Goal: Information Seeking & Learning: Check status

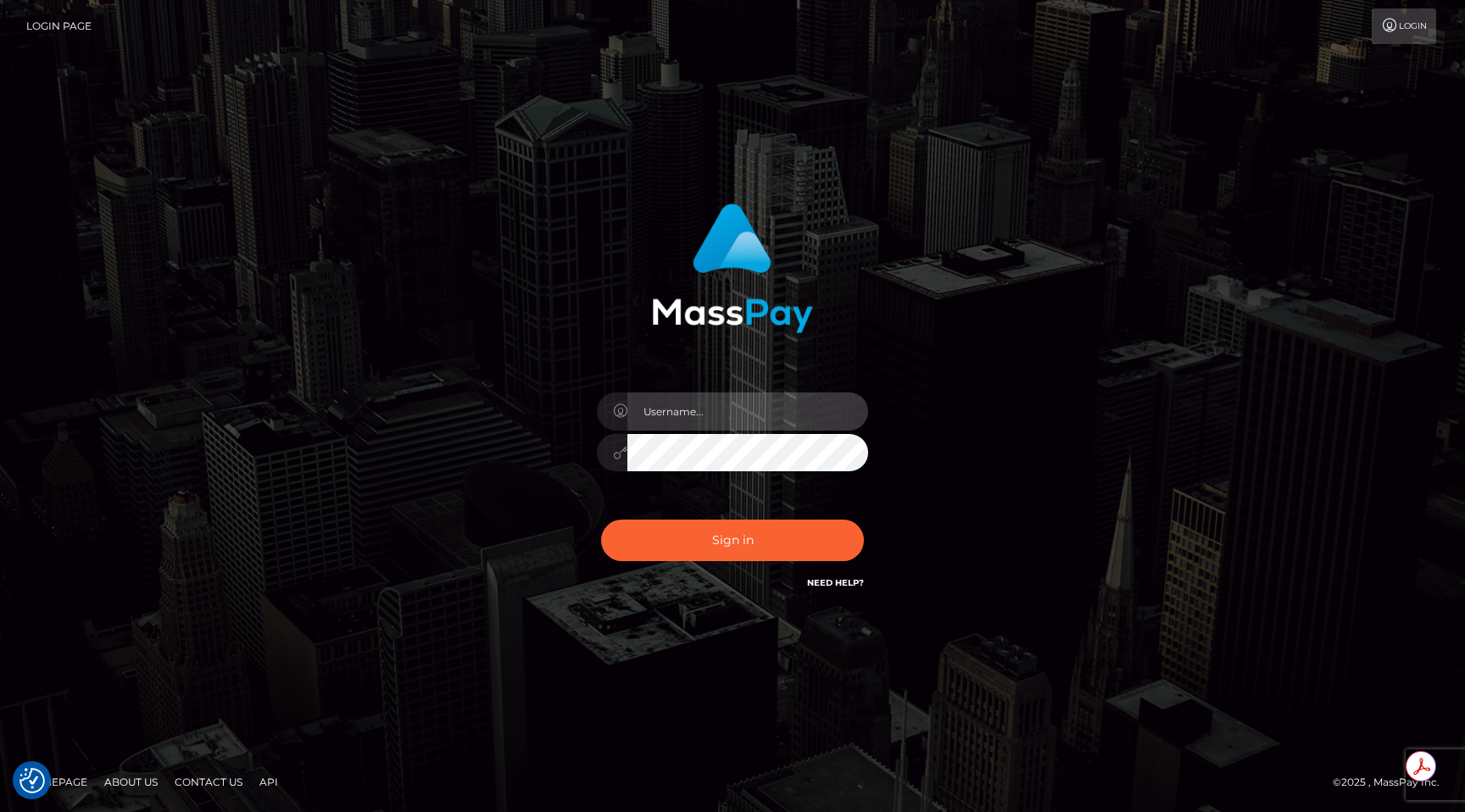
type input "egblue"
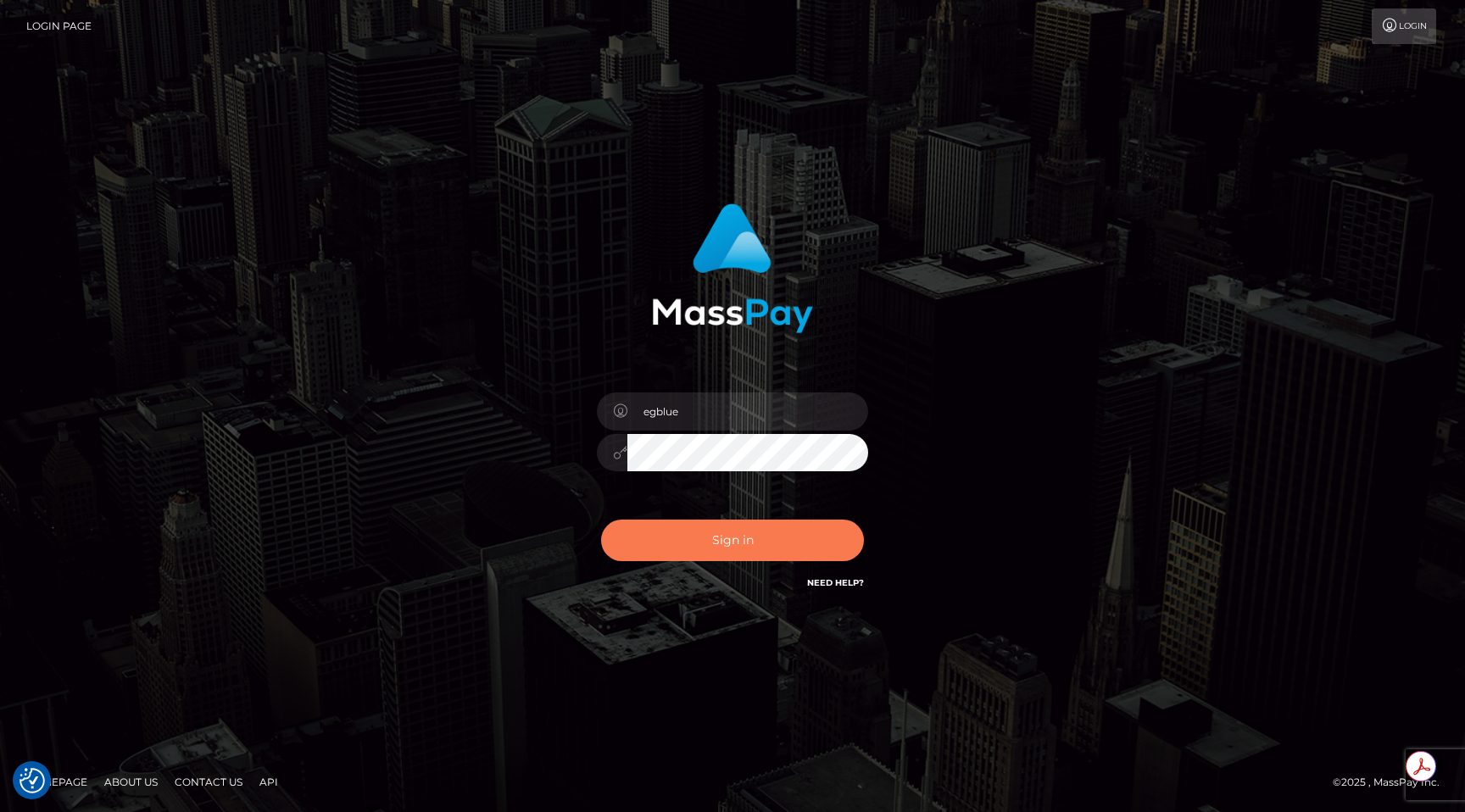
click at [754, 537] on button "Sign in" at bounding box center [732, 540] width 263 height 41
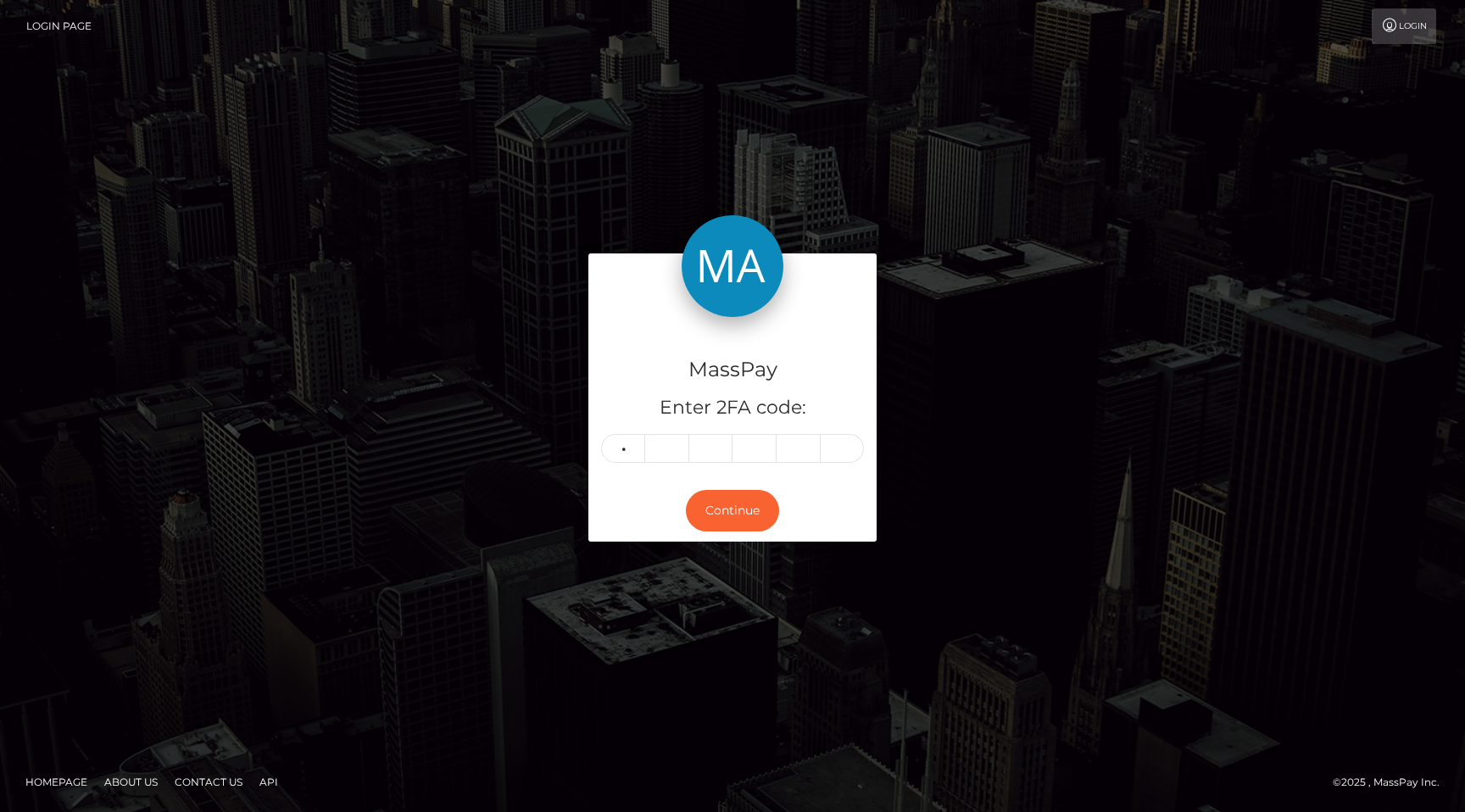
type input "9"
type input "3"
type input "1"
type input "0"
type input "3"
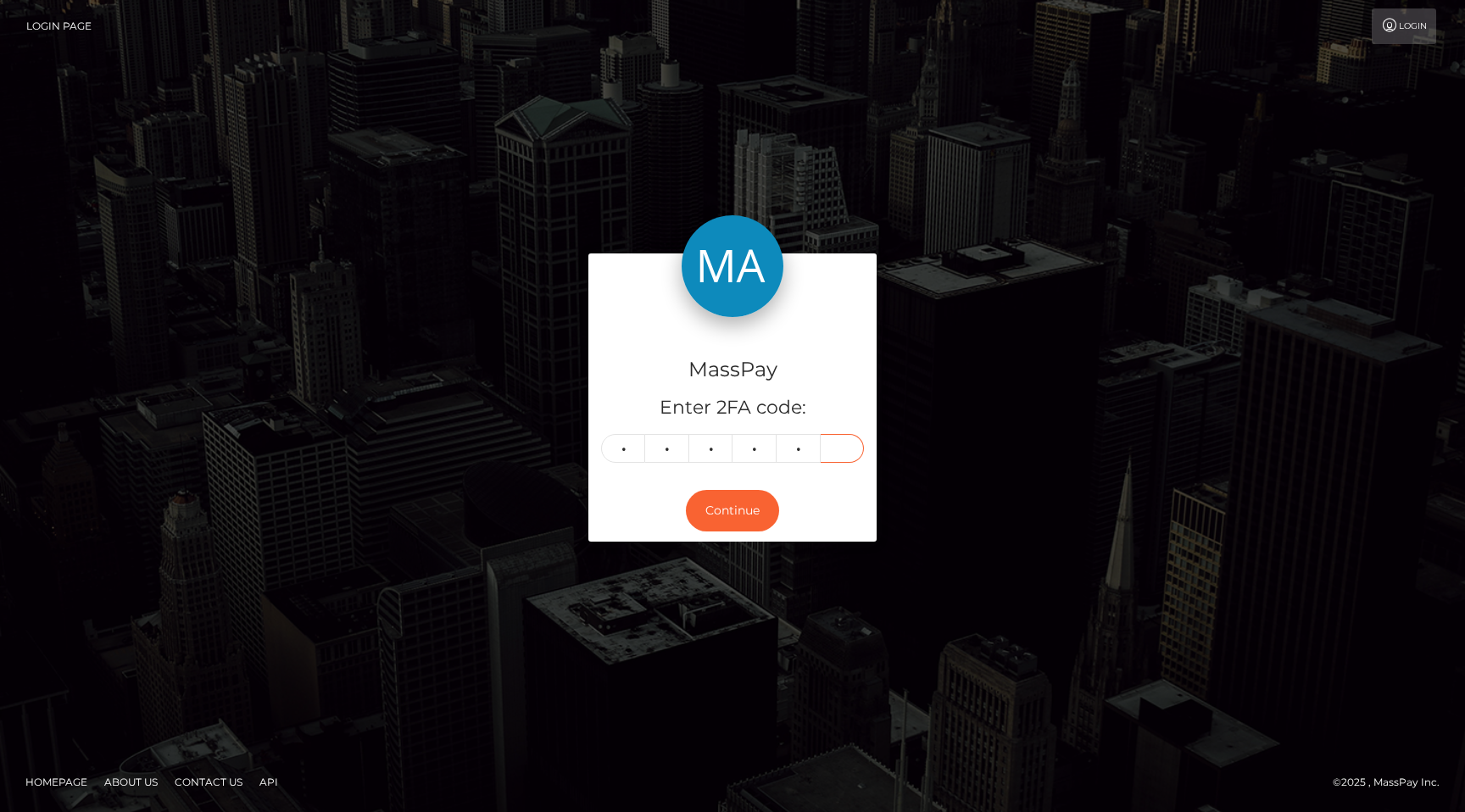
type input "8"
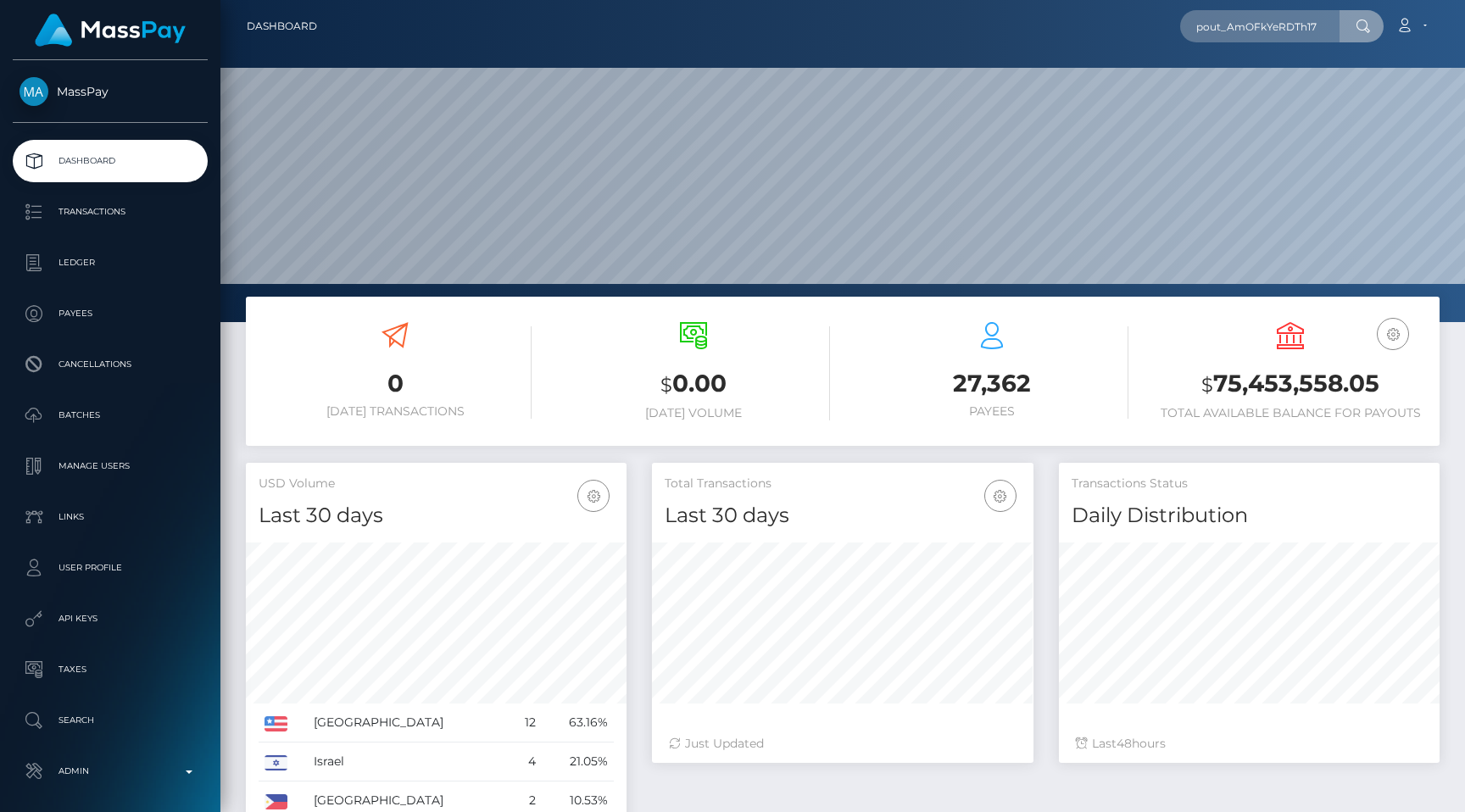
scroll to position [0, 3]
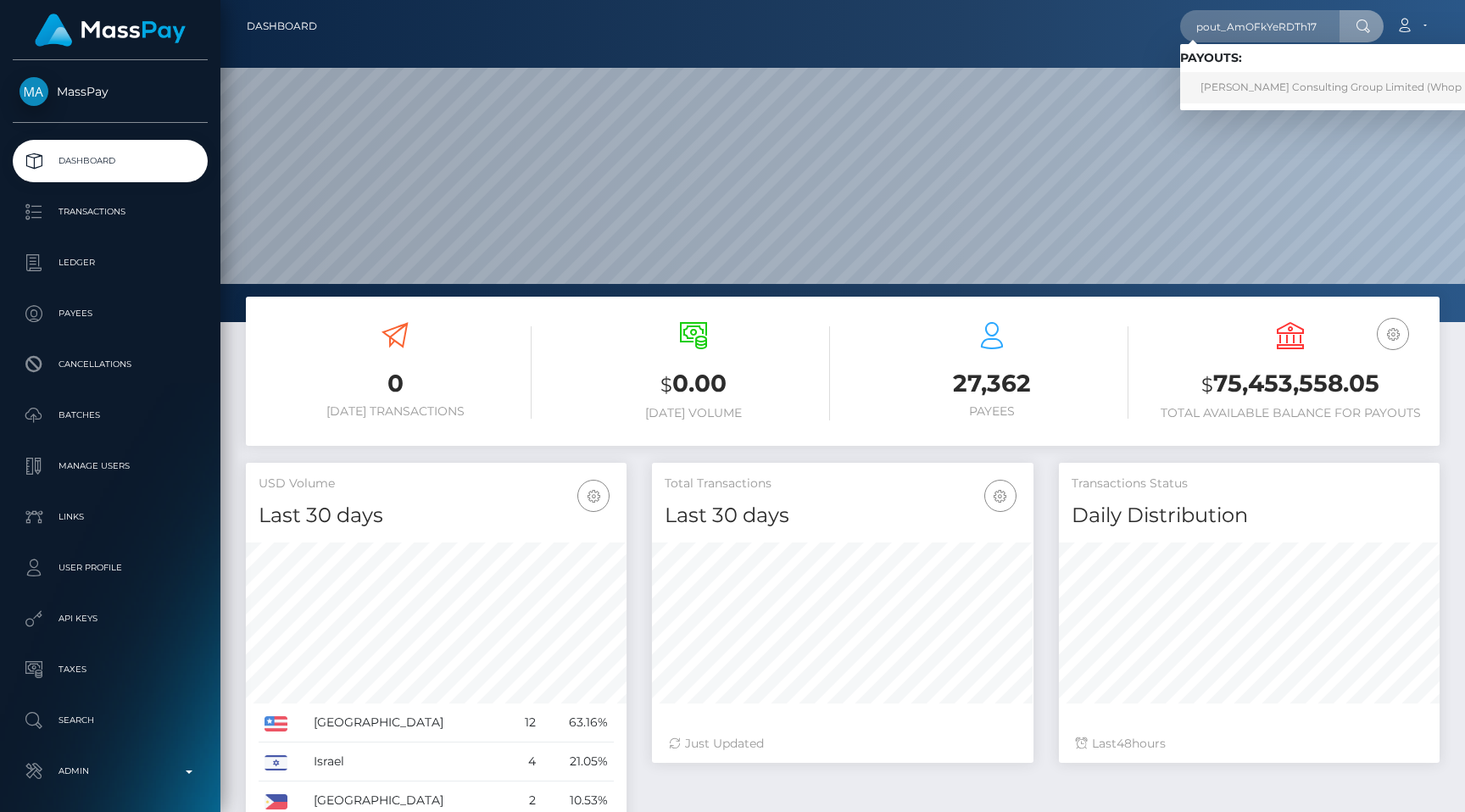
type input "pout_AmOFkYeRDTh17"
click at [1360, 75] on link "Goldberg Consulting Group Limited (Whop Inc - )" at bounding box center [1347, 88] width 334 height 31
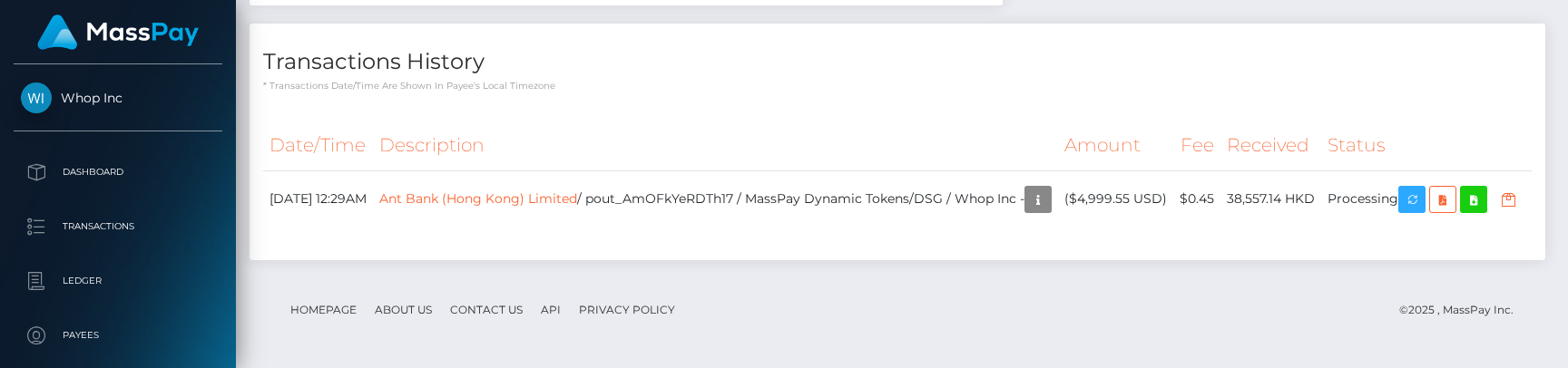
scroll to position [2894, 0]
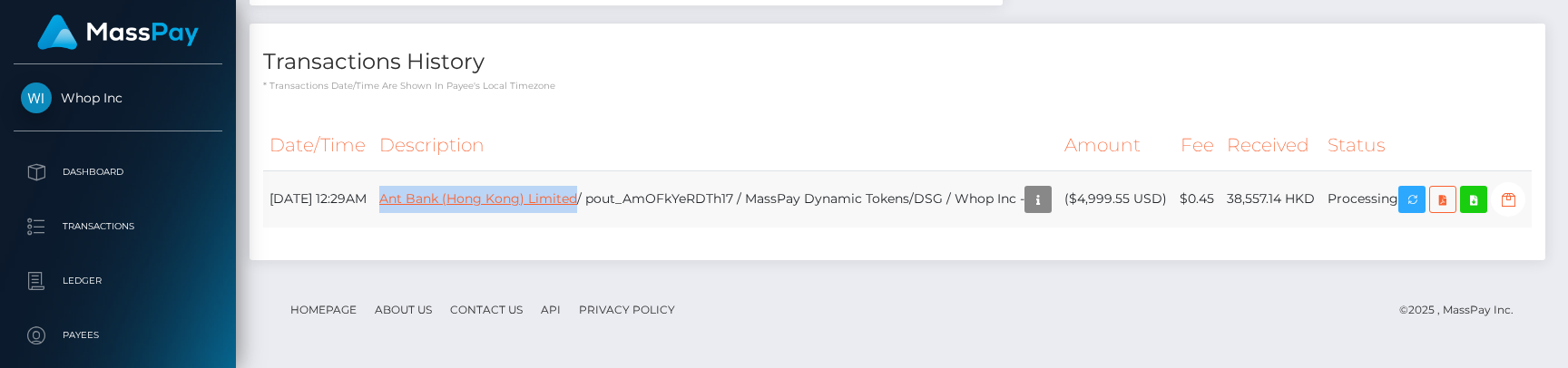
drag, startPoint x: 628, startPoint y: 193, endPoint x: 430, endPoint y: 193, distance: 198.0
click at [430, 193] on td "Ant Bank (Hong Kong) Limited / pout_AmOFkYeRDTh17 / MassPay Dynamic Tokens/DSG …" at bounding box center [715, 199] width 685 height 57
copy link "Ant Bank (Hong Kong) Limited"
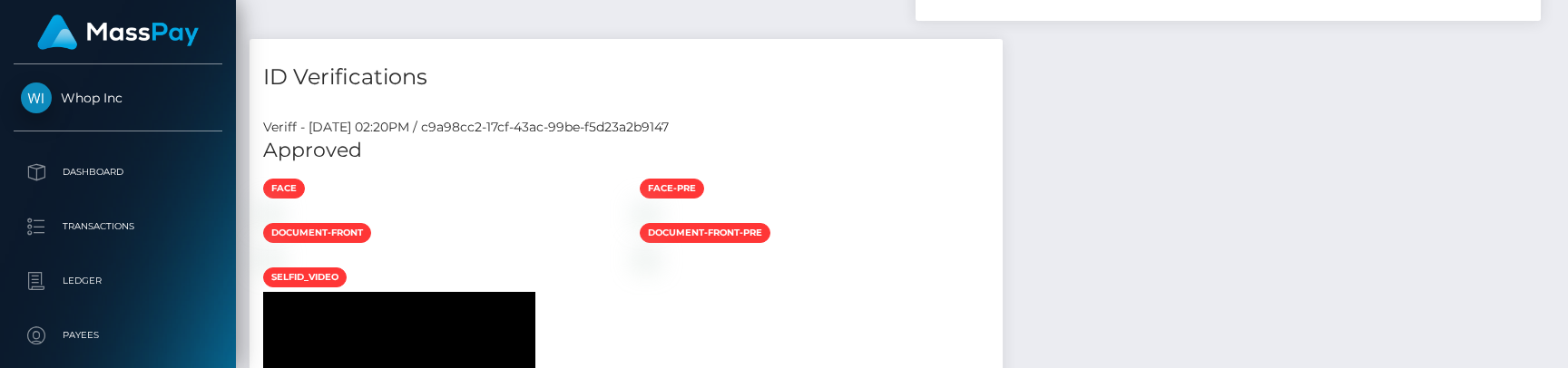
scroll to position [0, 0]
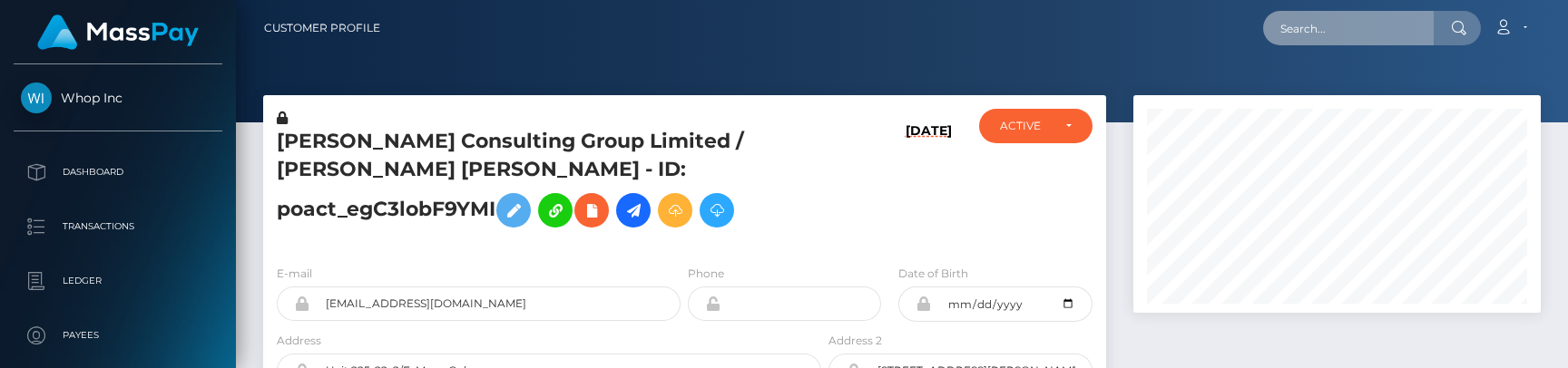
click at [1389, 30] on input "text" at bounding box center [1348, 28] width 170 height 34
paste input "e1a1d6c8-8688-11f0-8023-0266f44cc279"
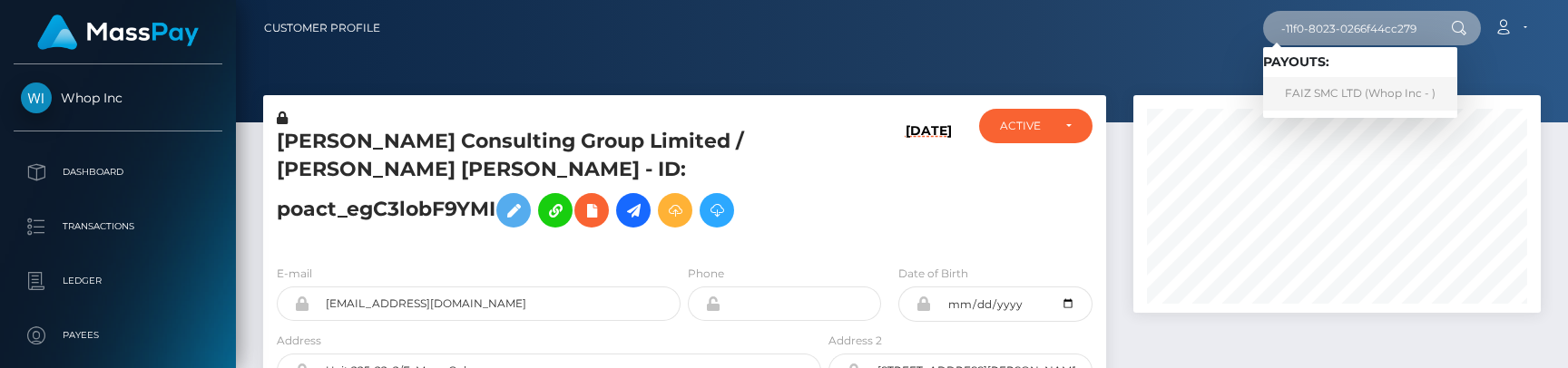
type input "e1a1d6c8-8688-11f0-8023-0266f44cc279"
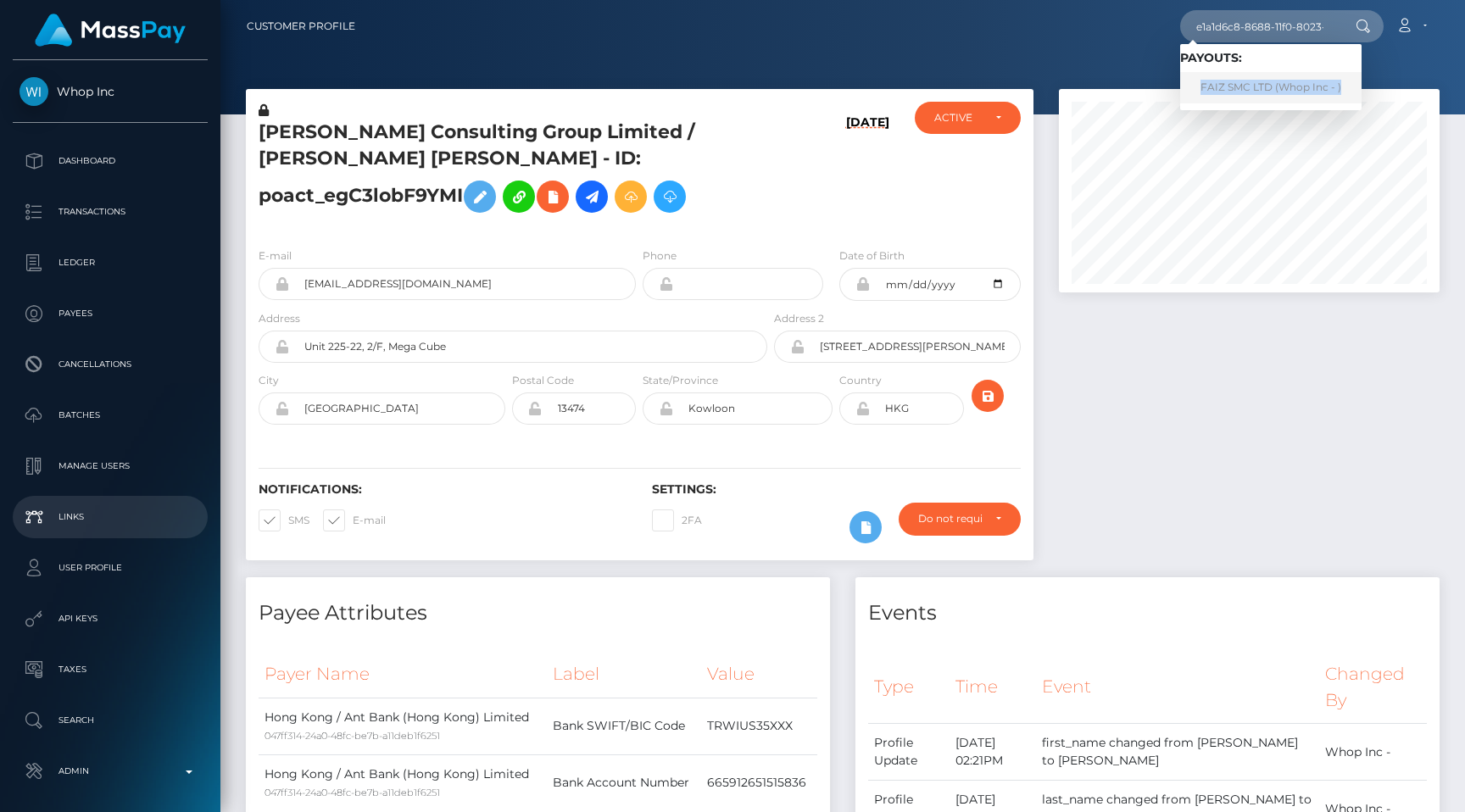
scroll to position [69, 0]
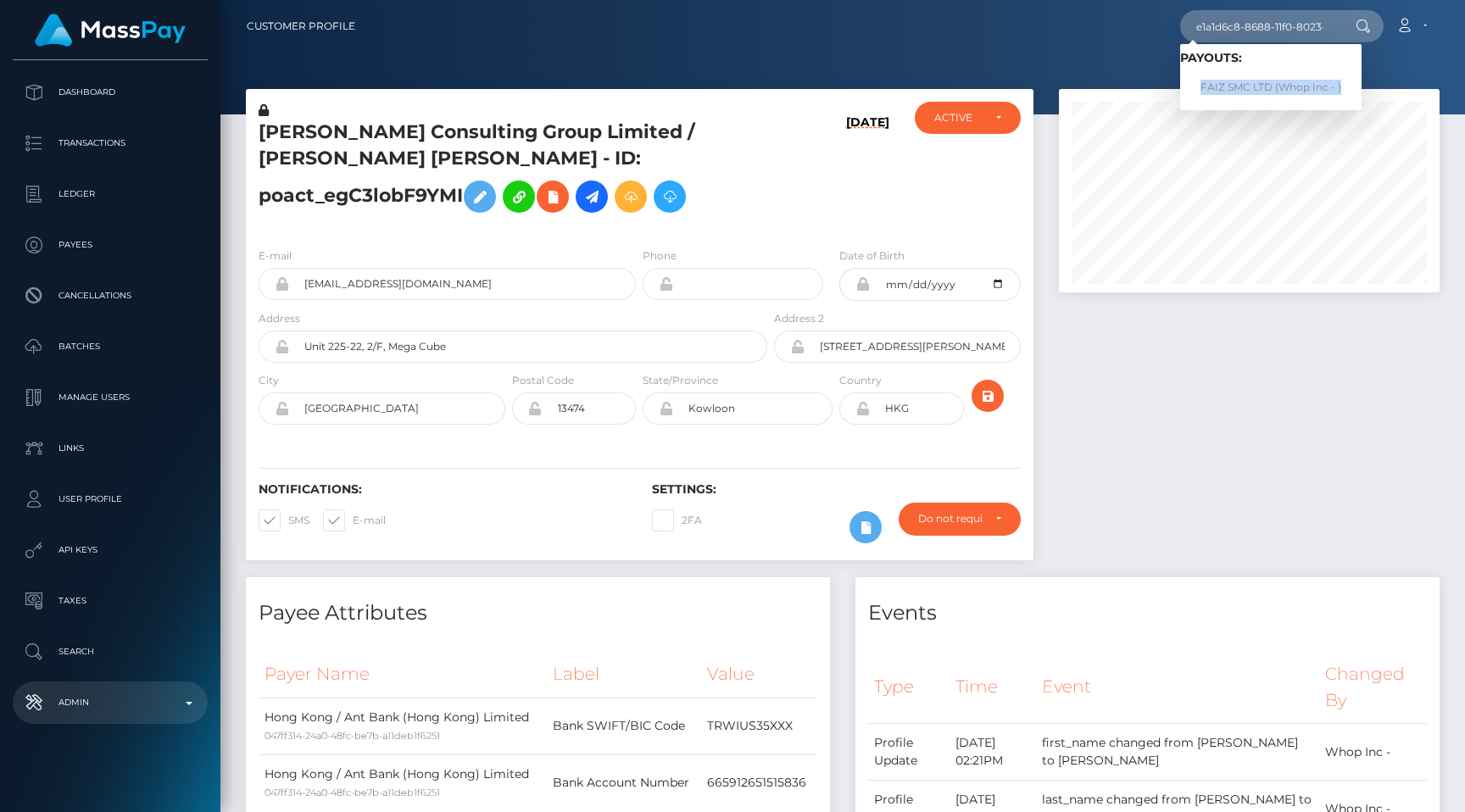
click at [122, 711] on p "Admin" at bounding box center [110, 703] width 181 height 26
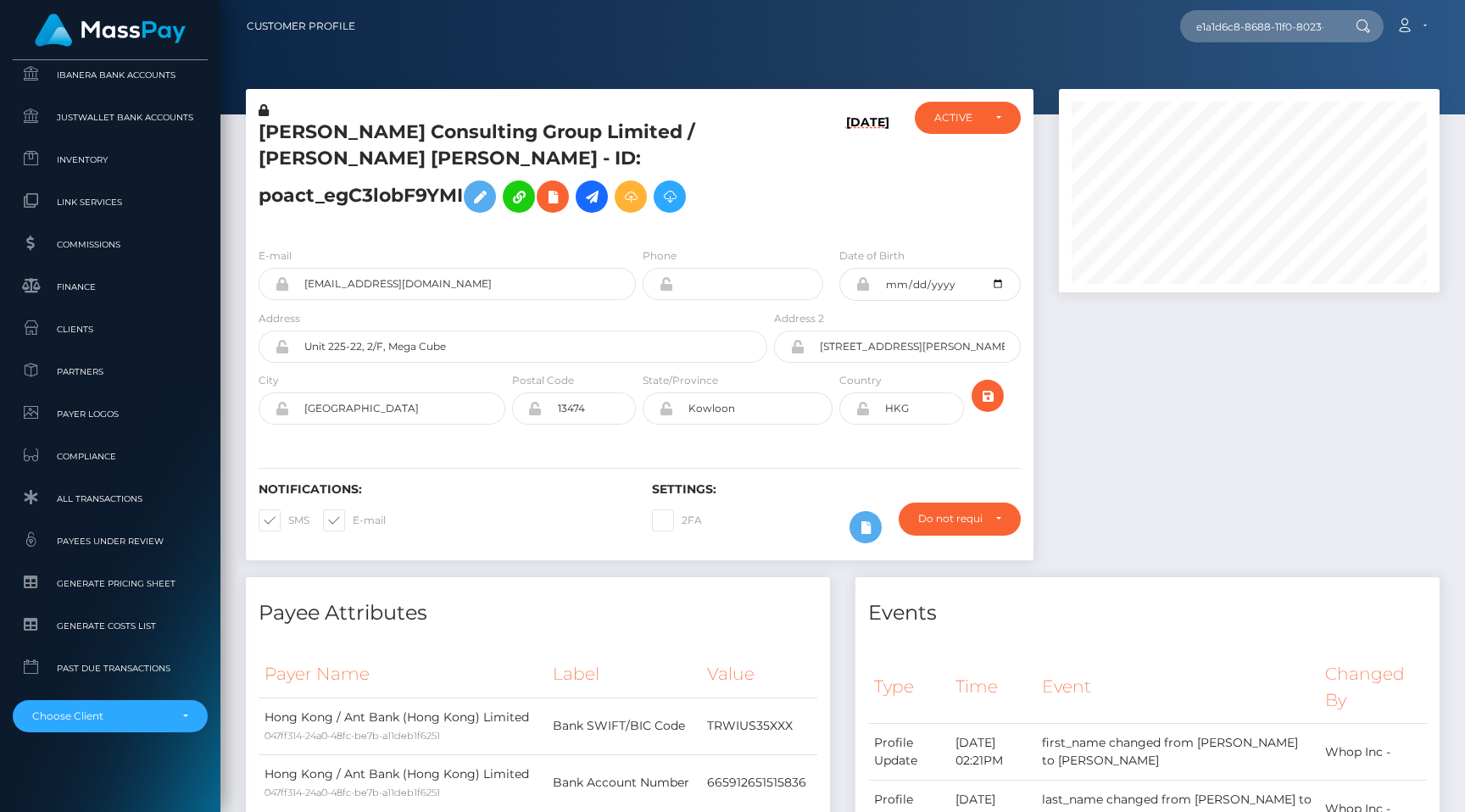
scroll to position [1015, 0]
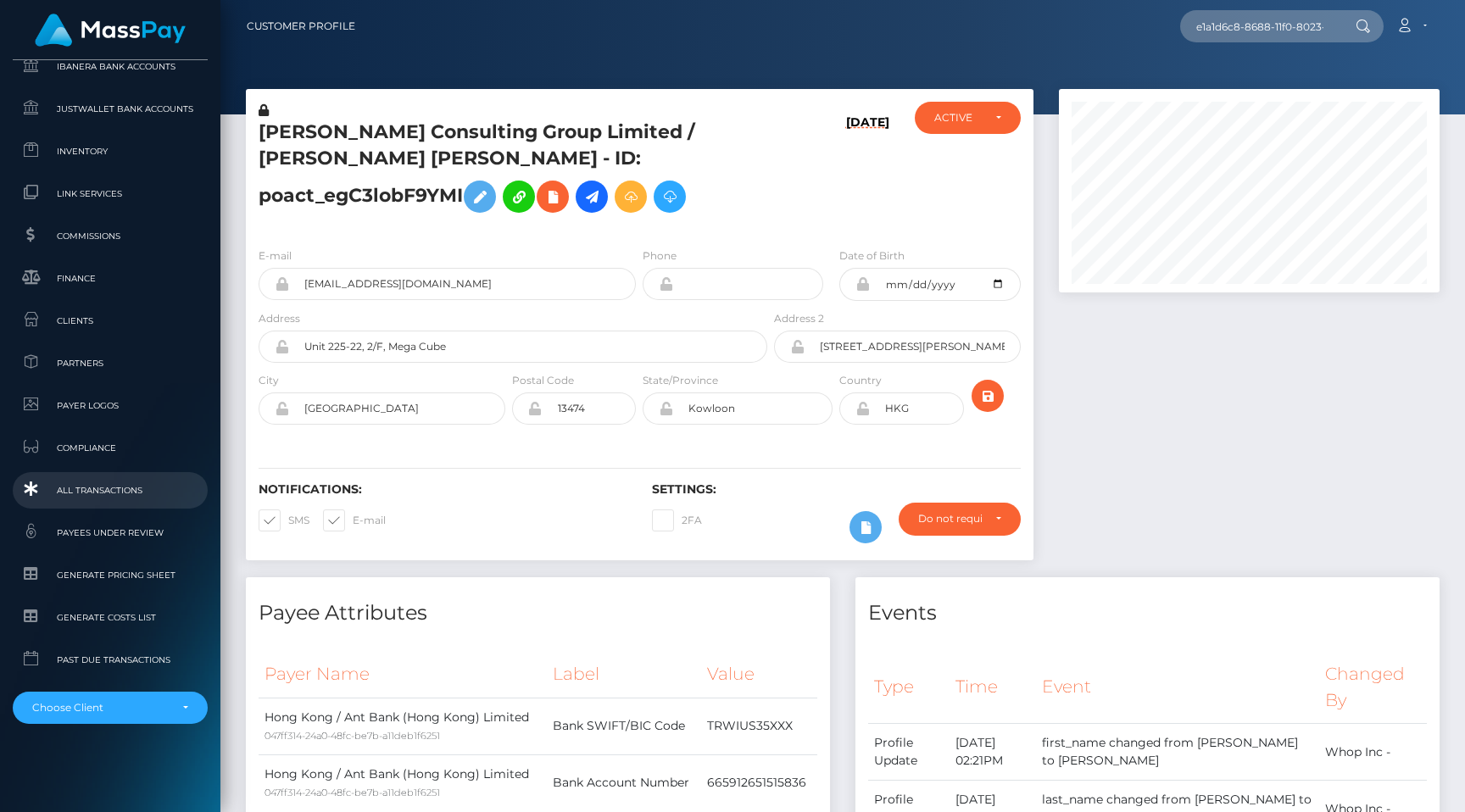
click at [97, 485] on span "All Transactions" at bounding box center [110, 490] width 181 height 20
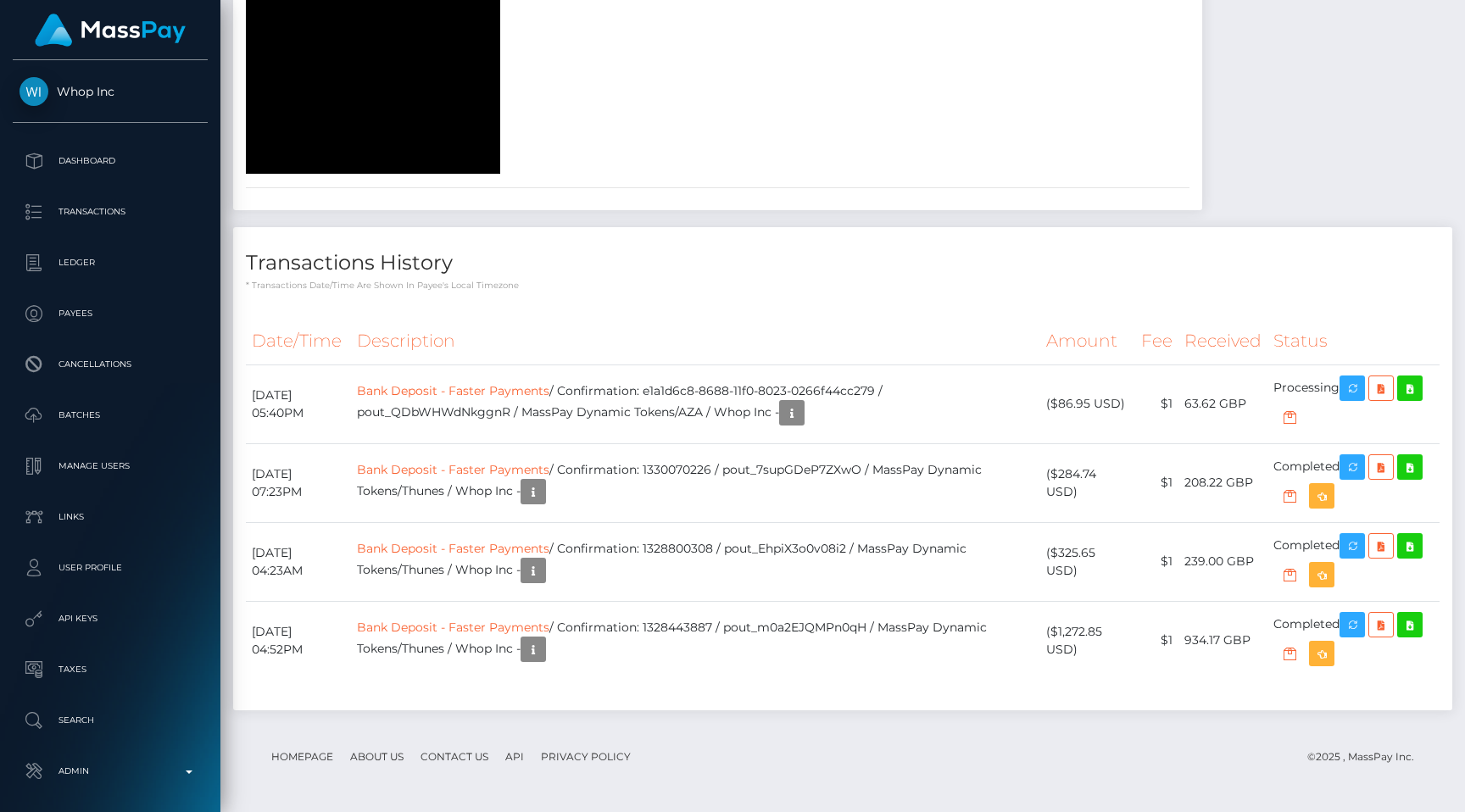
scroll to position [2905, 0]
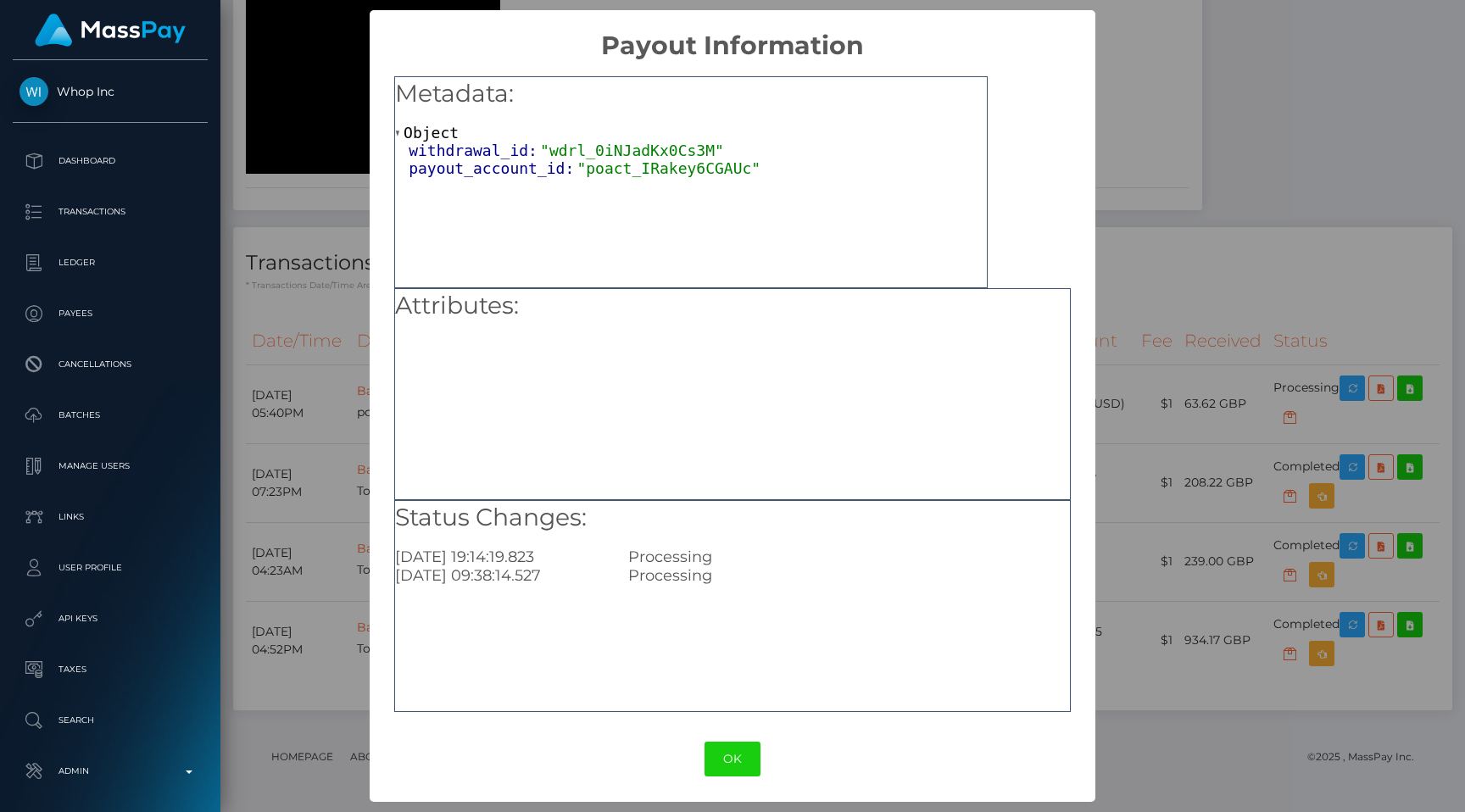
click at [726, 736] on div "OK No Cancel" at bounding box center [732, 759] width 725 height 52
click at [726, 743] on button "OK" at bounding box center [732, 759] width 56 height 34
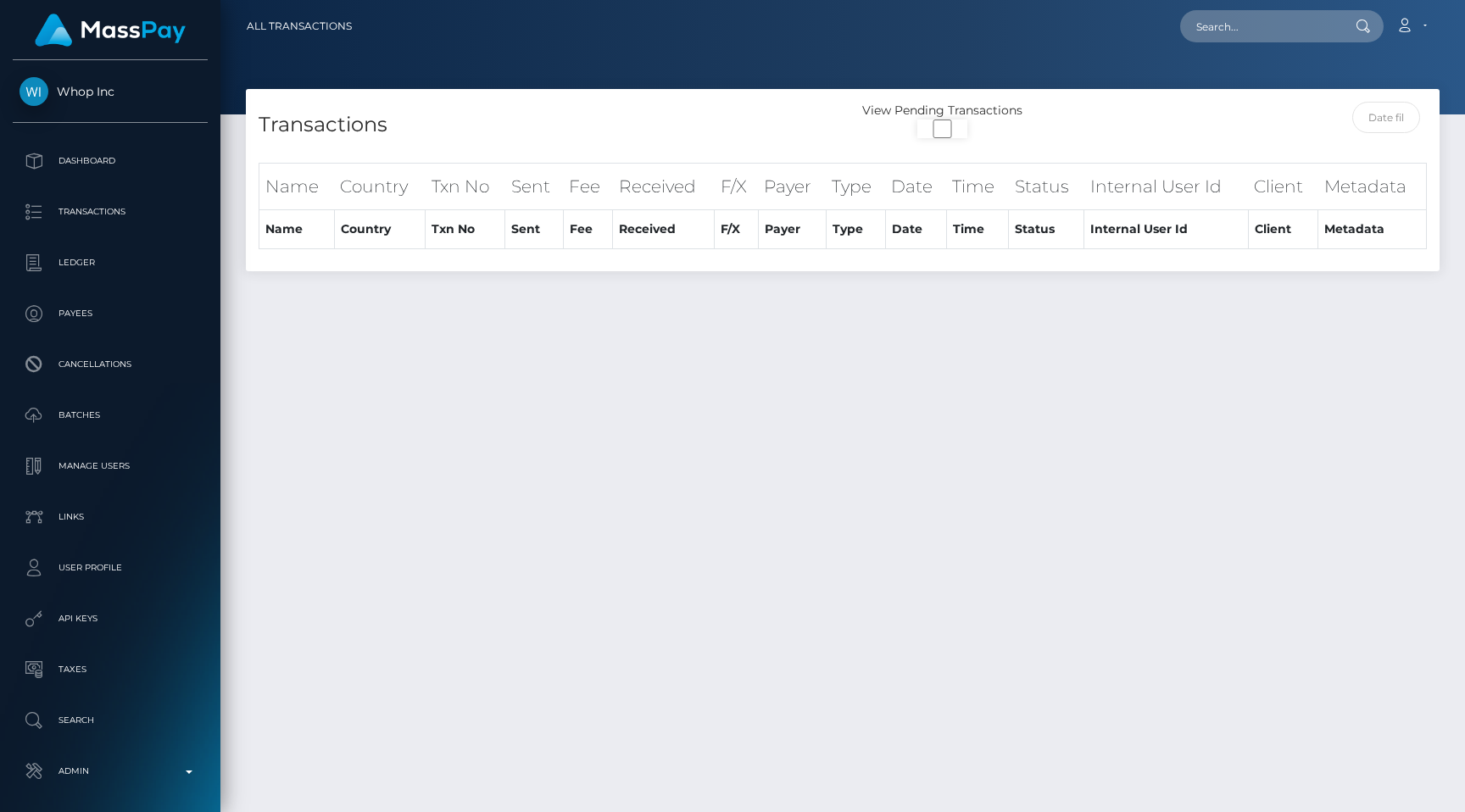
select select
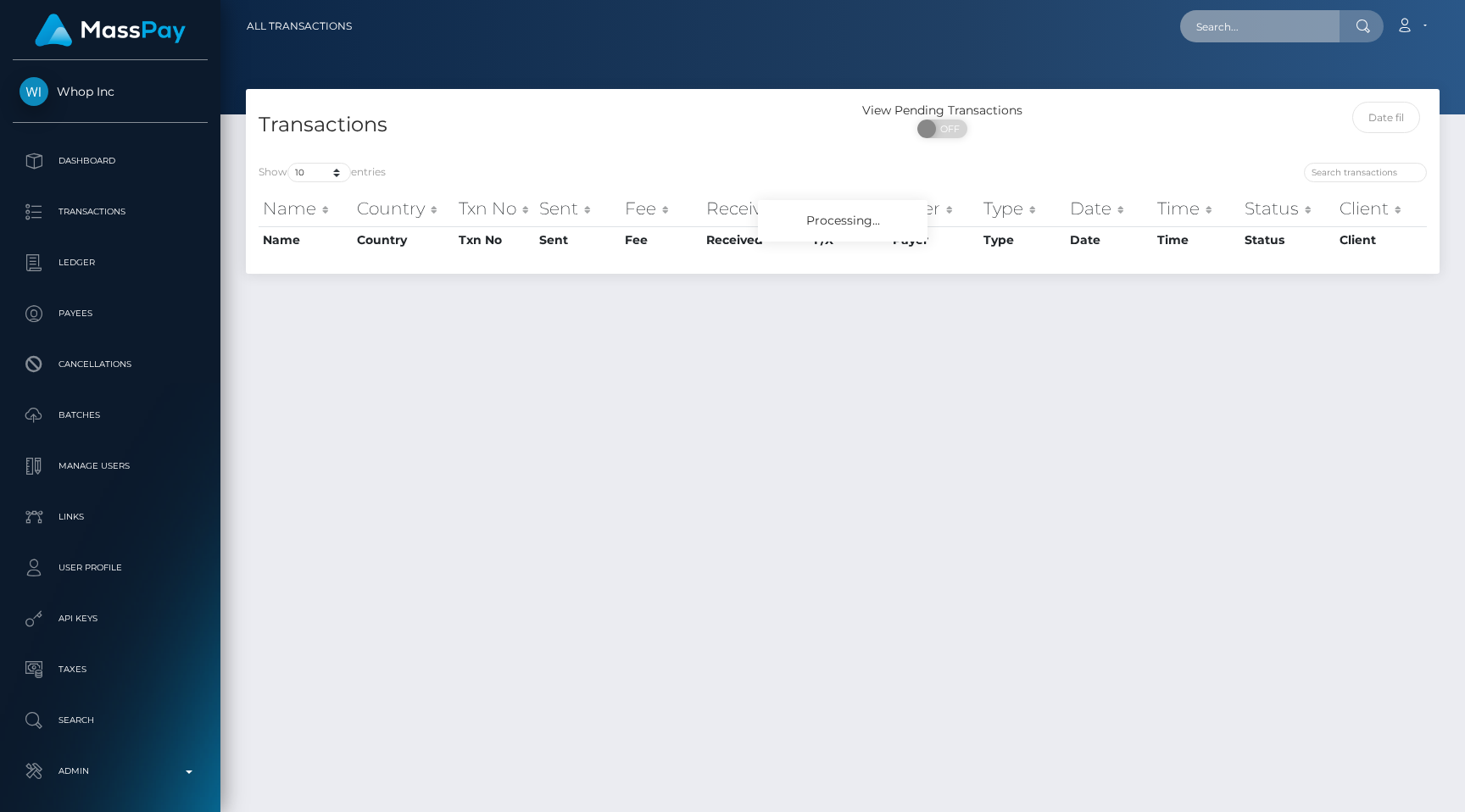
click at [1266, 39] on input "text" at bounding box center [1260, 26] width 159 height 32
click at [1212, 22] on input "text" at bounding box center [1260, 26] width 159 height 32
paste input "pout_gxRU8QrQ9YOqC"
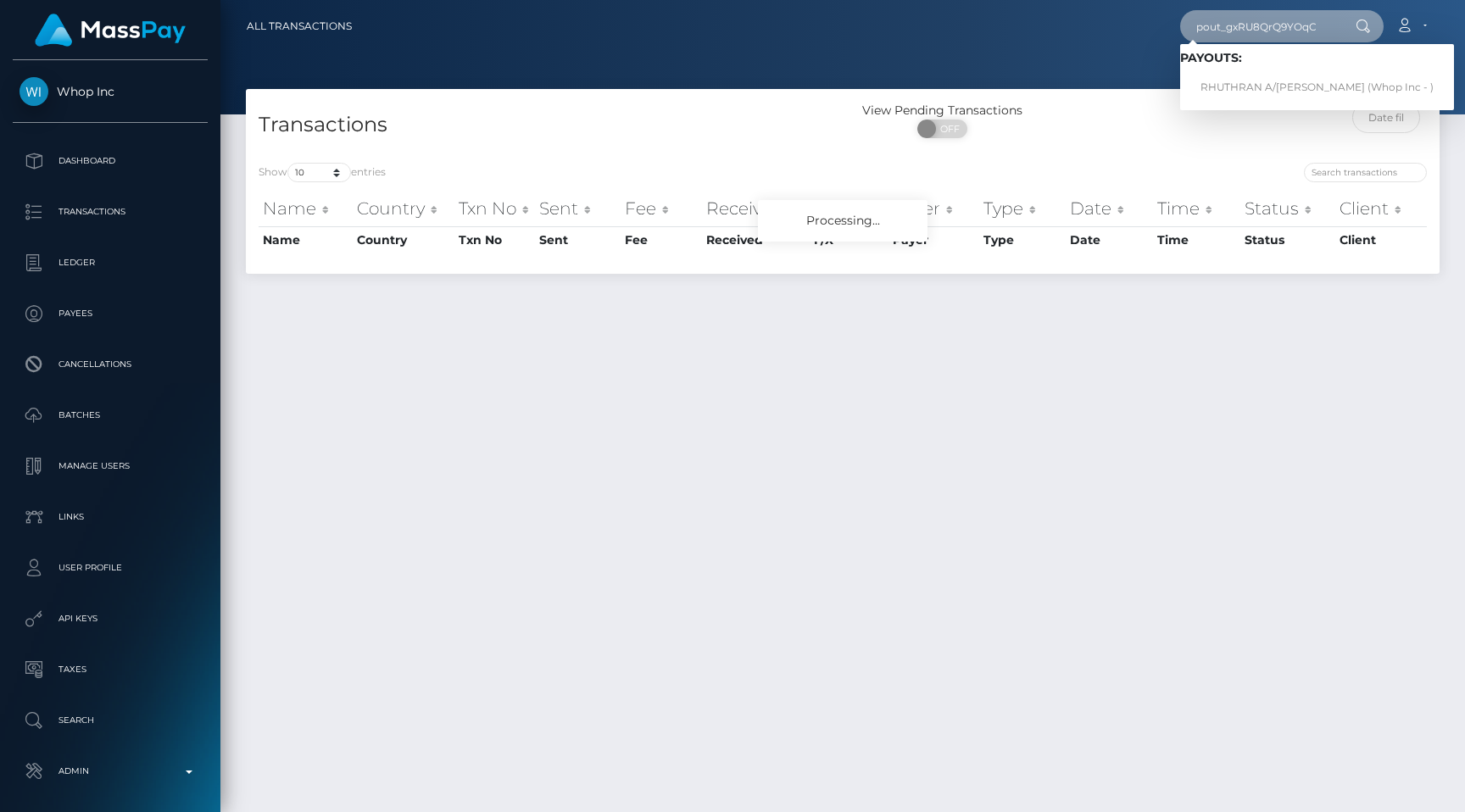
type input "pout_gxRU8QrQ9YOqC"
click at [1129, 69] on div at bounding box center [843, 57] width 1245 height 114
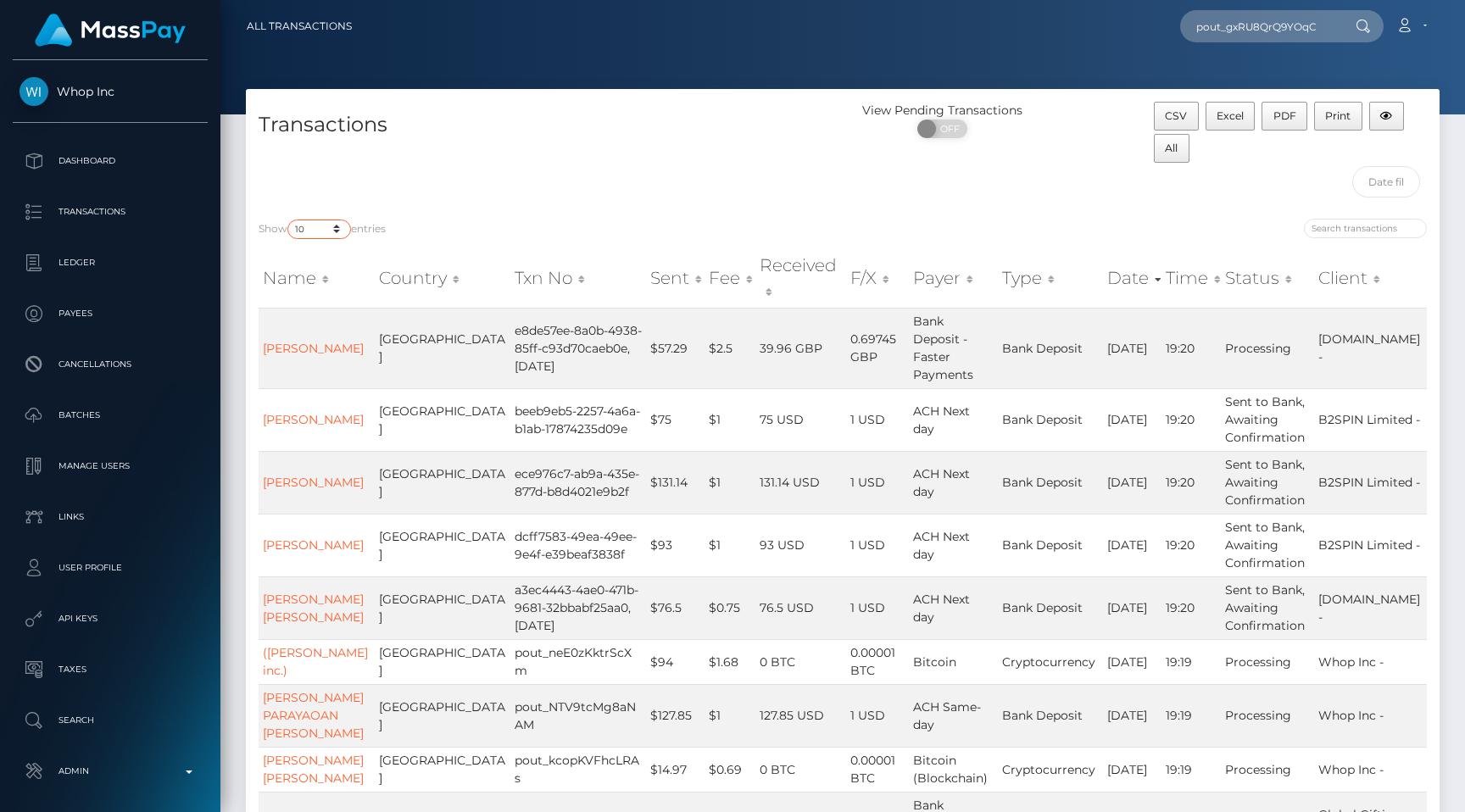
click at [316, 230] on select "10 25 50 100 250 500 1,000 3,500 All" at bounding box center [319, 229] width 64 height 20
select select "250"
click at [289, 219] on select "10 25 50 100 250 500 1,000 3,500 All" at bounding box center [319, 229] width 64 height 20
click at [585, 180] on div "Transactions" at bounding box center [544, 153] width 597 height 104
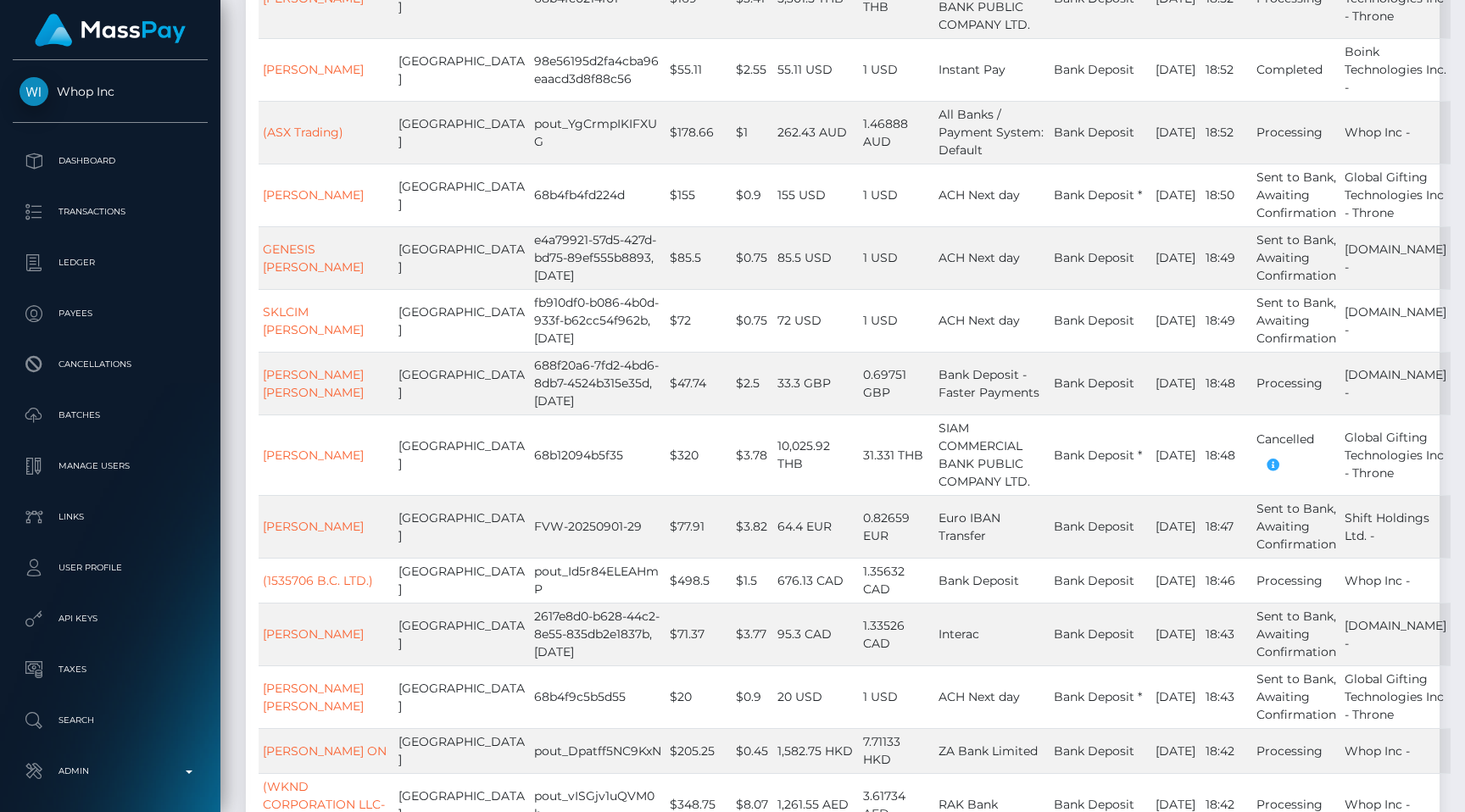
scroll to position [5400, 0]
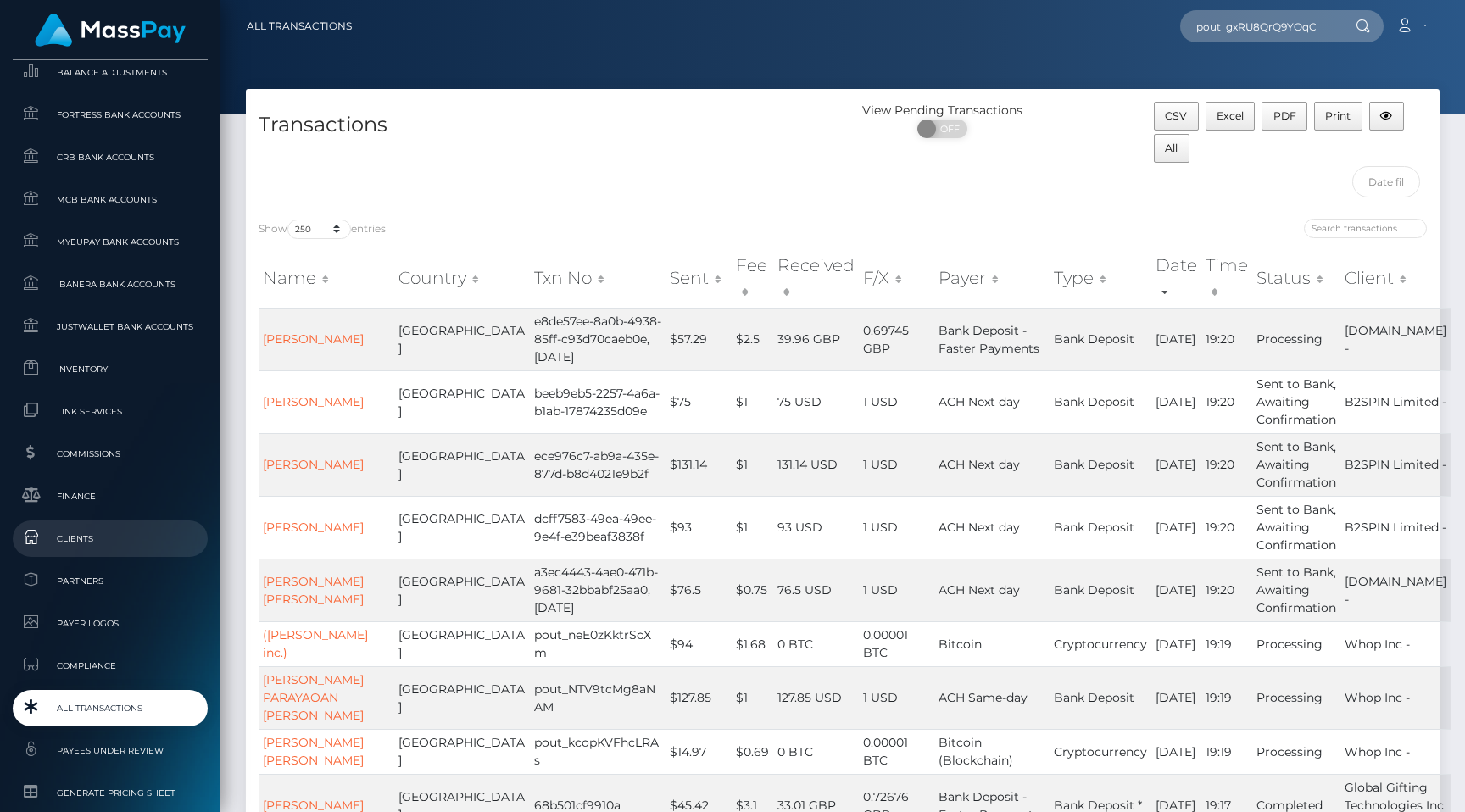
scroll to position [879, 0]
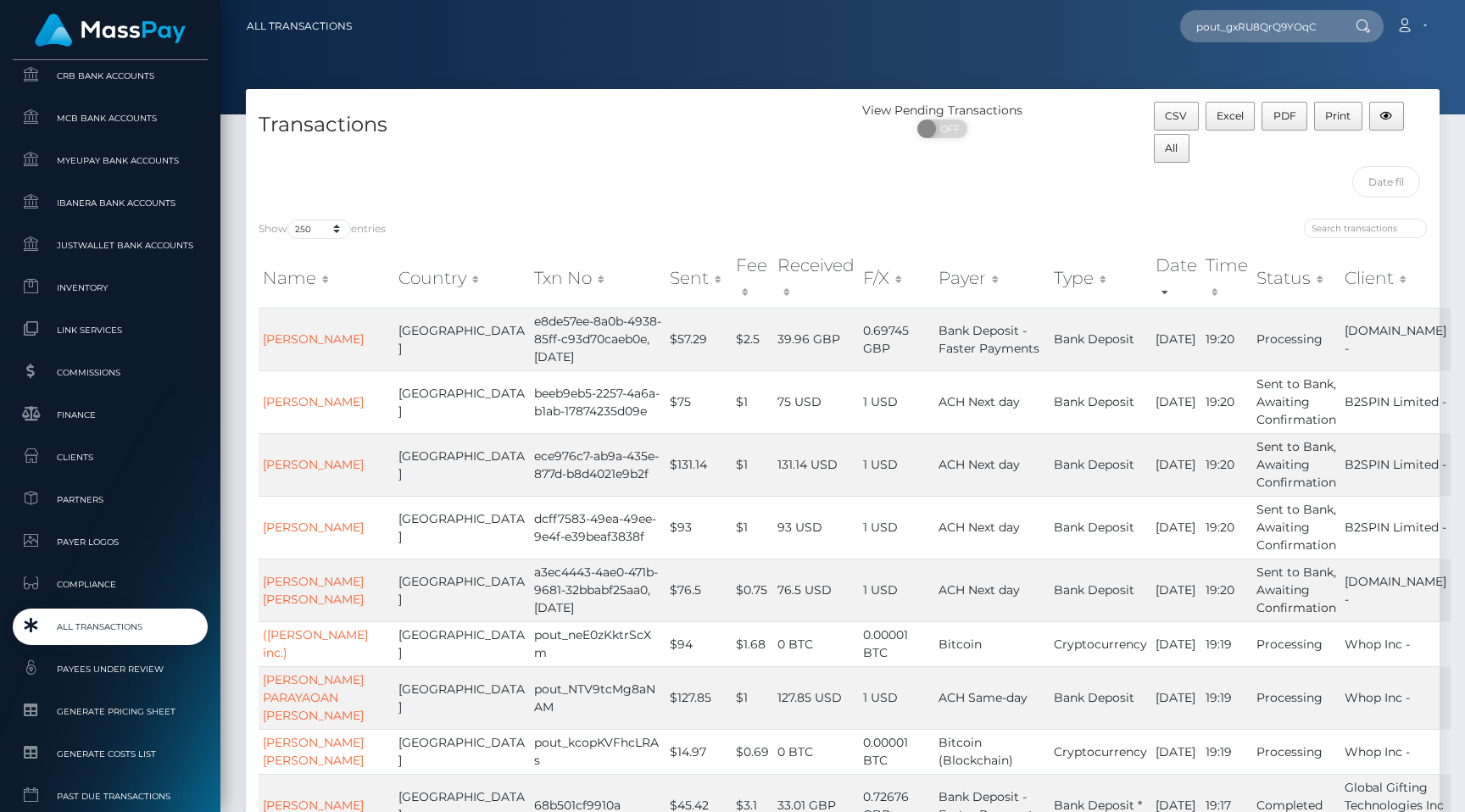
click at [136, 618] on span "All Transactions" at bounding box center [110, 626] width 181 height 20
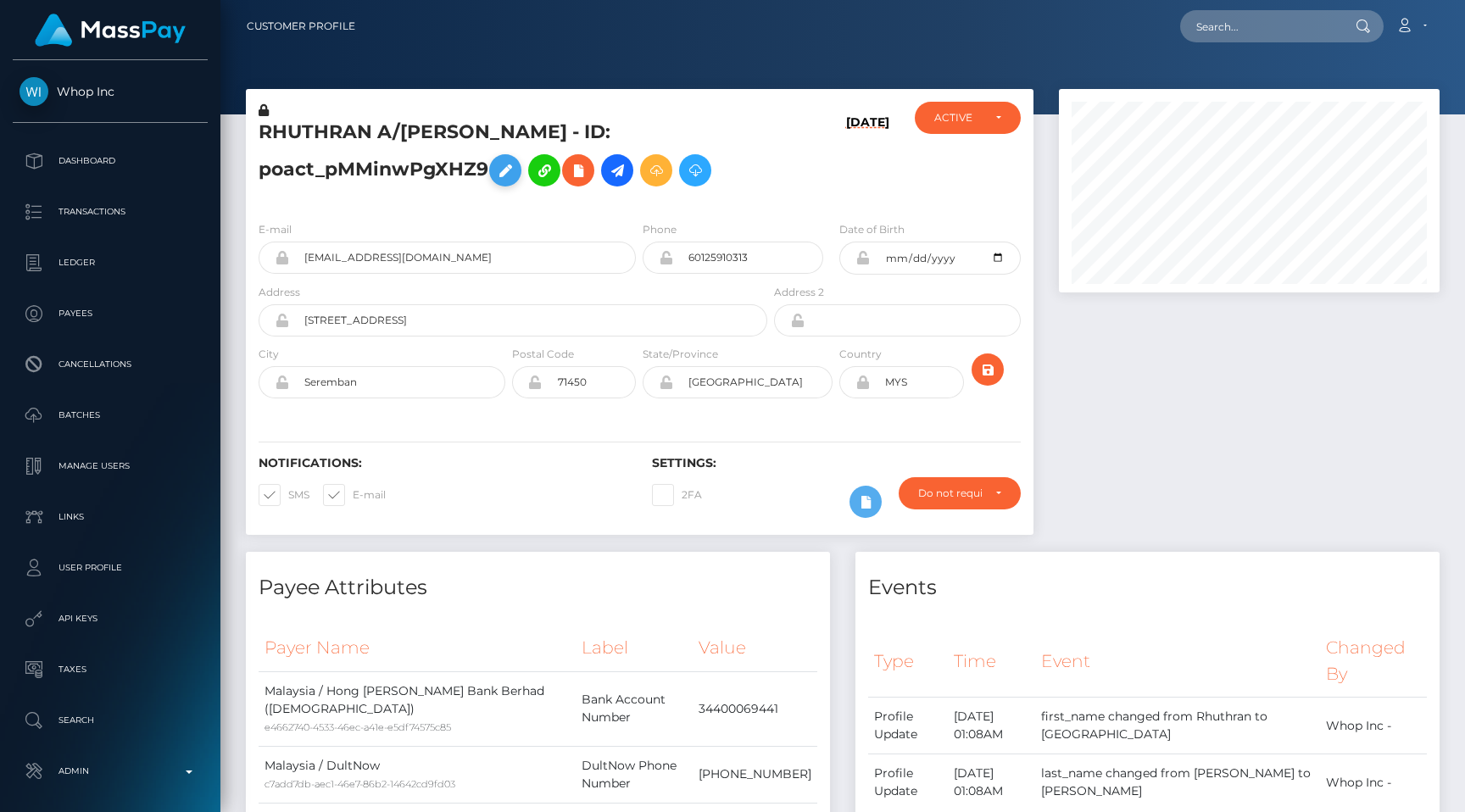
click at [507, 167] on icon at bounding box center [506, 170] width 21 height 21
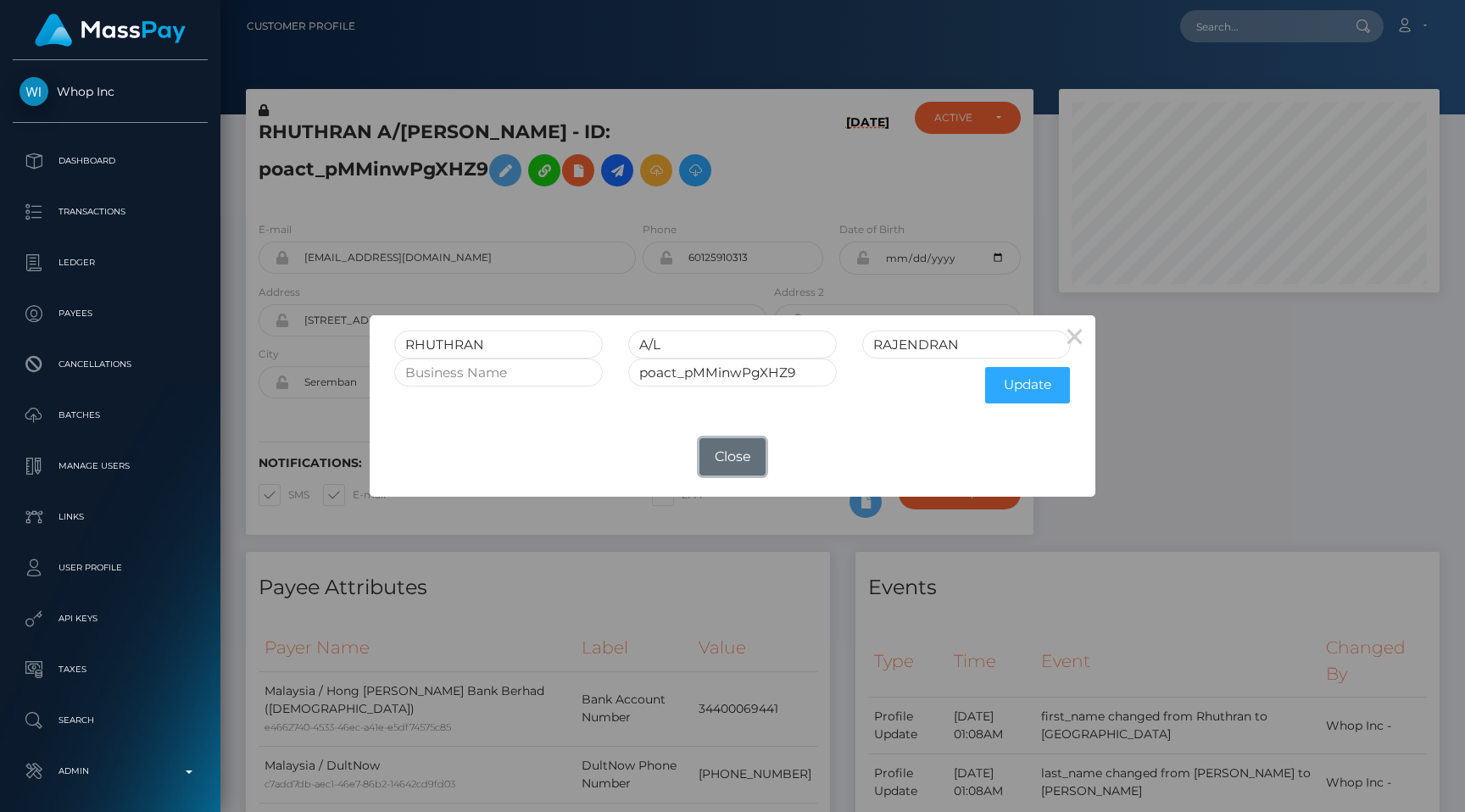
click at [722, 458] on button "Close" at bounding box center [732, 456] width 66 height 37
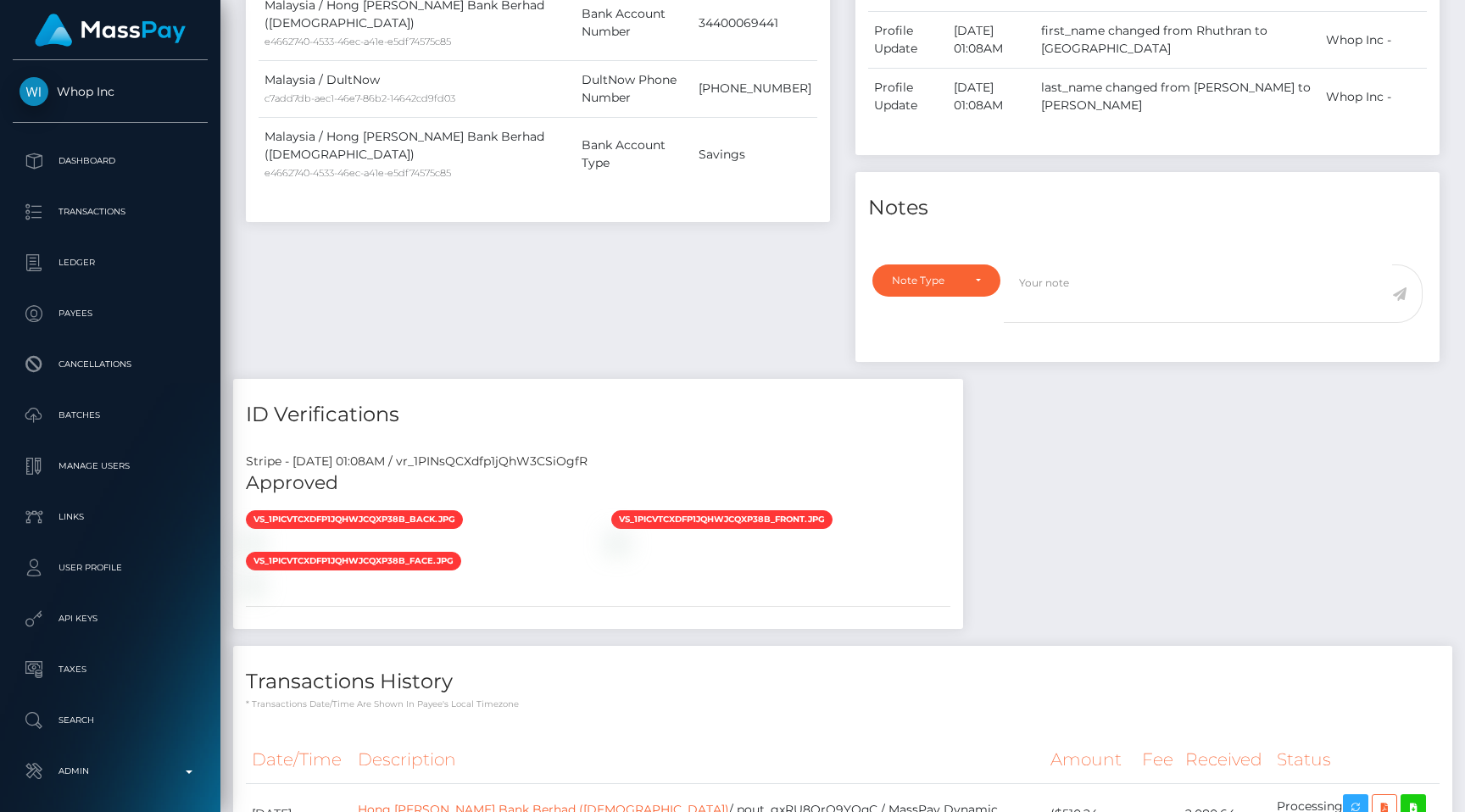
scroll to position [1384, 0]
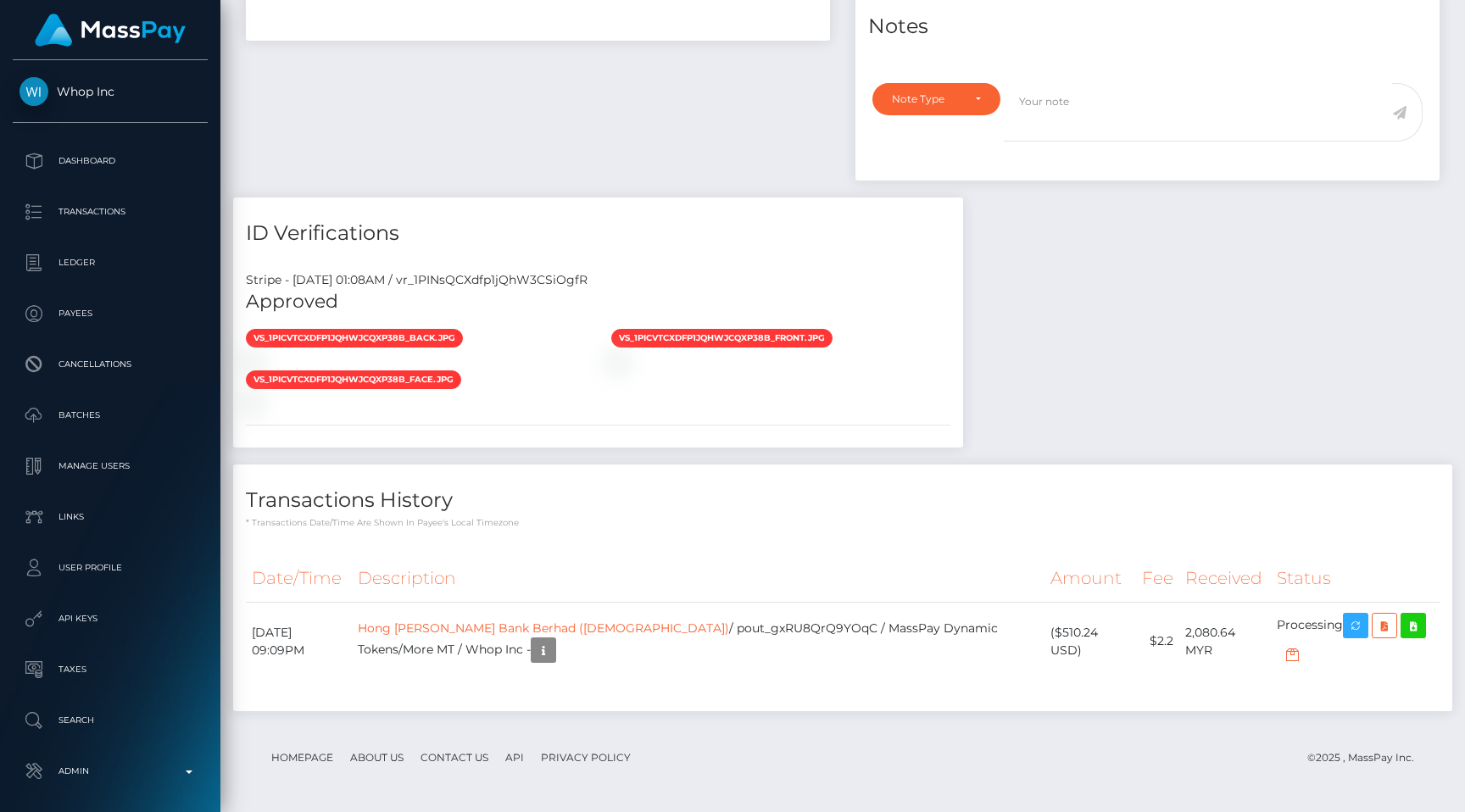
click at [810, 583] on th "Description" at bounding box center [698, 578] width 693 height 46
click at [812, 577] on th "Description" at bounding box center [698, 578] width 693 height 46
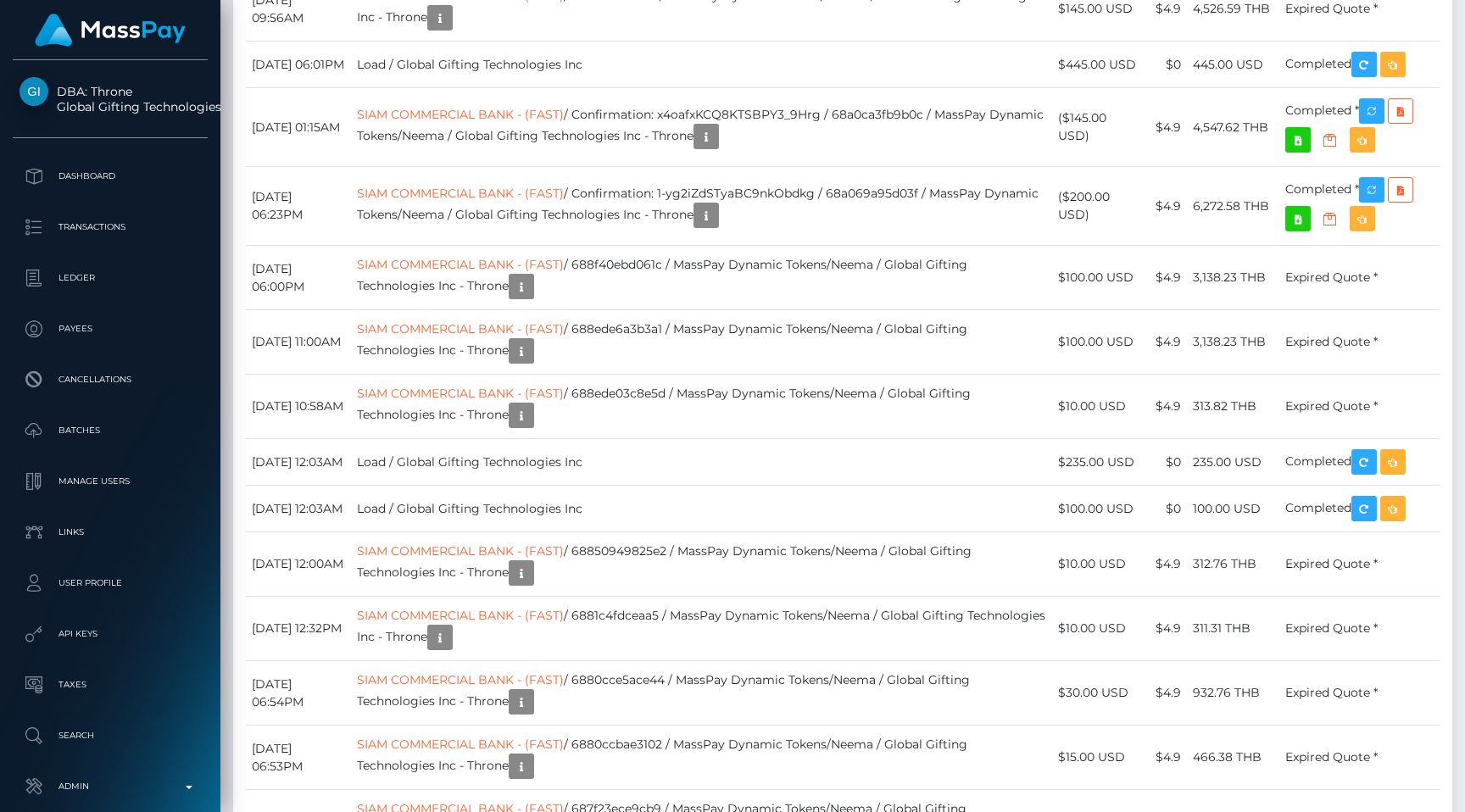
scroll to position [4899, 0]
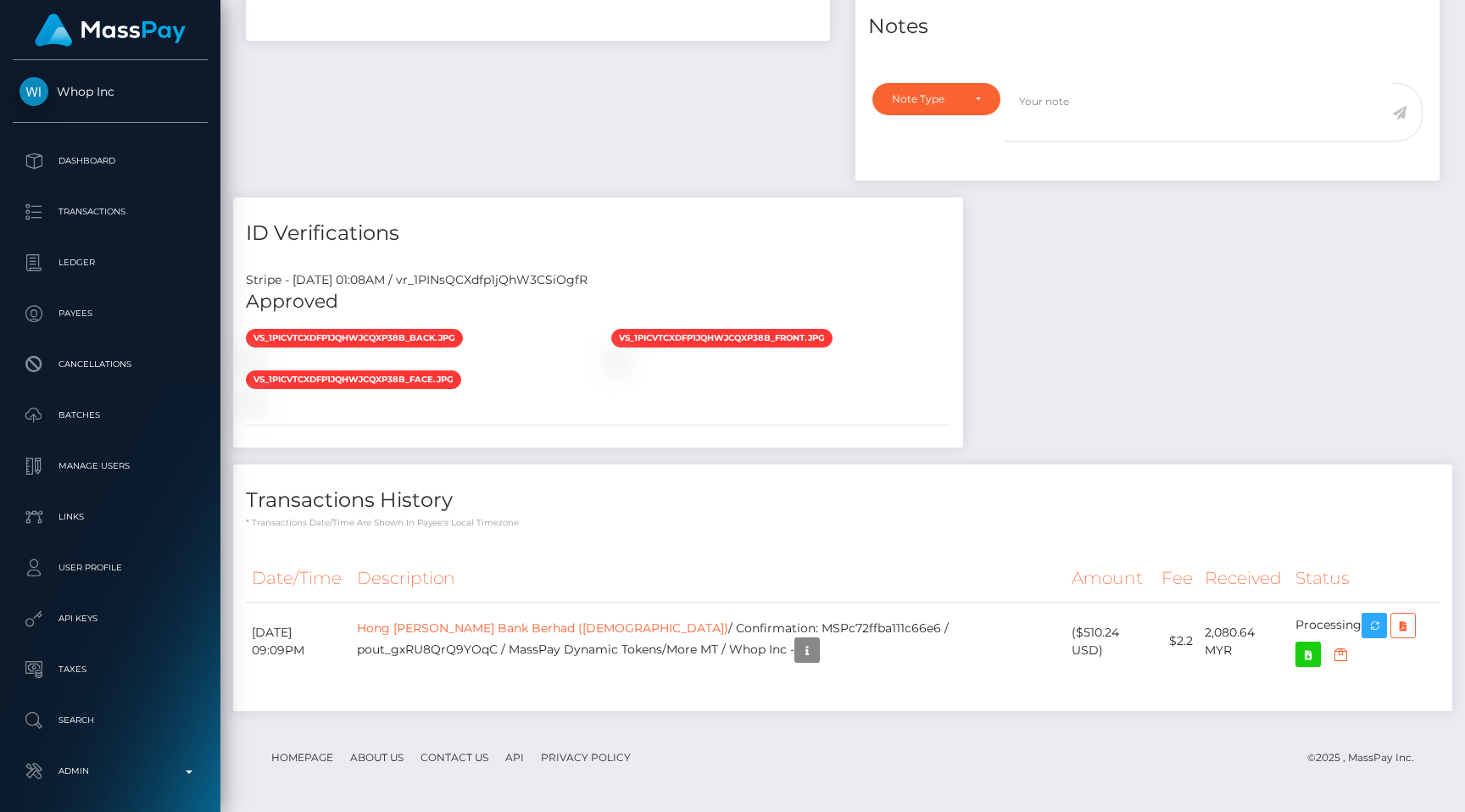
scroll to position [204, 381]
click at [502, 631] on link "Hong Leong Bank Berhad (Islamic)" at bounding box center [542, 628] width 371 height 15
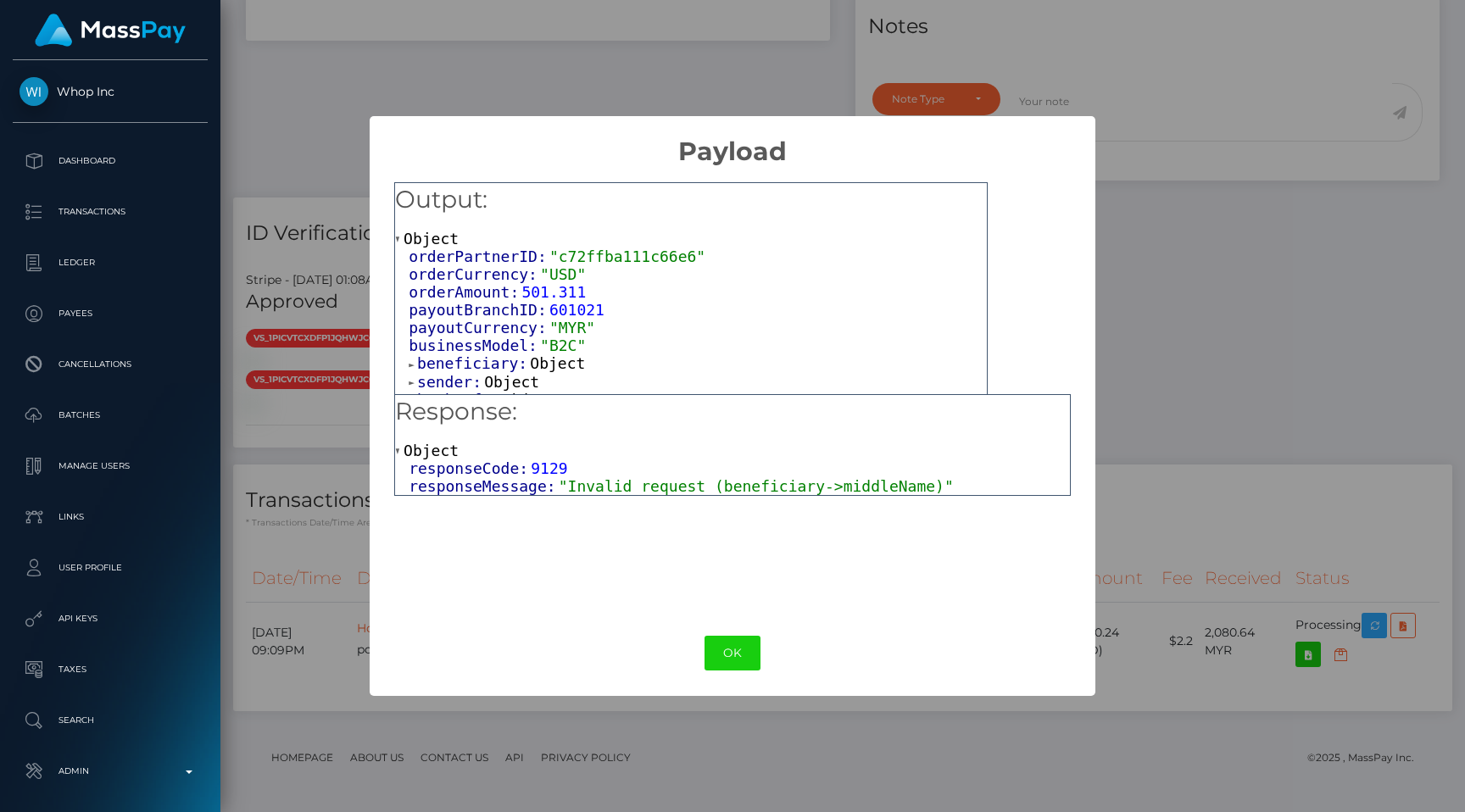
click at [489, 357] on span "beneficiary:" at bounding box center [473, 363] width 113 height 18
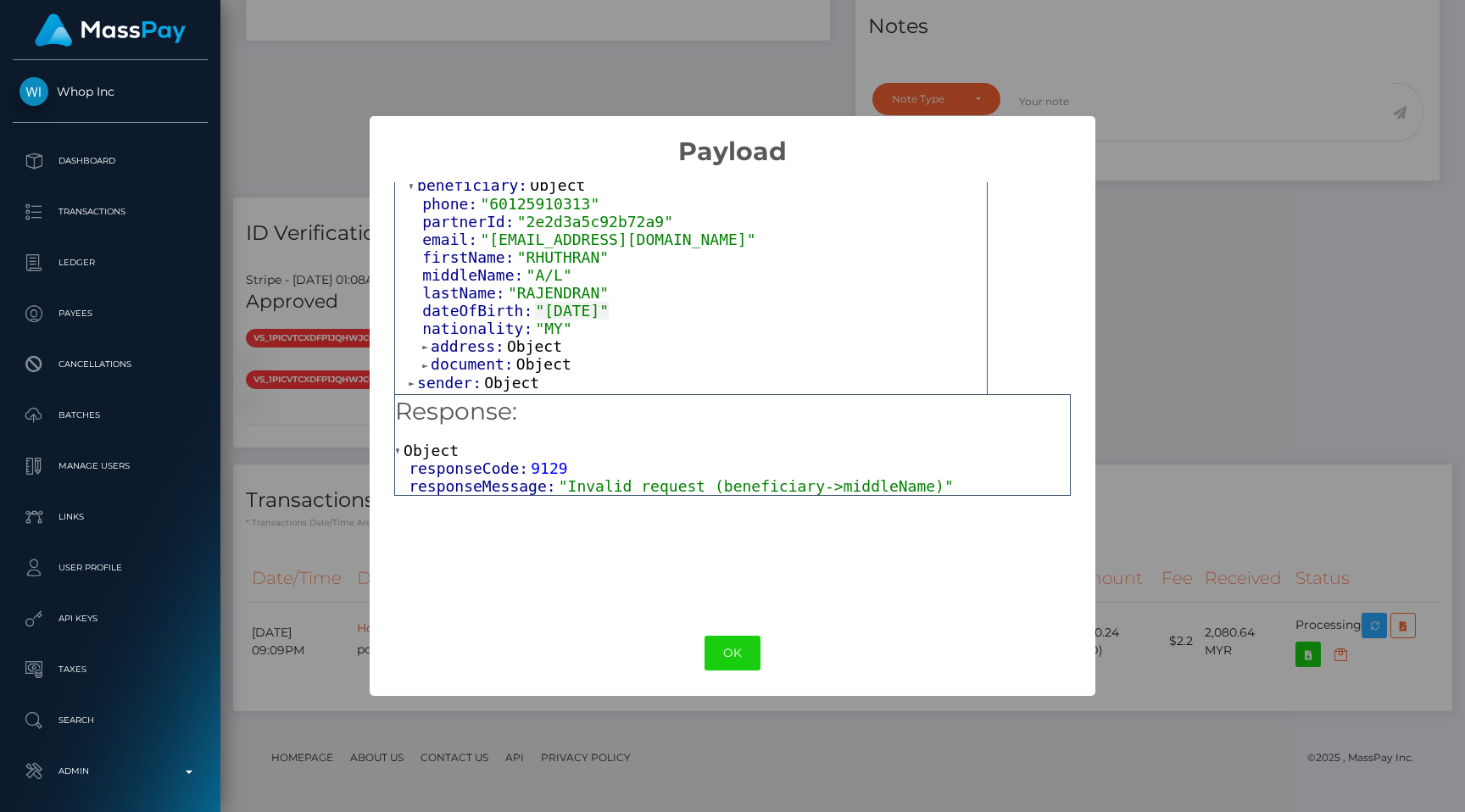
scroll to position [186, 0]
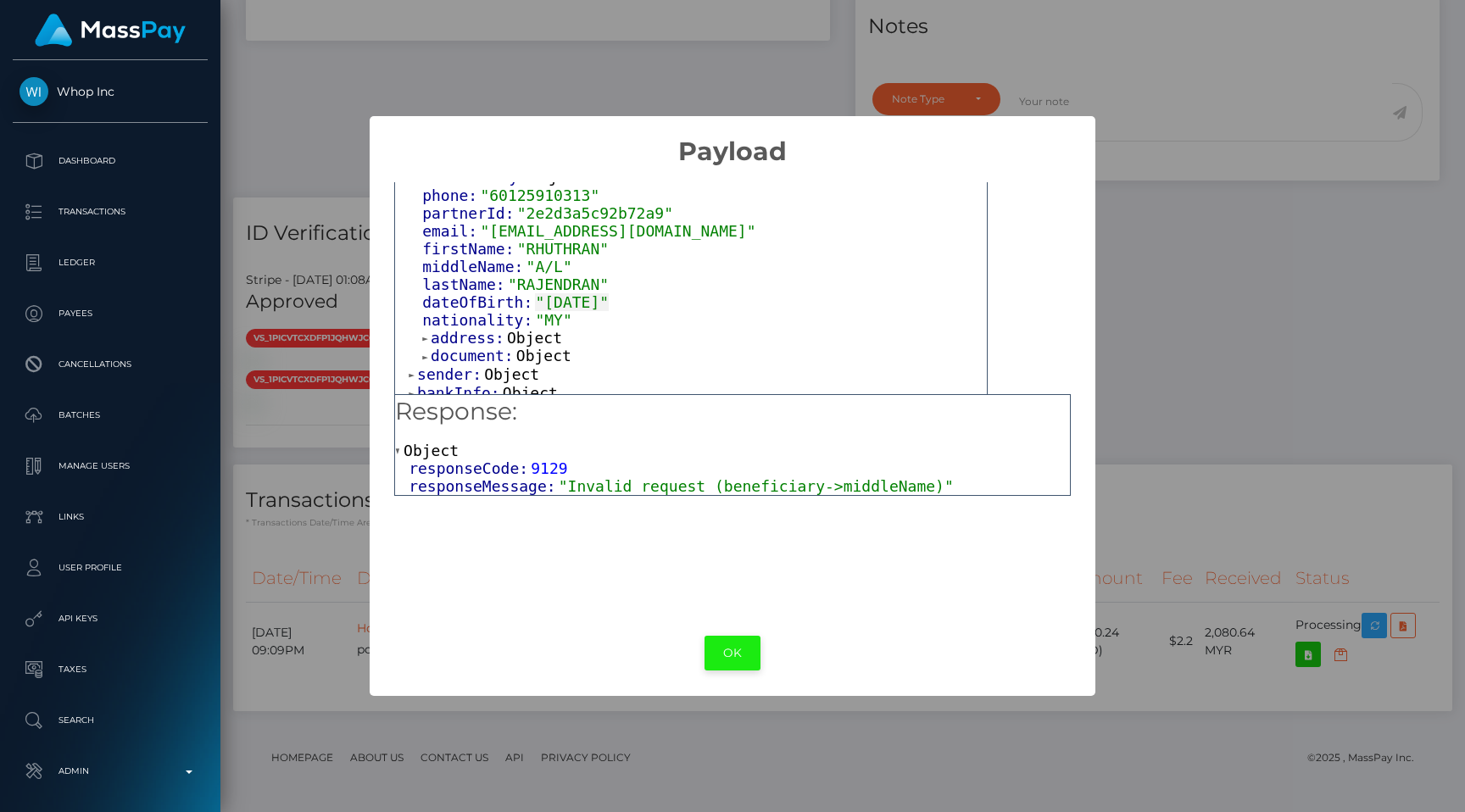
click at [726, 649] on button "OK" at bounding box center [732, 653] width 56 height 34
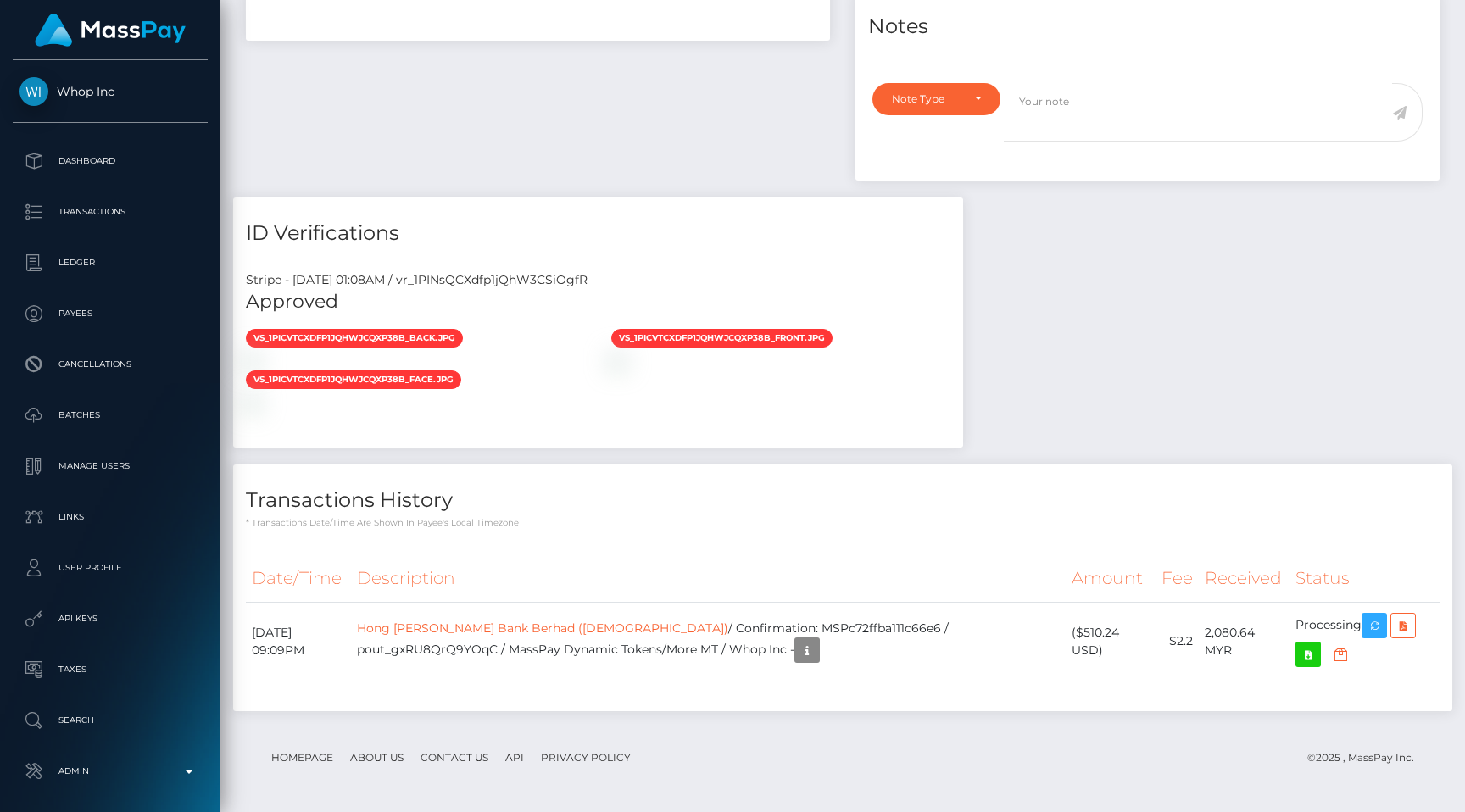
click at [693, 527] on p "* Transactions date/time are shown in payee's local timezone" at bounding box center [843, 522] width 1193 height 13
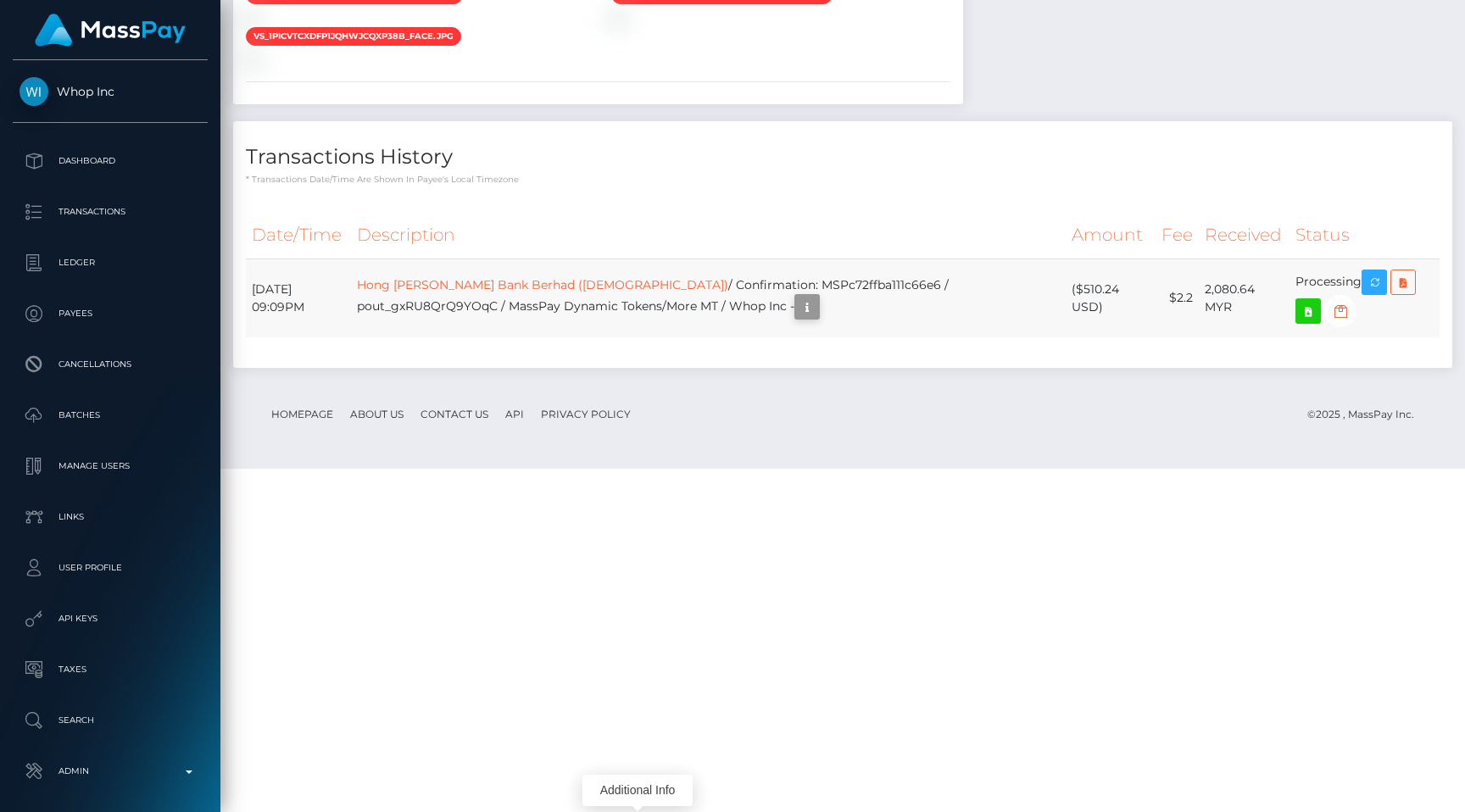
click at [797, 318] on icon "button" at bounding box center [807, 307] width 21 height 21
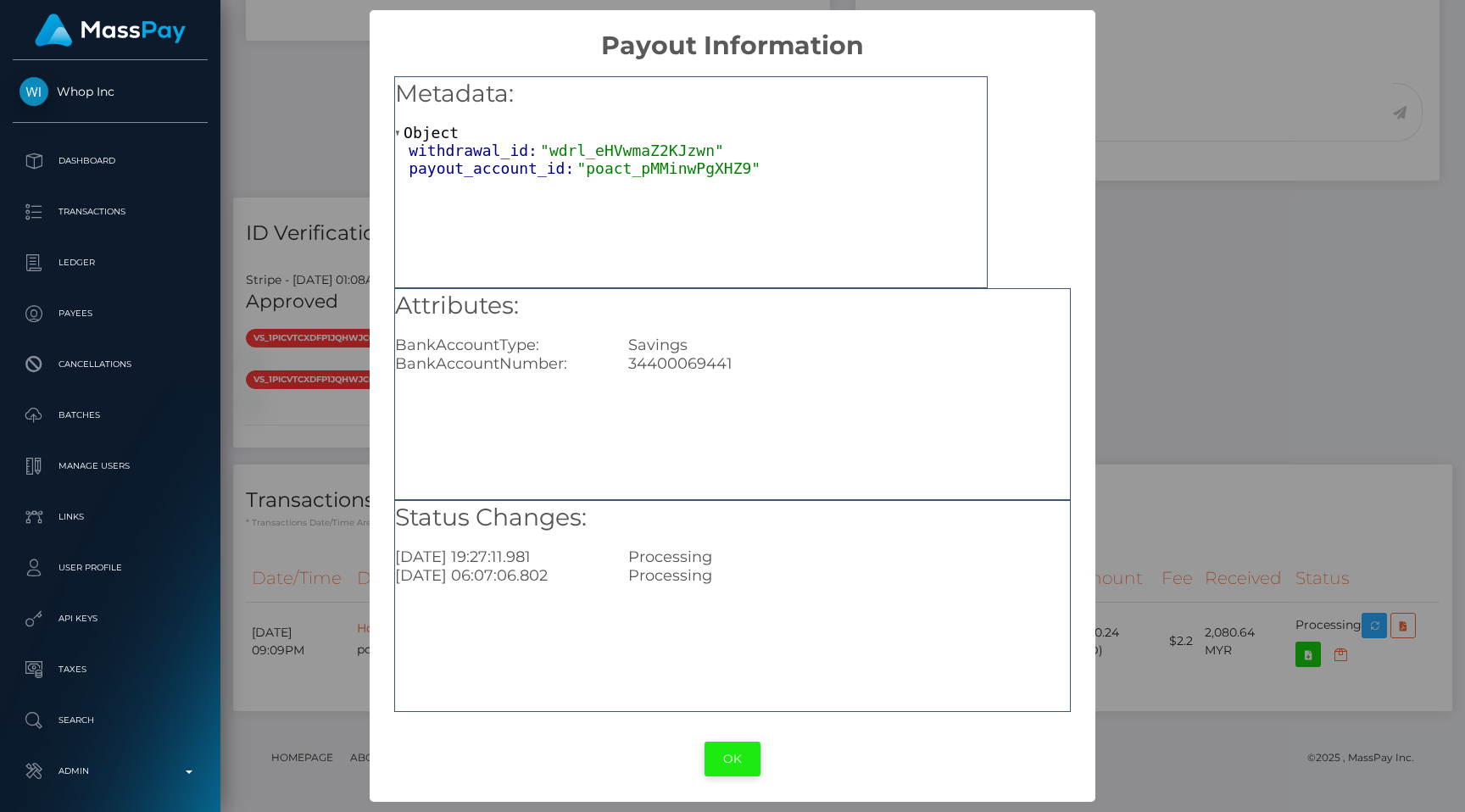
click at [720, 768] on button "OK" at bounding box center [732, 759] width 56 height 34
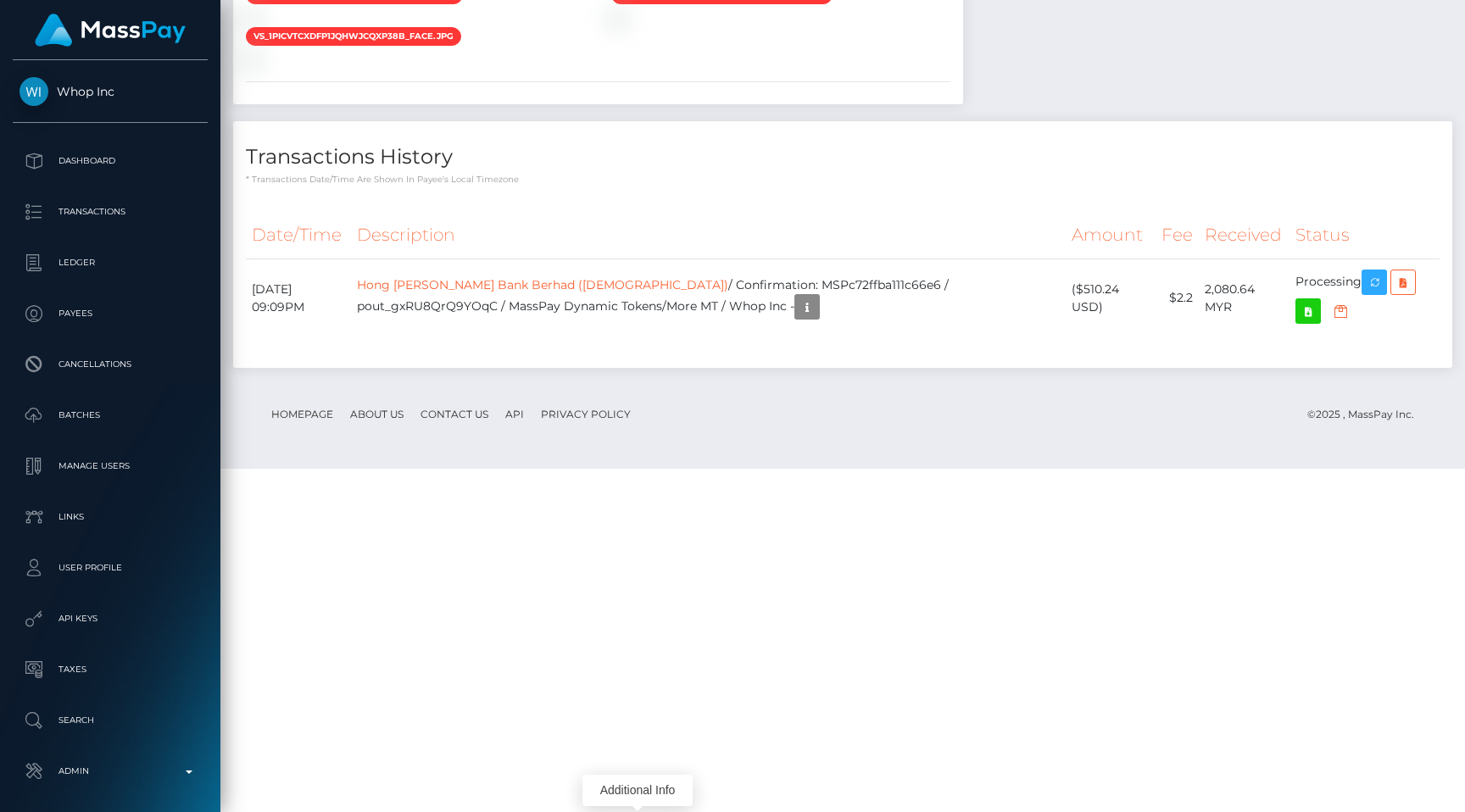
click at [906, 172] on h4 "Transactions History" at bounding box center [843, 157] width 1193 height 30
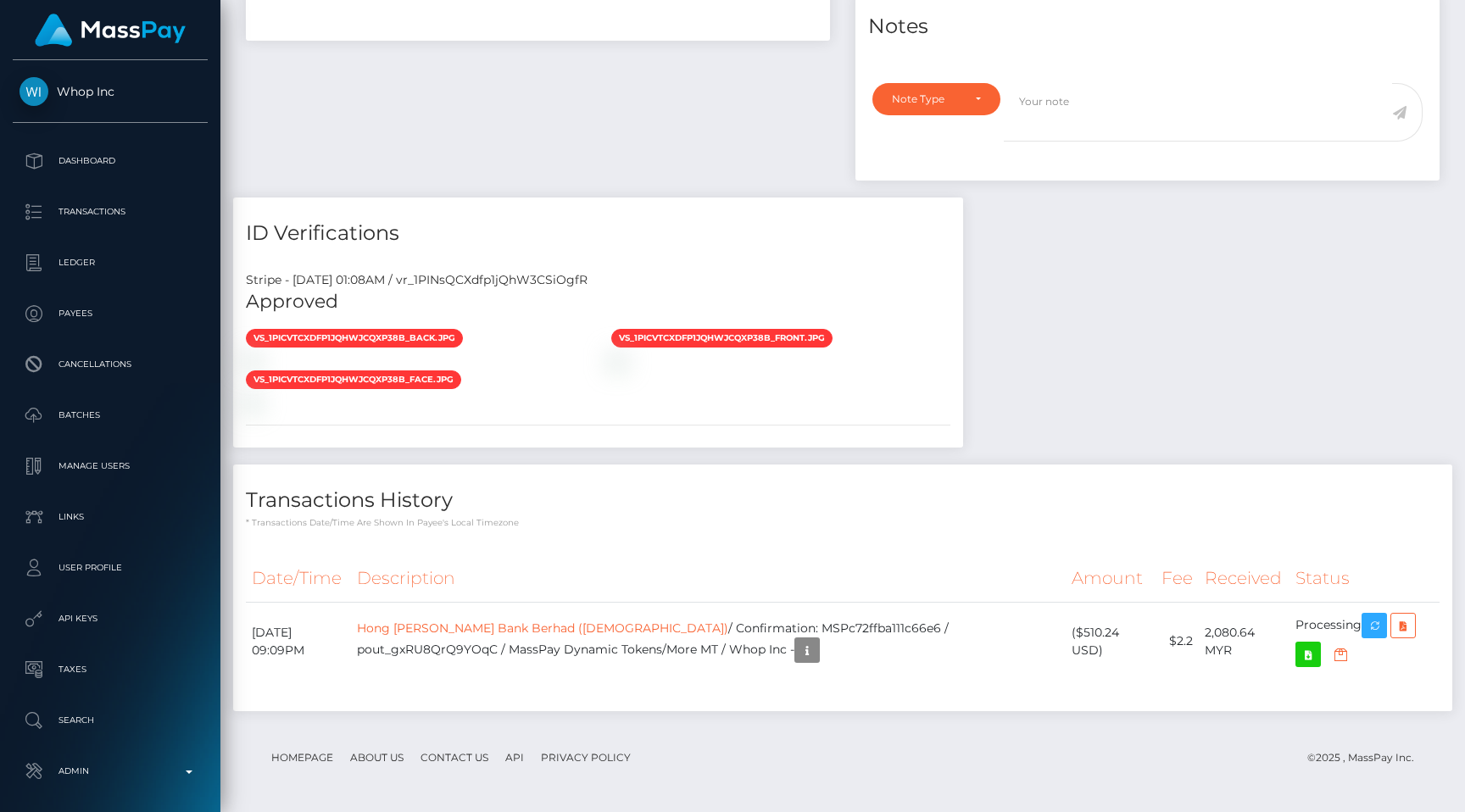
click at [963, 339] on div "vs_1PICVTCXdfp1jQhWJcQxp38B_back.jpg vs_1PICVTCXdfp1jQhWJcQxp38B_front.jpg" at bounding box center [598, 369] width 730 height 83
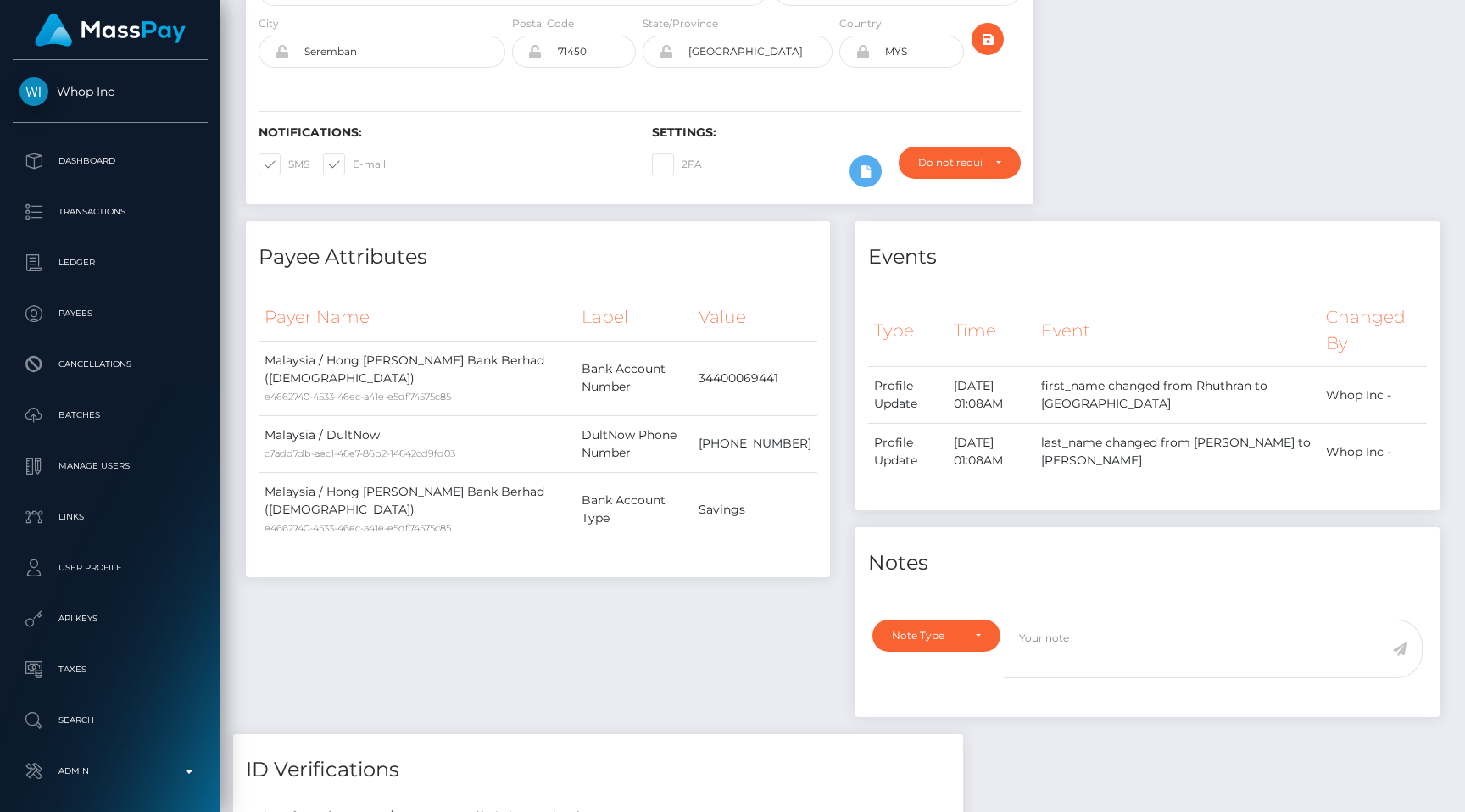
scroll to position [0, 0]
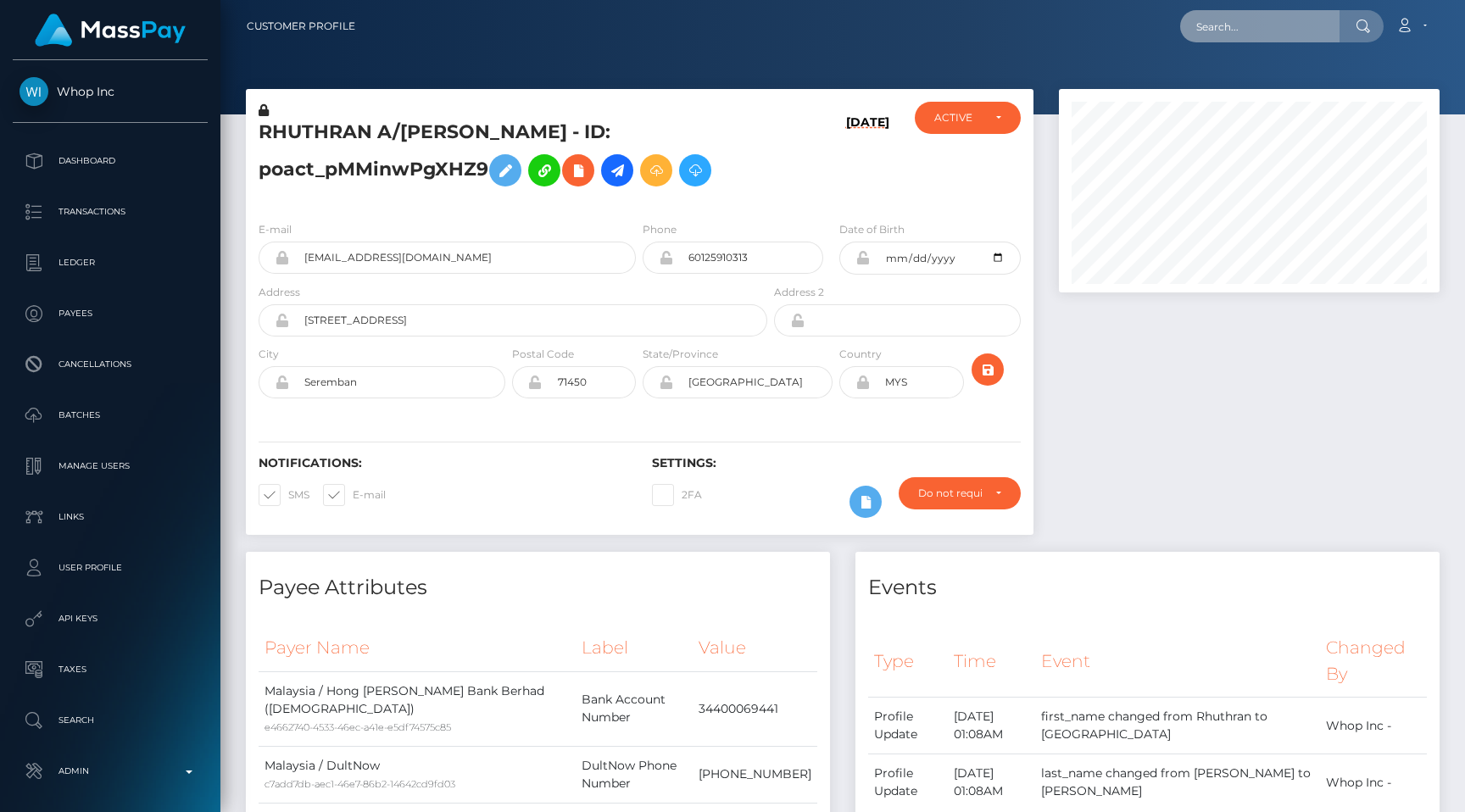
click at [1230, 20] on input "text" at bounding box center [1260, 26] width 159 height 32
paste input "Ant Bank (Hong Kong) Limited"
type input "Ant Bank (Hong Kong) Limited"
paste input "pout_S1lv68uEFEpd7"
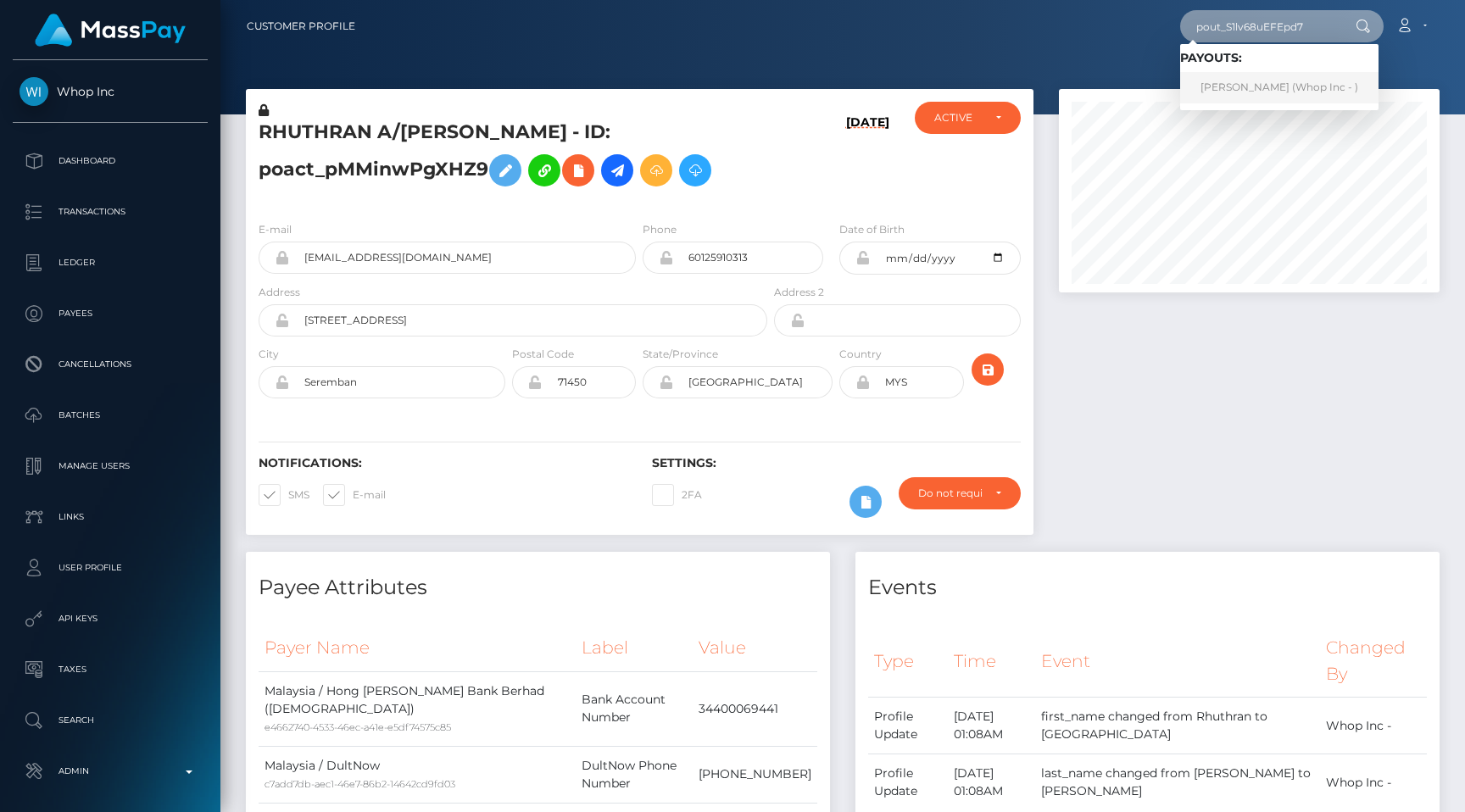
type input "pout_S1lv68uEFEpd7"
click at [1240, 77] on link "KAMILA ANITA STRZELECKA (Whop Inc - )" at bounding box center [1279, 88] width 199 height 31
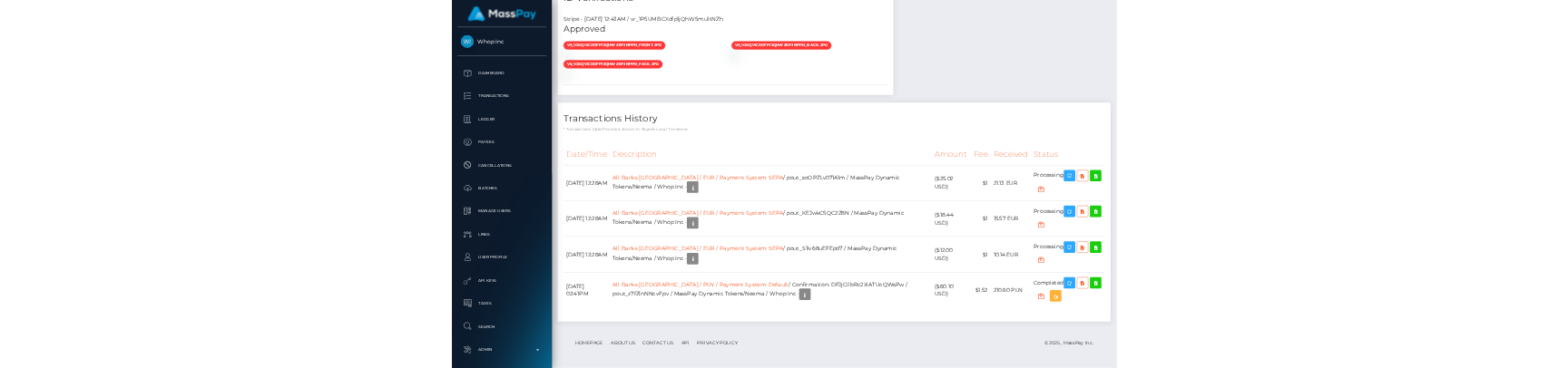
scroll to position [1754, 0]
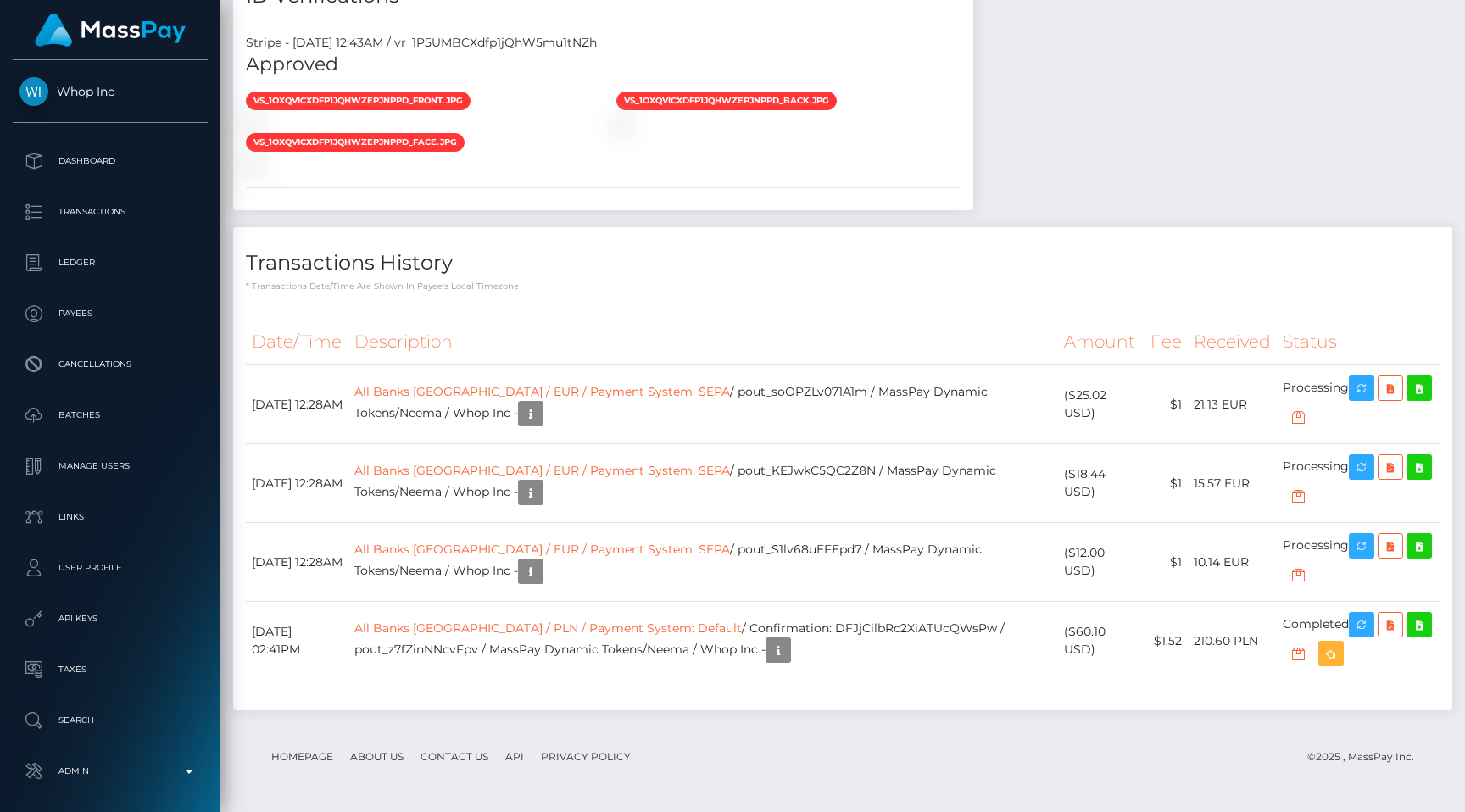
click at [851, 337] on div "Date/Time Description Amount Fee Received Status" at bounding box center [843, 508] width 1219 height 404
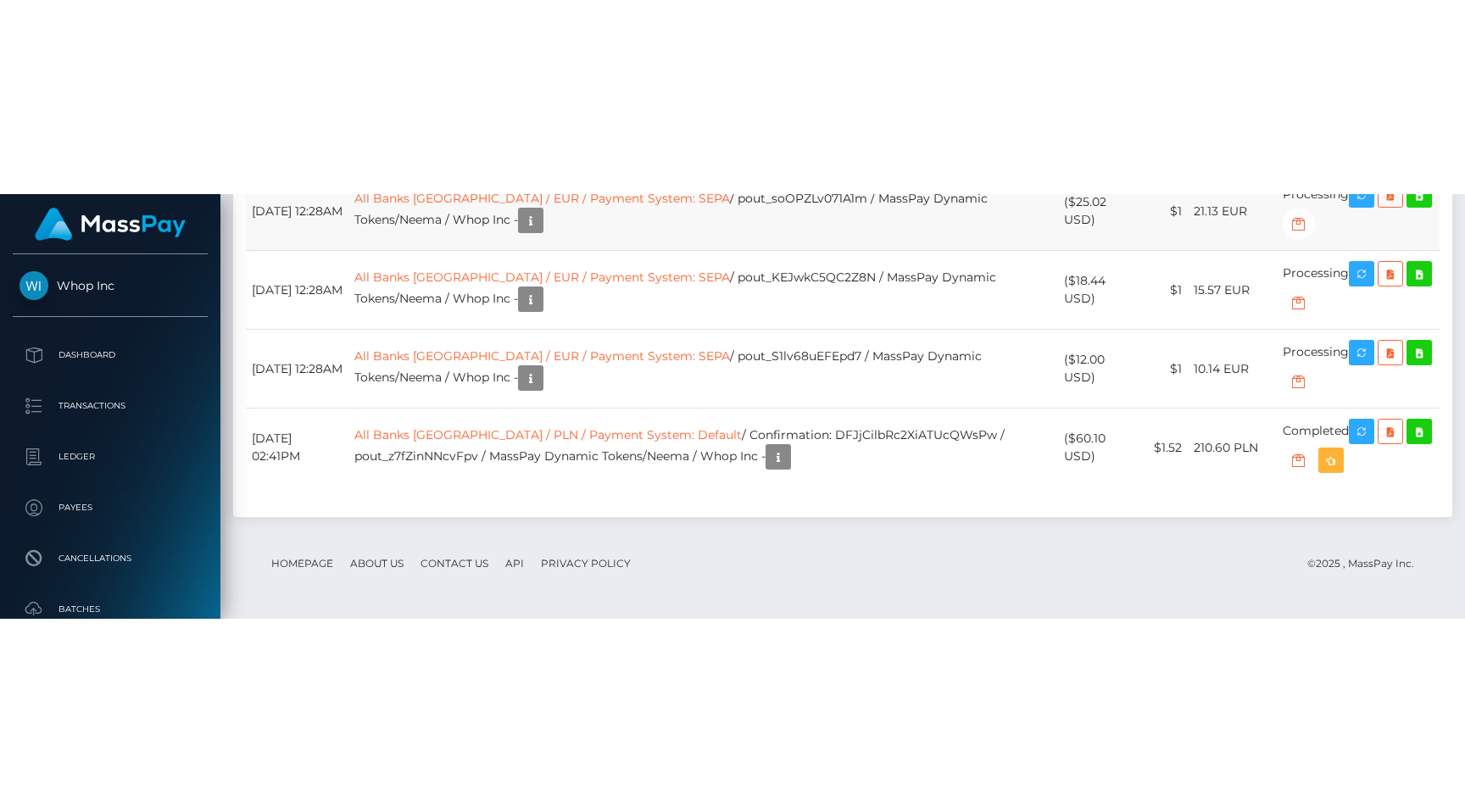
scroll to position [1658, 0]
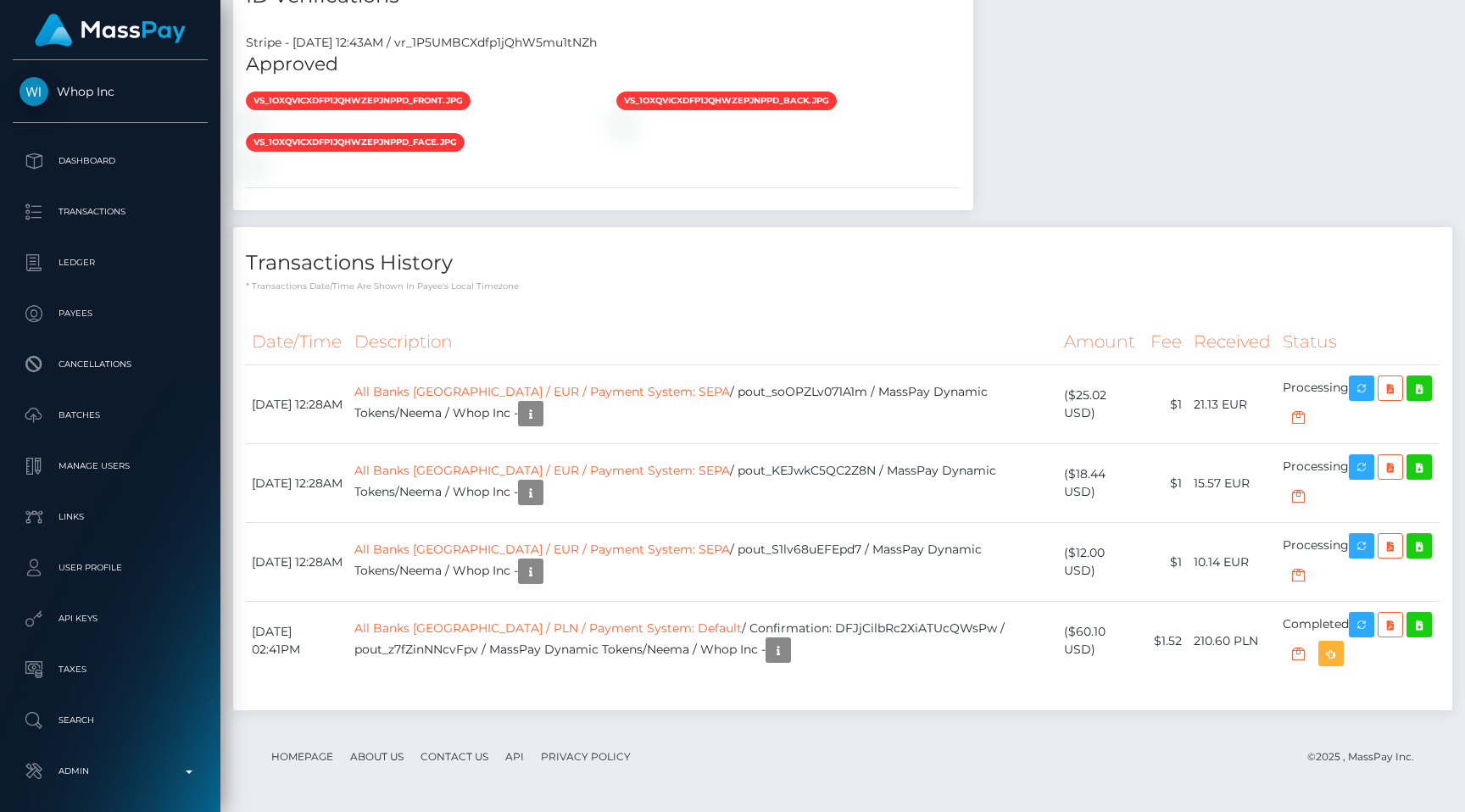
click at [908, 264] on h4 "Transactions History" at bounding box center [843, 263] width 1193 height 30
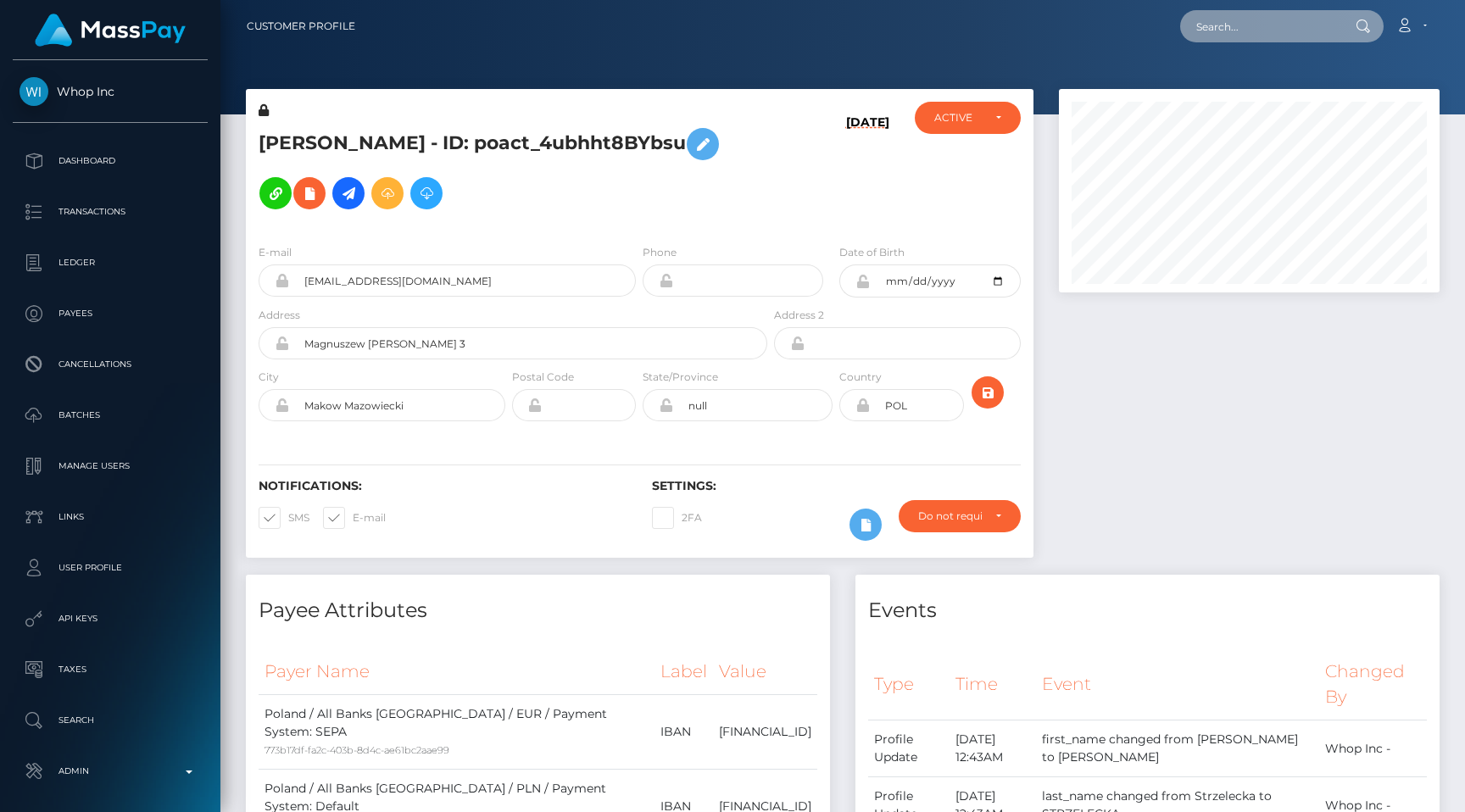
click at [1266, 21] on input "text" at bounding box center [1260, 26] width 159 height 32
paste input "pout_2NtqGUDSeYSLS"
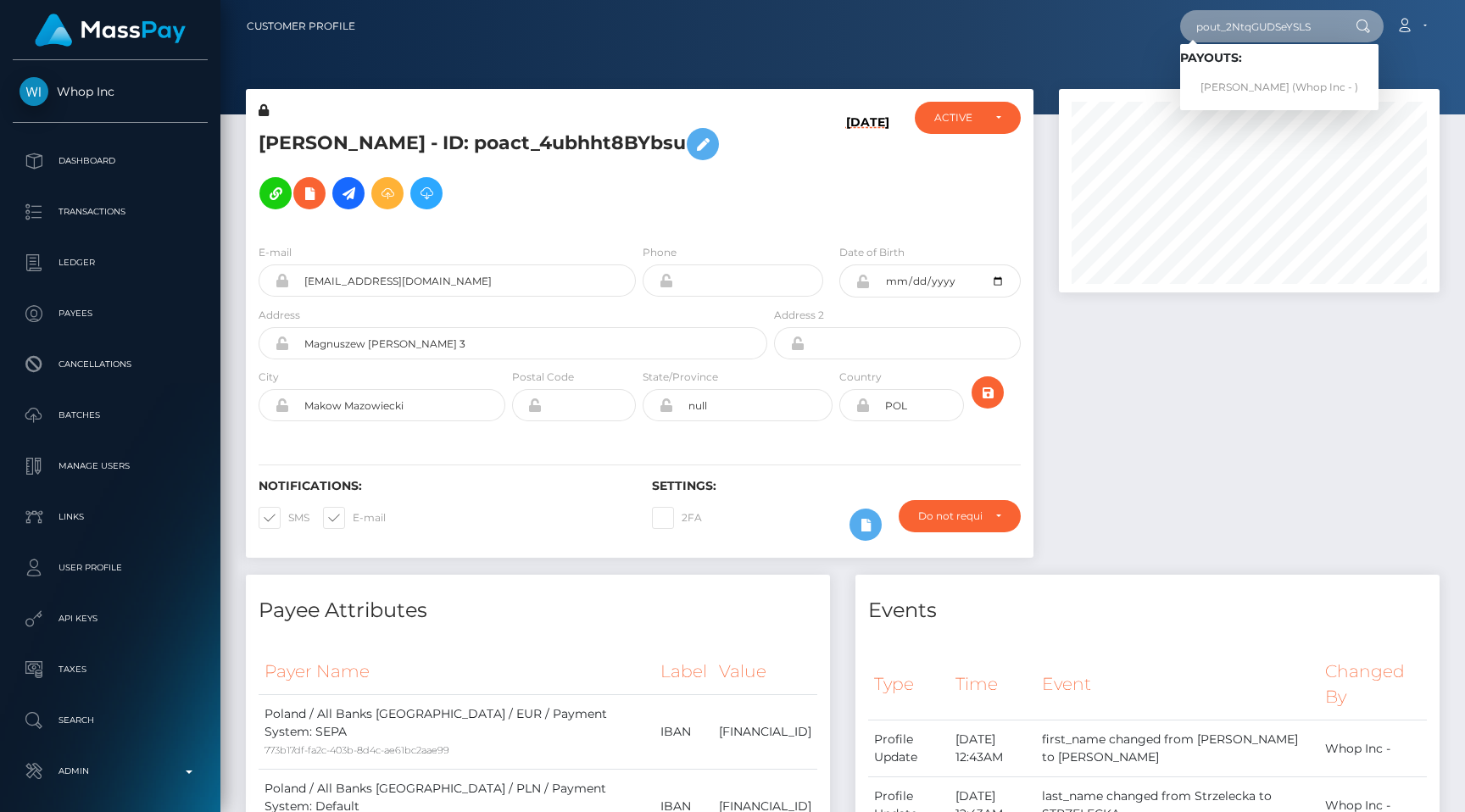
type input "pout_2NtqGUDSeYSLS"
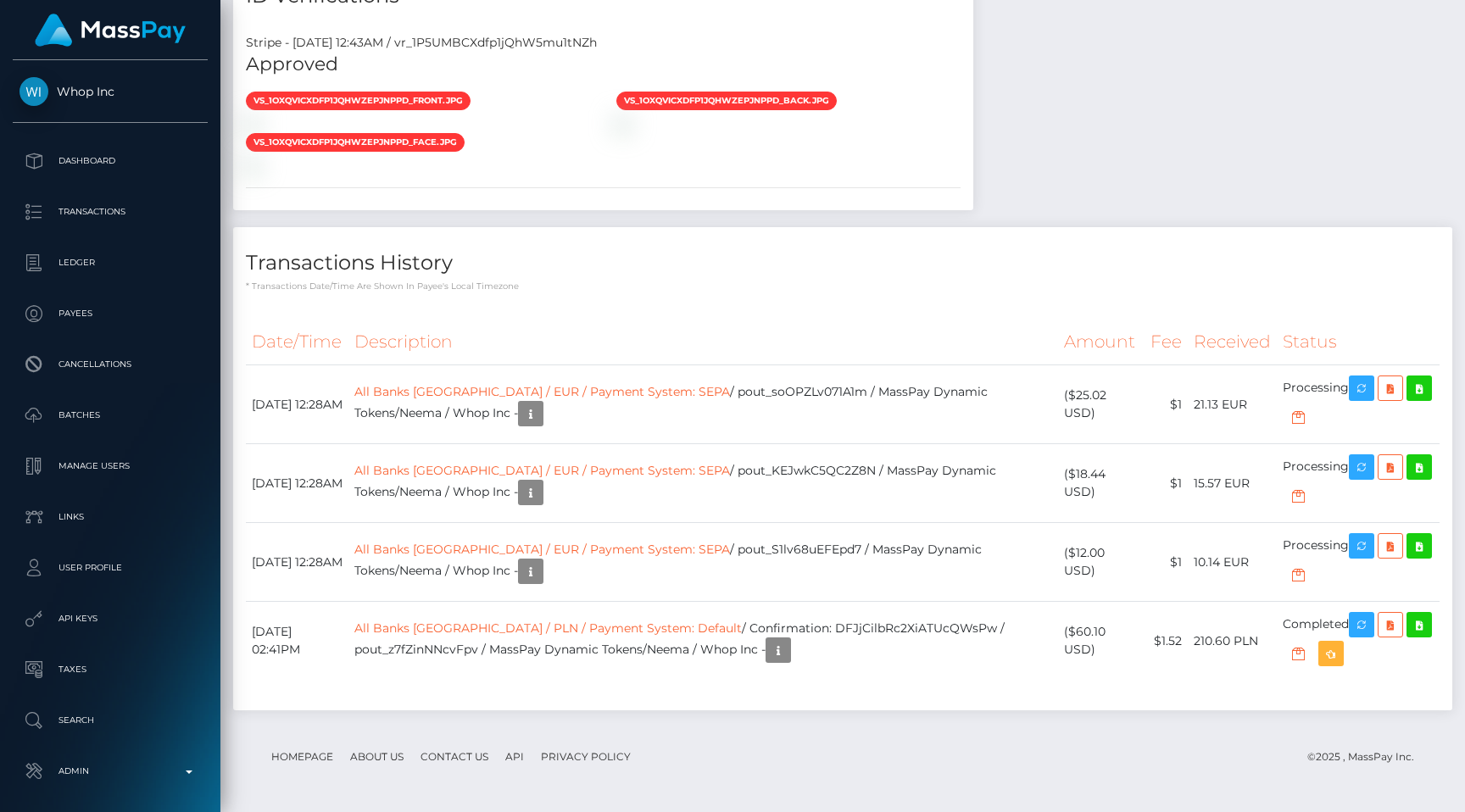
scroll to position [1658, 0]
click at [1107, 232] on div "Transactions History * Transactions date/time are shown in payee's local timezo…" at bounding box center [843, 259] width 1219 height 65
click at [963, 207] on div "Stripe - July 24, 2025 12:43AM / vr_1P5UMBCXdfp1jQhW5mu1tNZh Approved vs_1Oxqvi…" at bounding box center [603, 116] width 740 height 189
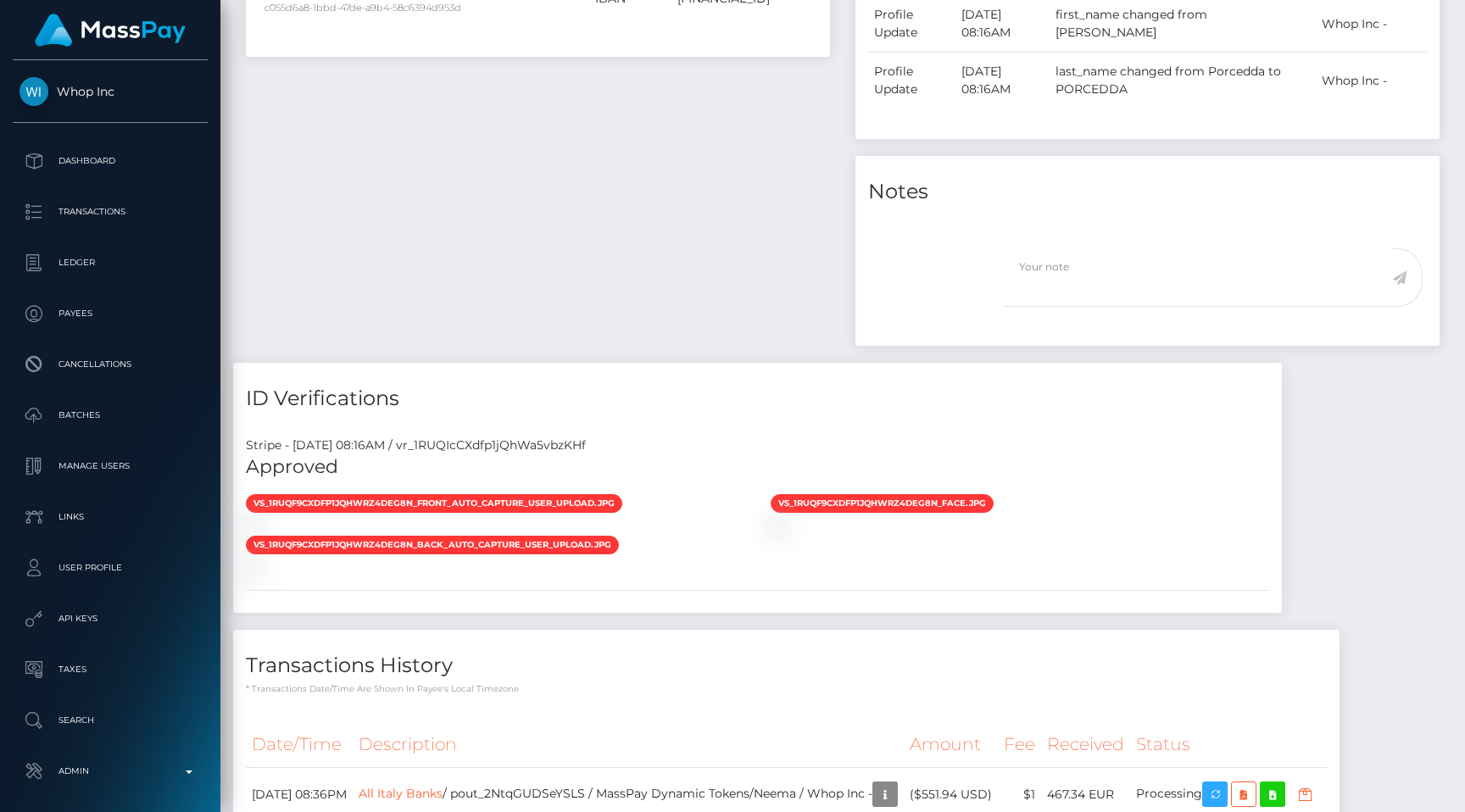
scroll to position [842, 0]
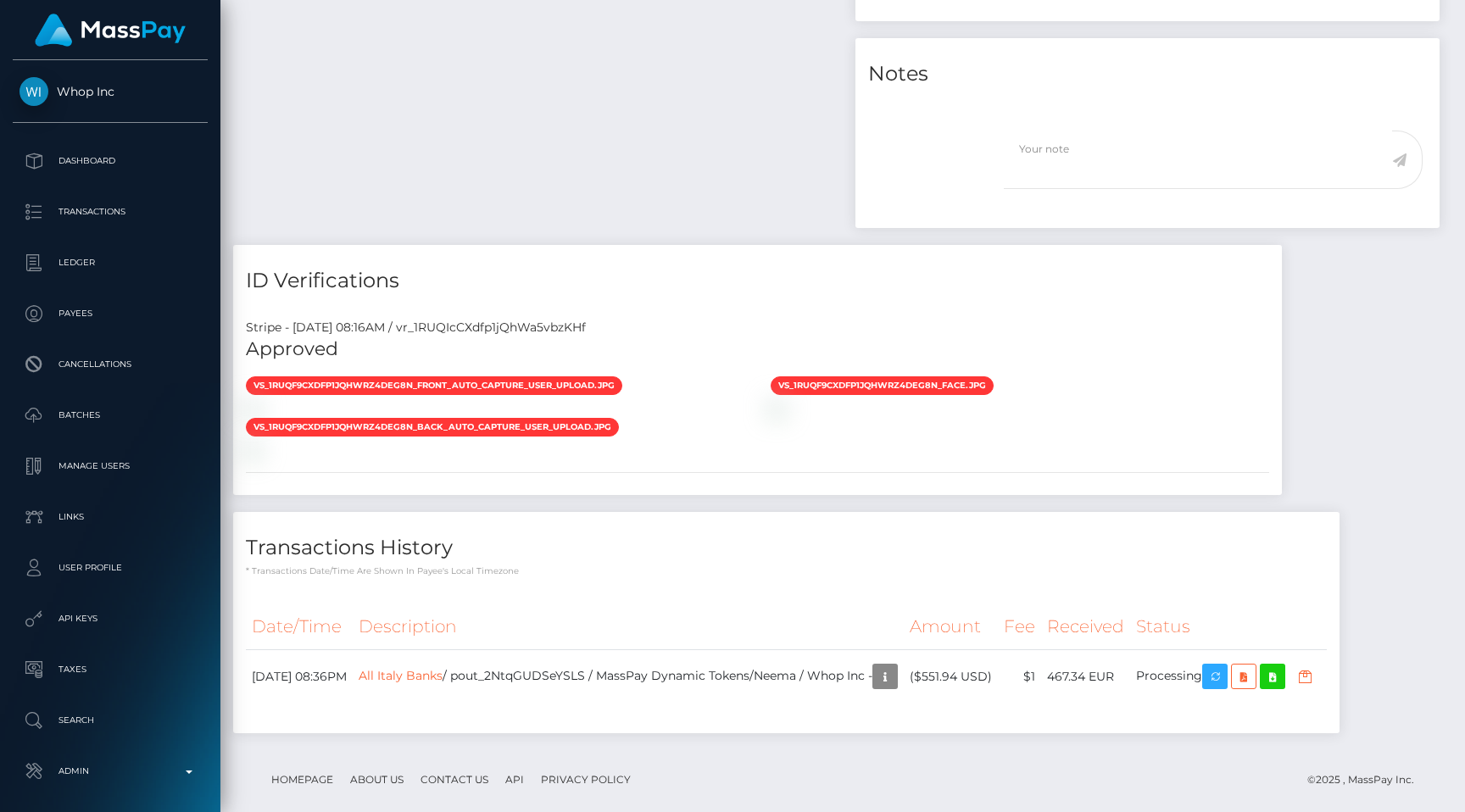
click at [509, 319] on div "Stripe - [DATE] 08:16AM / vr_1RUQIcCXdfp1jQhWa5vbzKHf" at bounding box center [757, 327] width 1049 height 18
copy div "vr_1RUQIcCXdfp1jQhWa5vbzKHf"
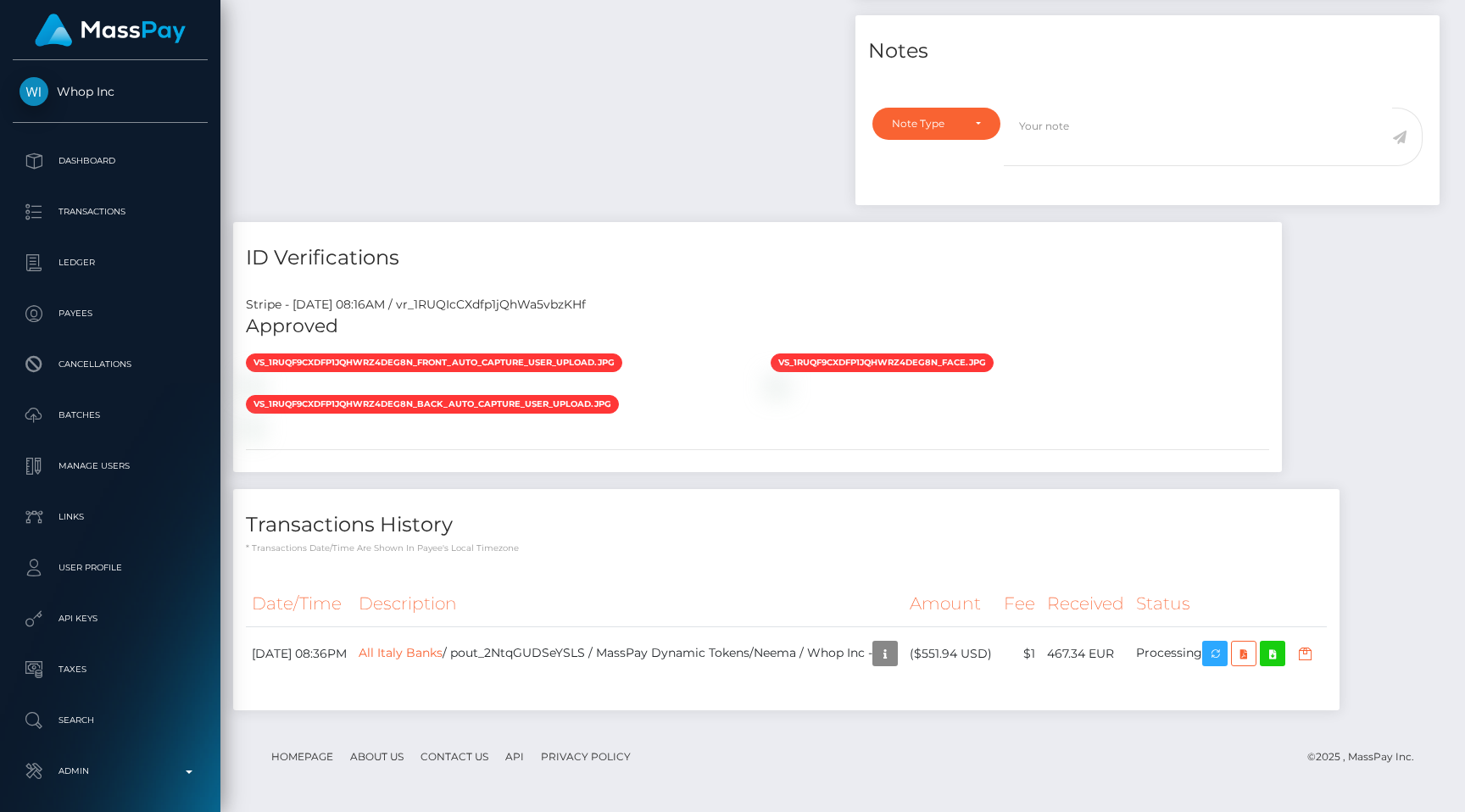
scroll to position [1314, 0]
click at [682, 543] on p "* Transactions date/time are shown in payee's local timezone" at bounding box center [786, 547] width 1081 height 13
click at [1155, 385] on div "vs_1RUQF9CXdfp1jQhWrz4dEG8N_front_auto_capture_user_upload.jpg" at bounding box center [757, 394] width 1049 height 83
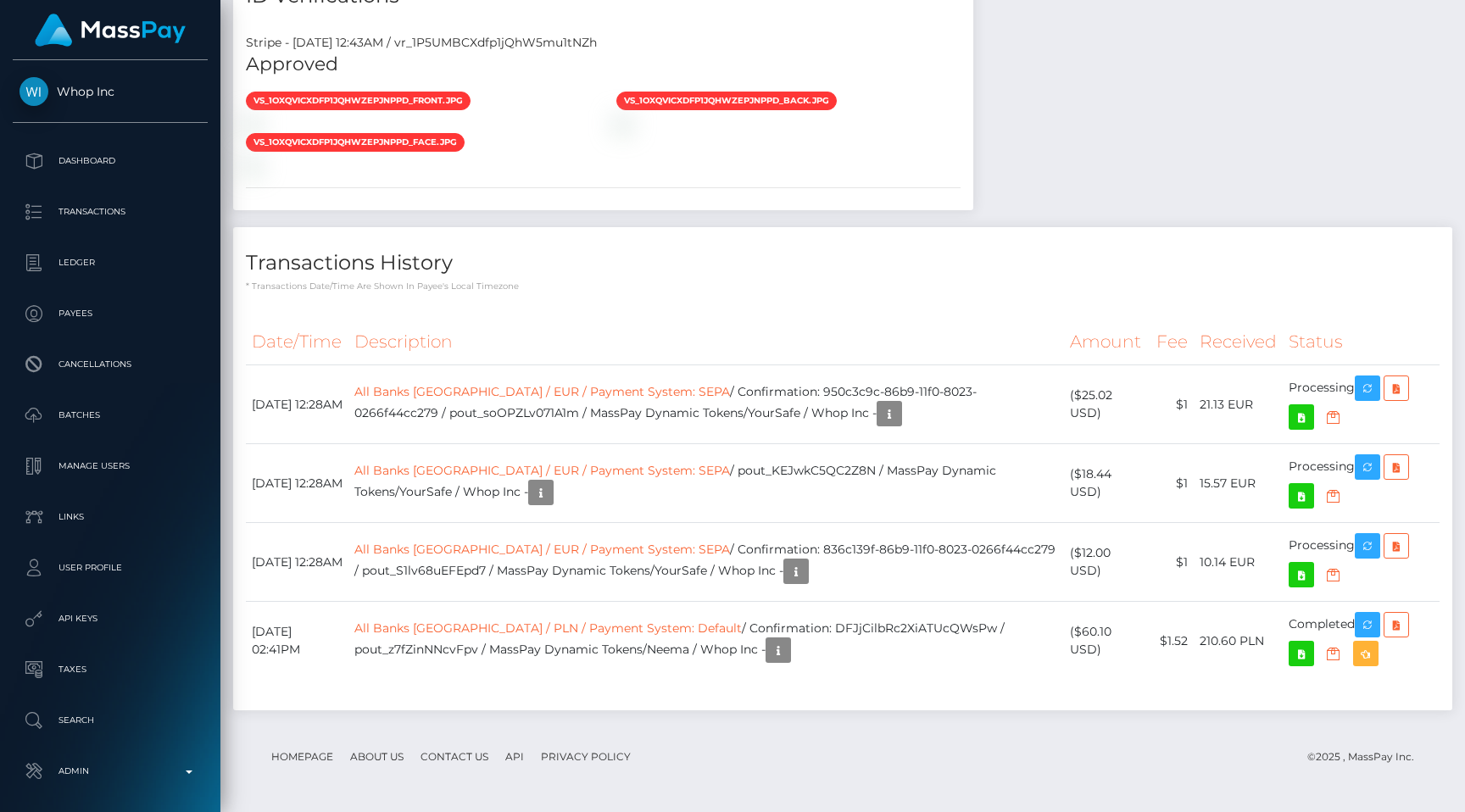
scroll to position [204, 381]
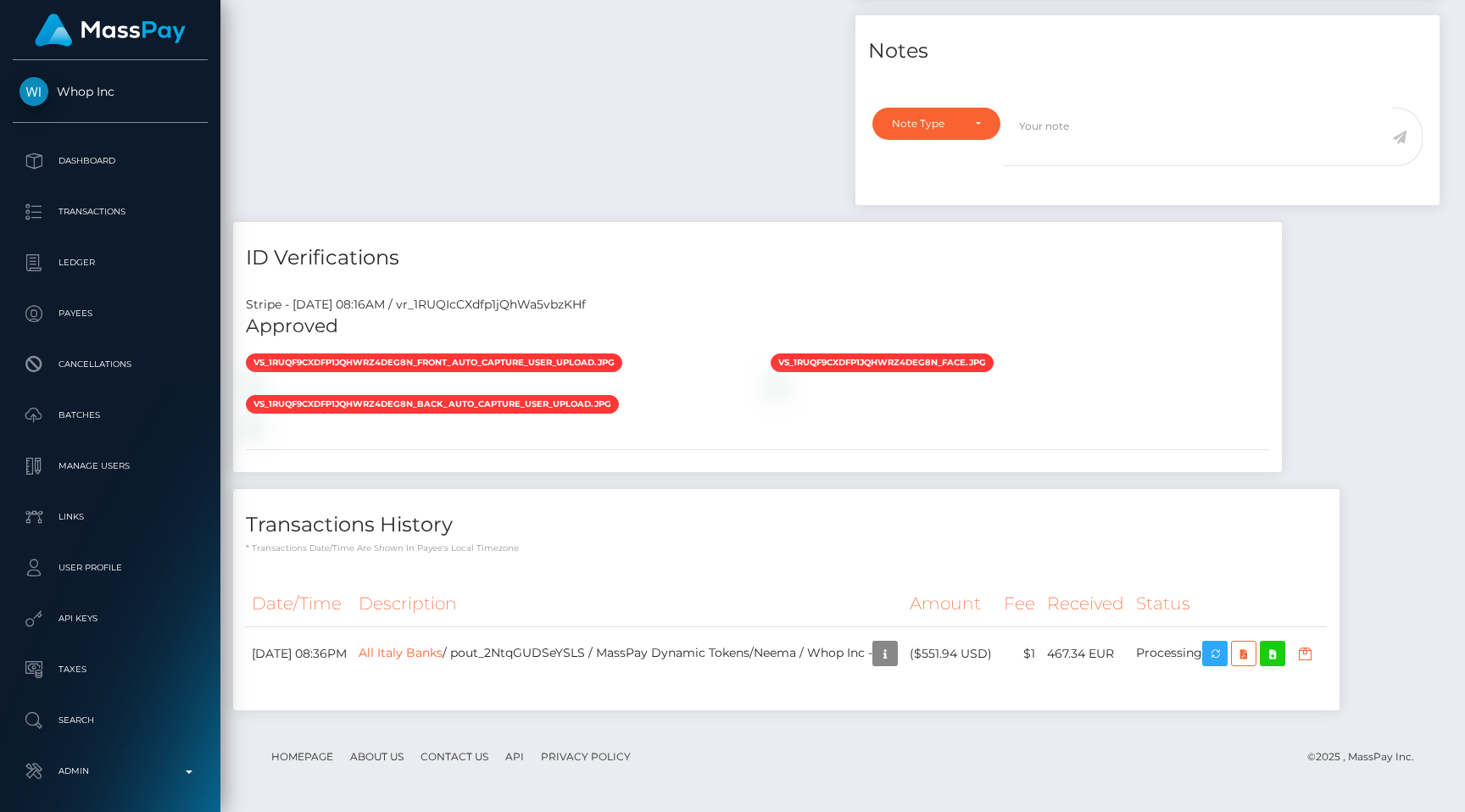
scroll to position [204, 381]
click at [916, 465] on div "Stripe - [DATE] 08:16AM / vr_1RUQIcCXdfp1jQhWa5vbzKHf Approved vs_1RUQF9CXdfp1j…" at bounding box center [757, 377] width 1049 height 189
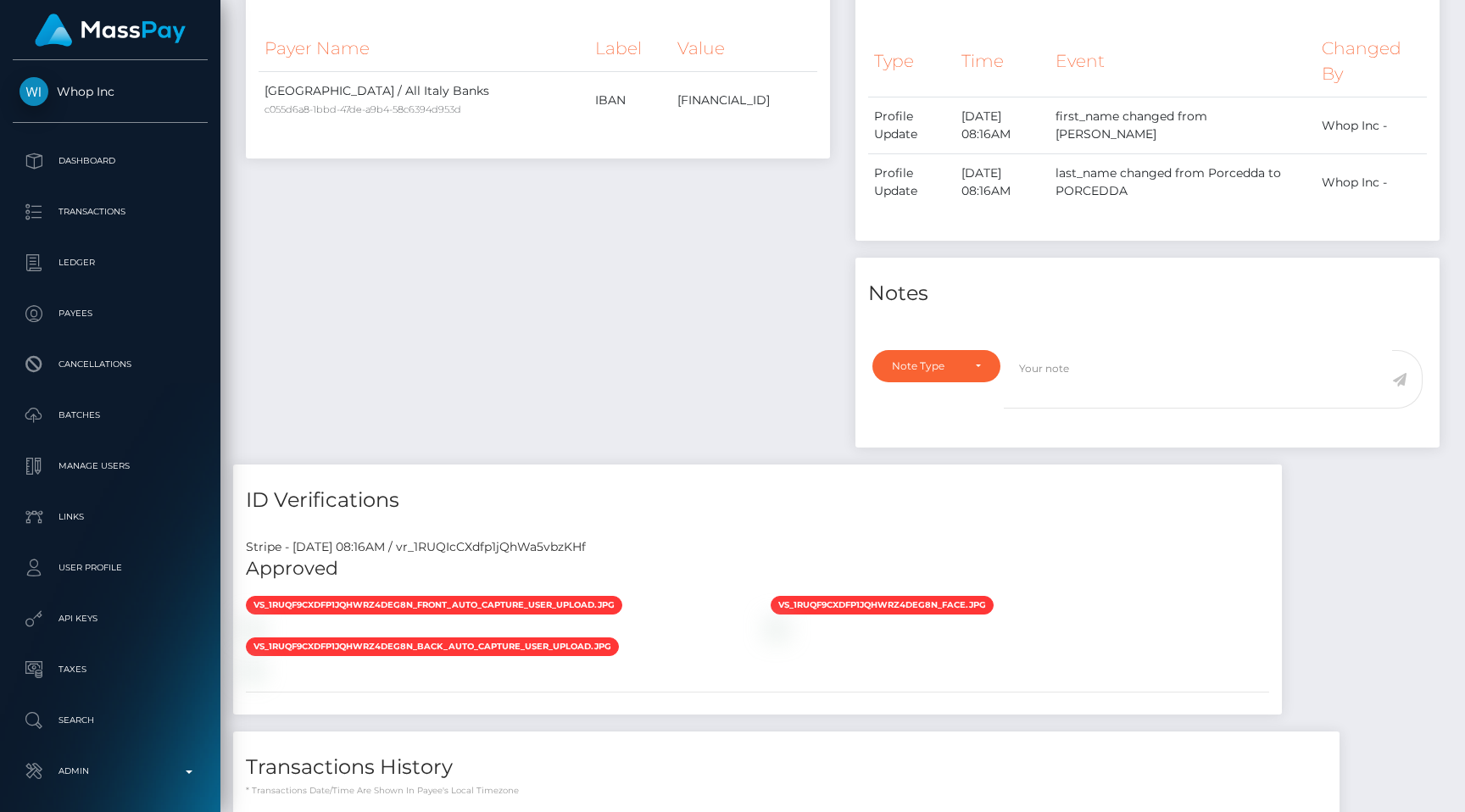
scroll to position [0, 0]
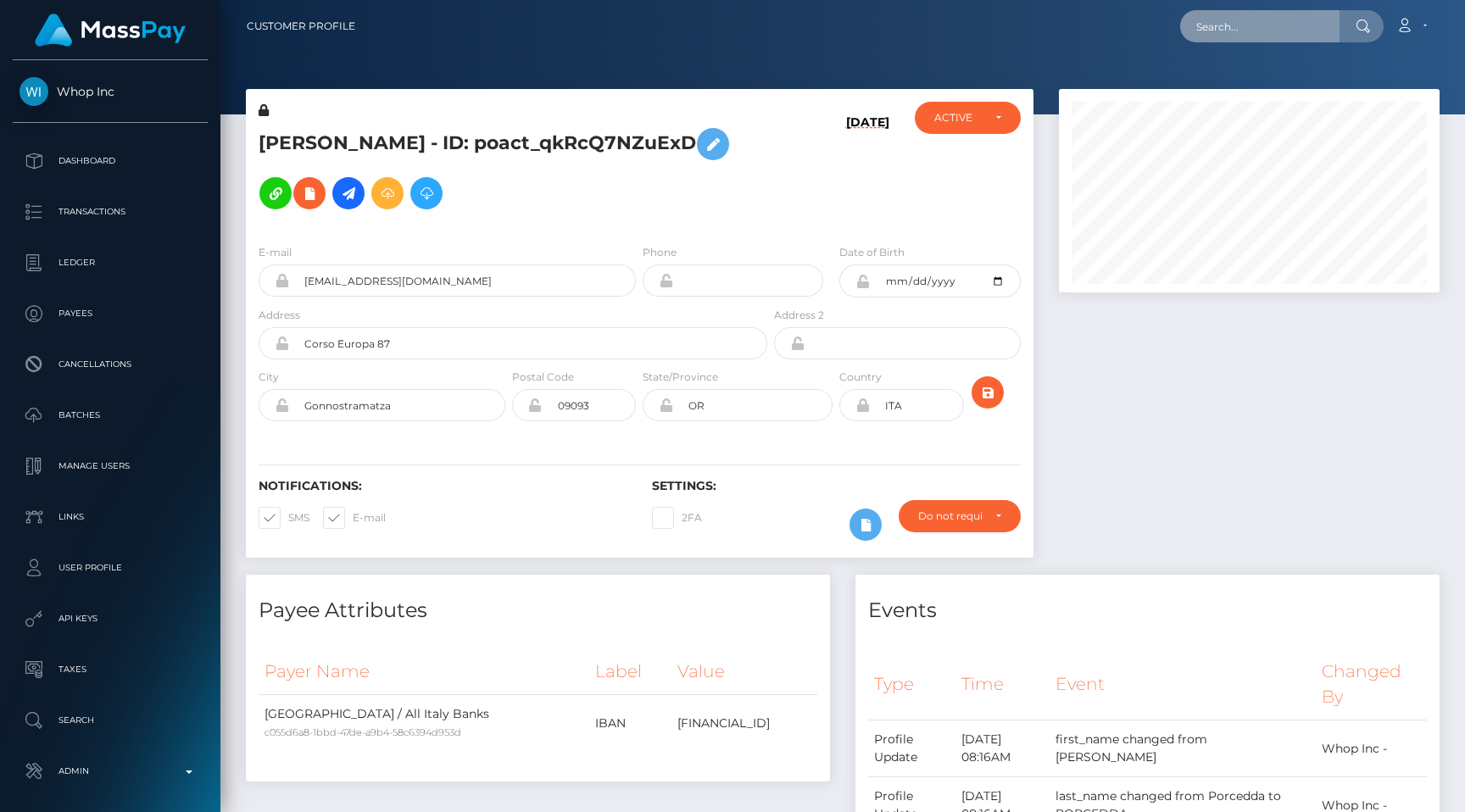
click at [1232, 14] on input "text" at bounding box center [1260, 26] width 159 height 32
paste input "pout_TsiMf2yWMtPBl"
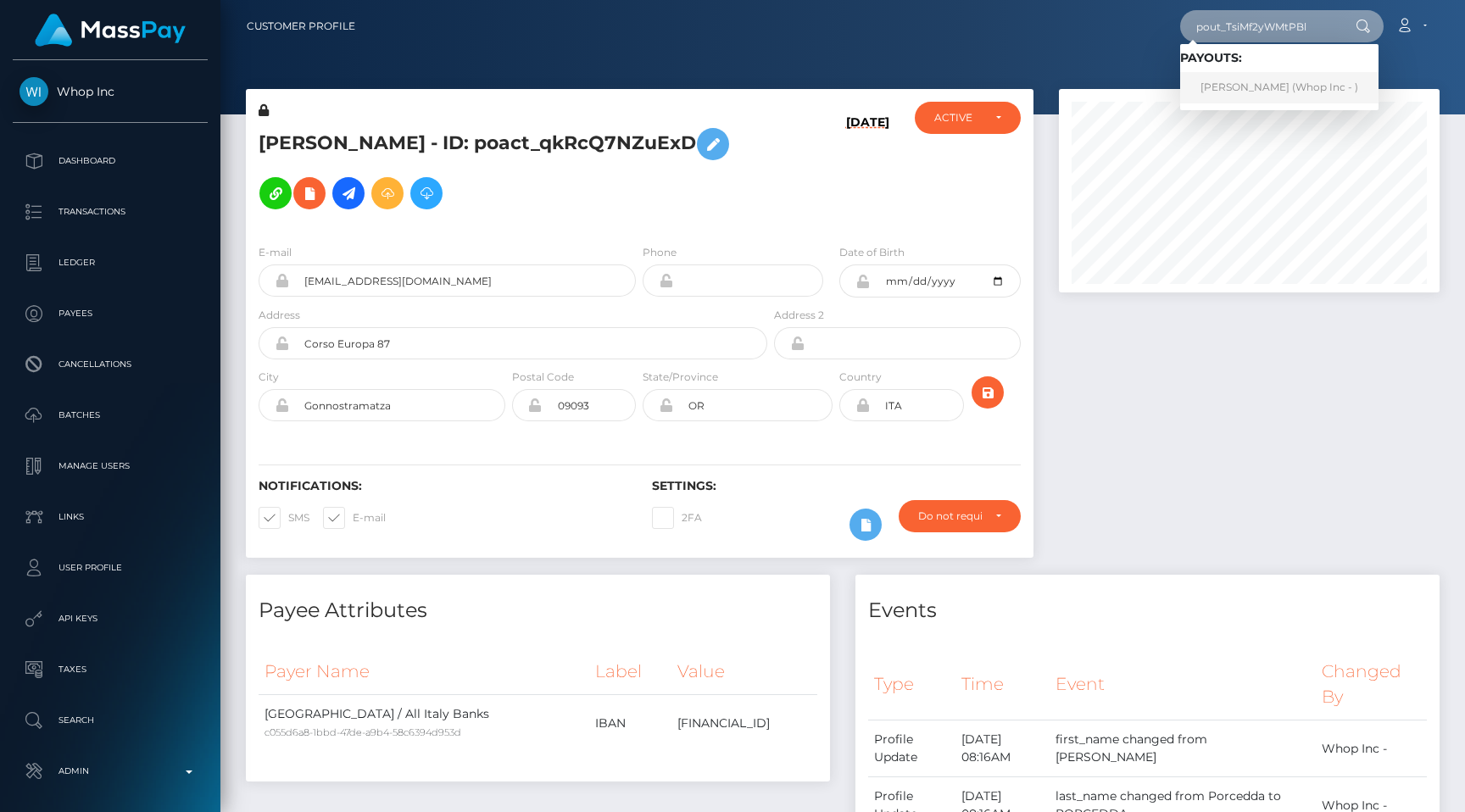
type input "pout_TsiMf2yWMtPBl"
click at [1185, 398] on div at bounding box center [1249, 332] width 406 height 485
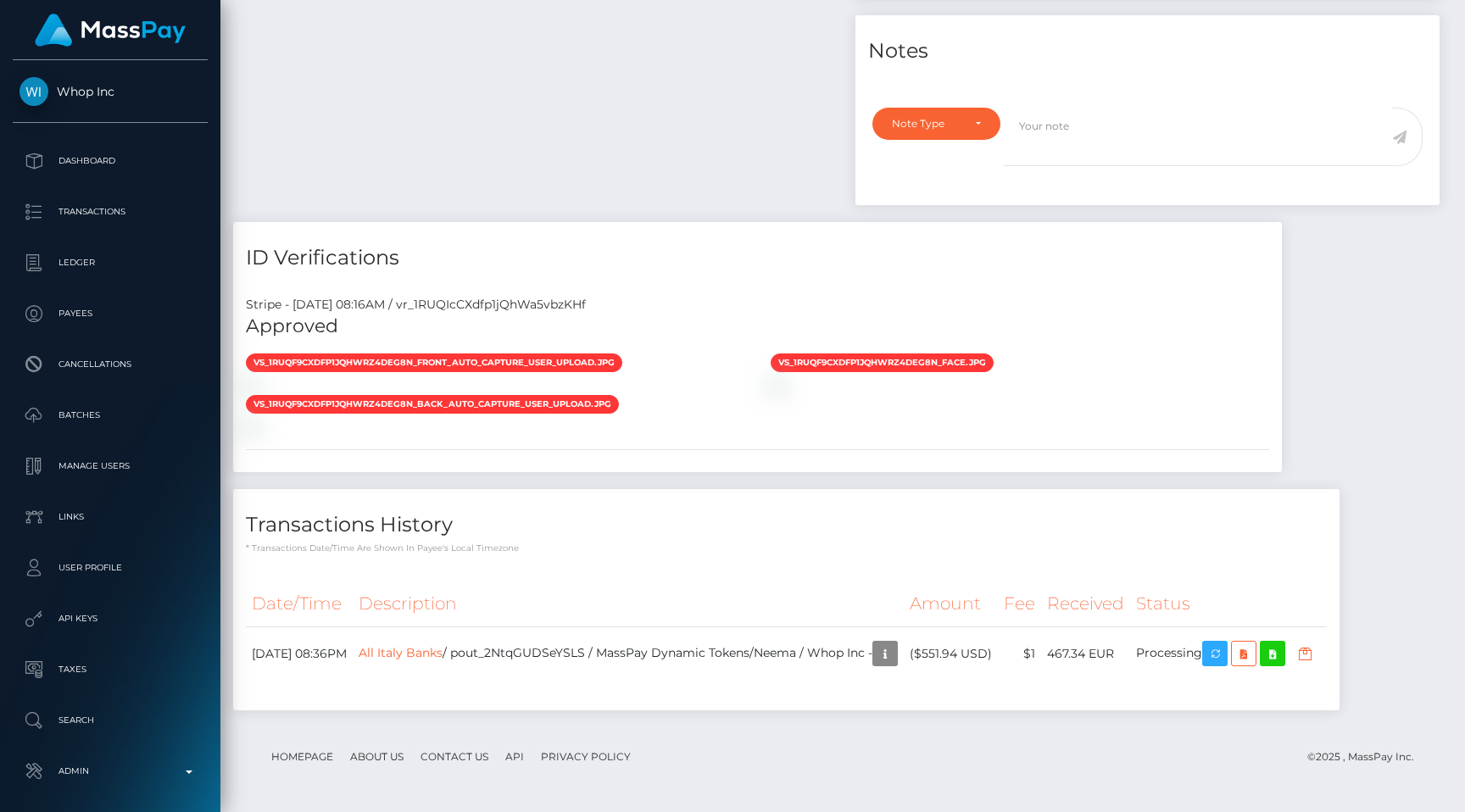
scroll to position [1314, 0]
click at [786, 415] on div "vs_1RUQF9CXdfp1jQhWrz4dEG8N_front_auto_capture_user_upload.jpg" at bounding box center [757, 394] width 1049 height 83
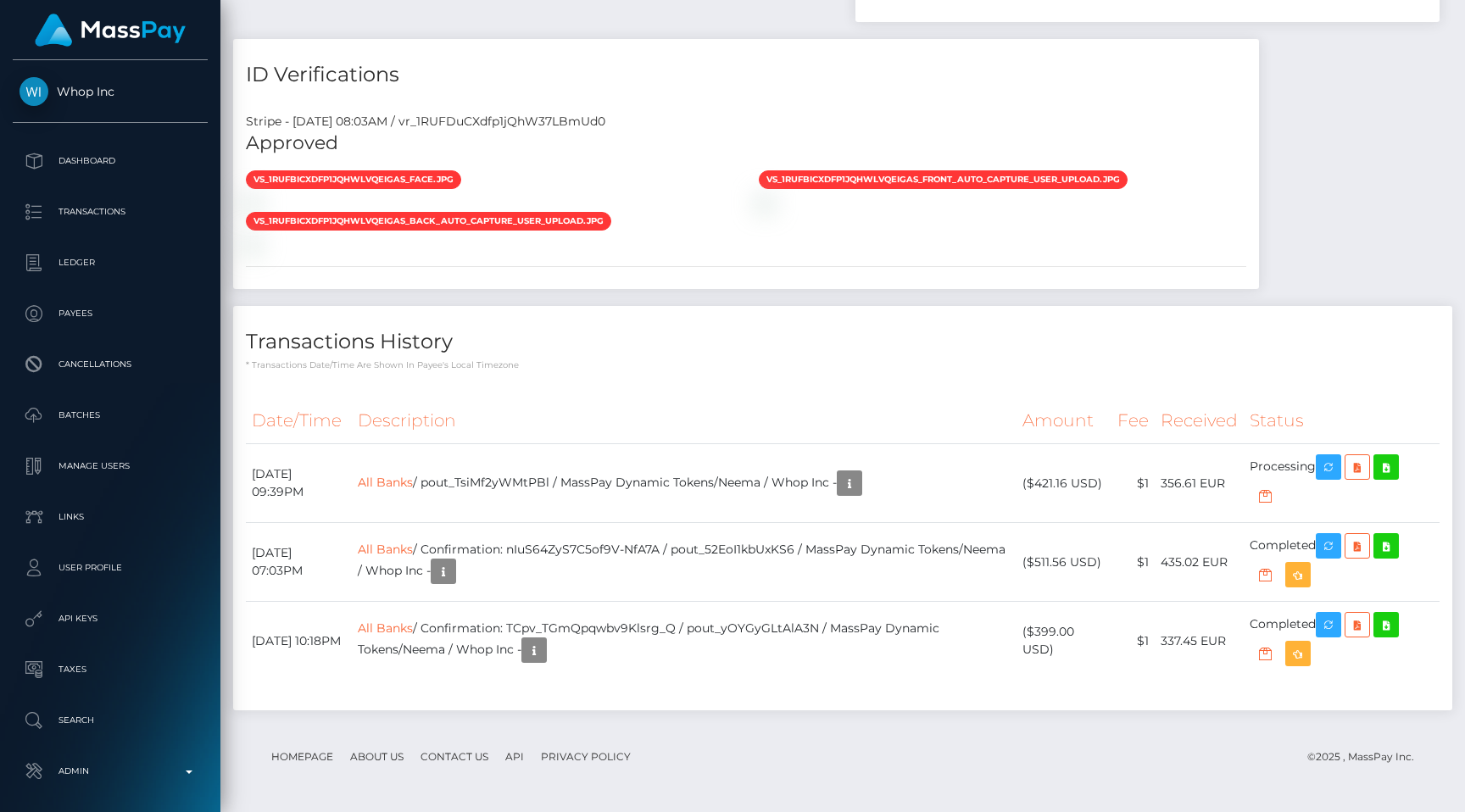
scroll to position [204, 381]
click at [965, 269] on div "Stripe - July 24, 2025 08:03AM / vr_1RUFDuCXdfp1jQhW37LBmUd0 Approved vs_1RUFBI…" at bounding box center [745, 194] width 1026 height 189
click at [744, 277] on div "Stripe - July 24, 2025 08:03AM / vr_1RUFDuCXdfp1jQhW37LBmUd0 Approved vs_1RUFBI…" at bounding box center [745, 194] width 1026 height 189
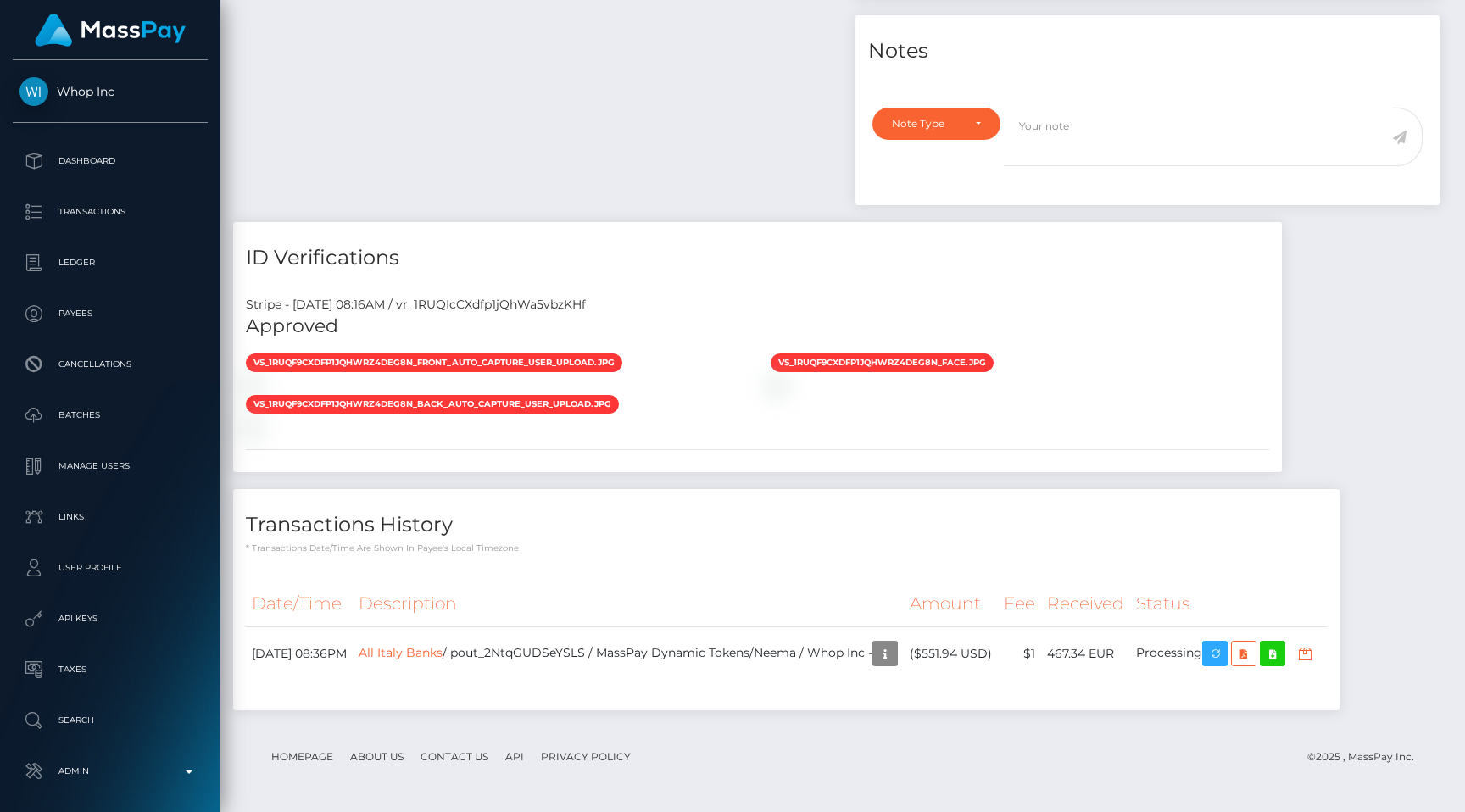
scroll to position [204, 381]
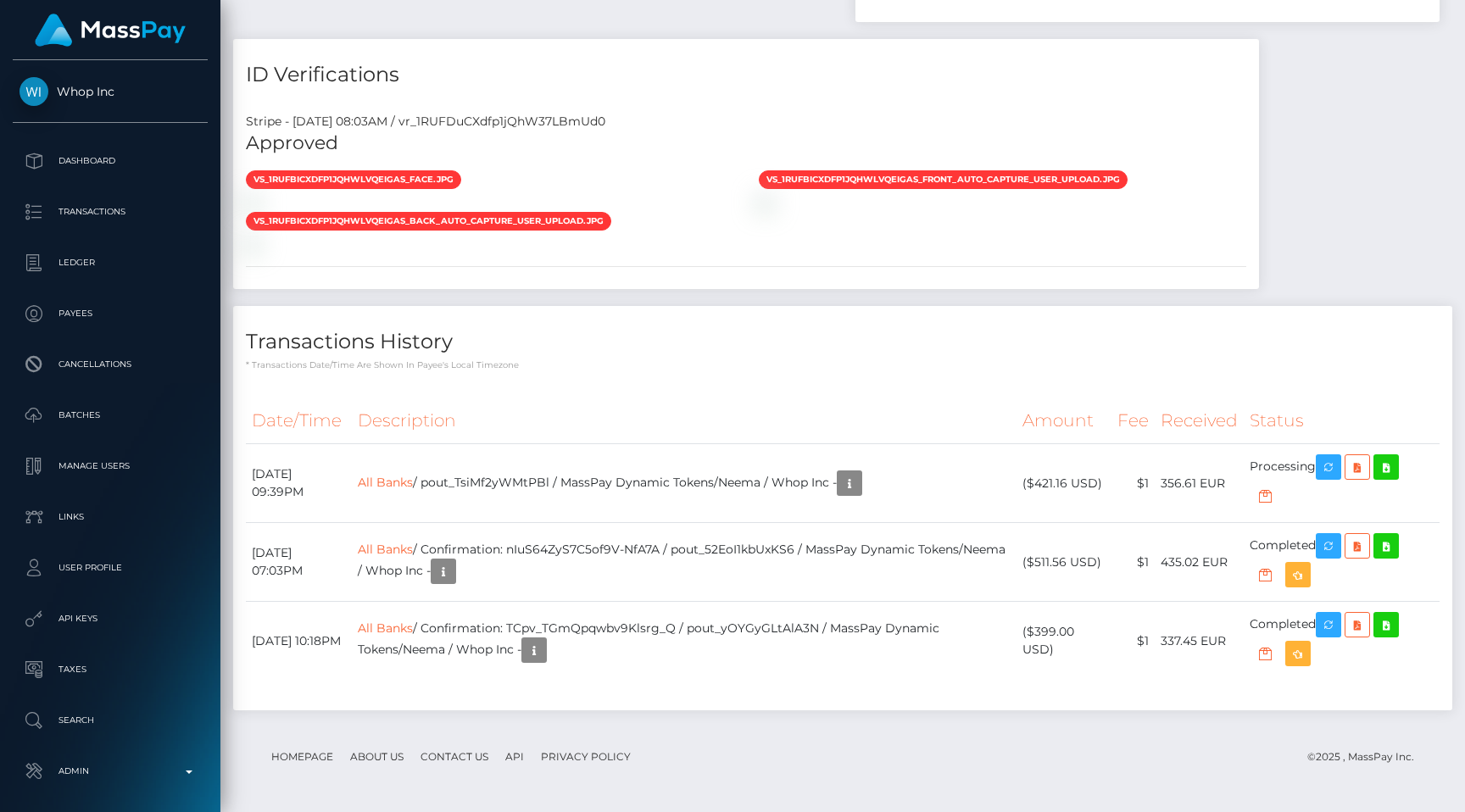
scroll to position [204, 381]
click at [759, 437] on th "Description" at bounding box center [683, 420] width 665 height 46
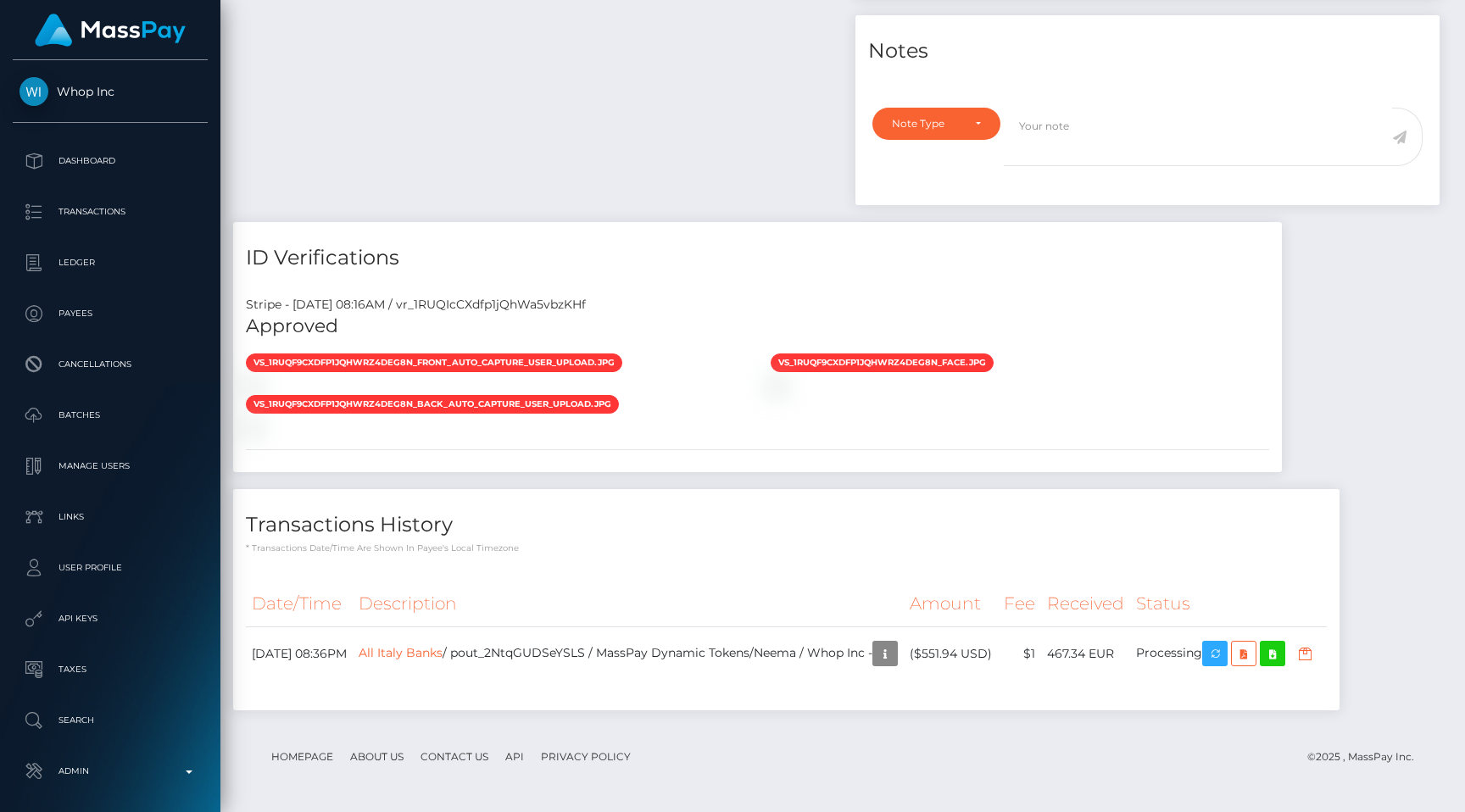
scroll to position [204, 381]
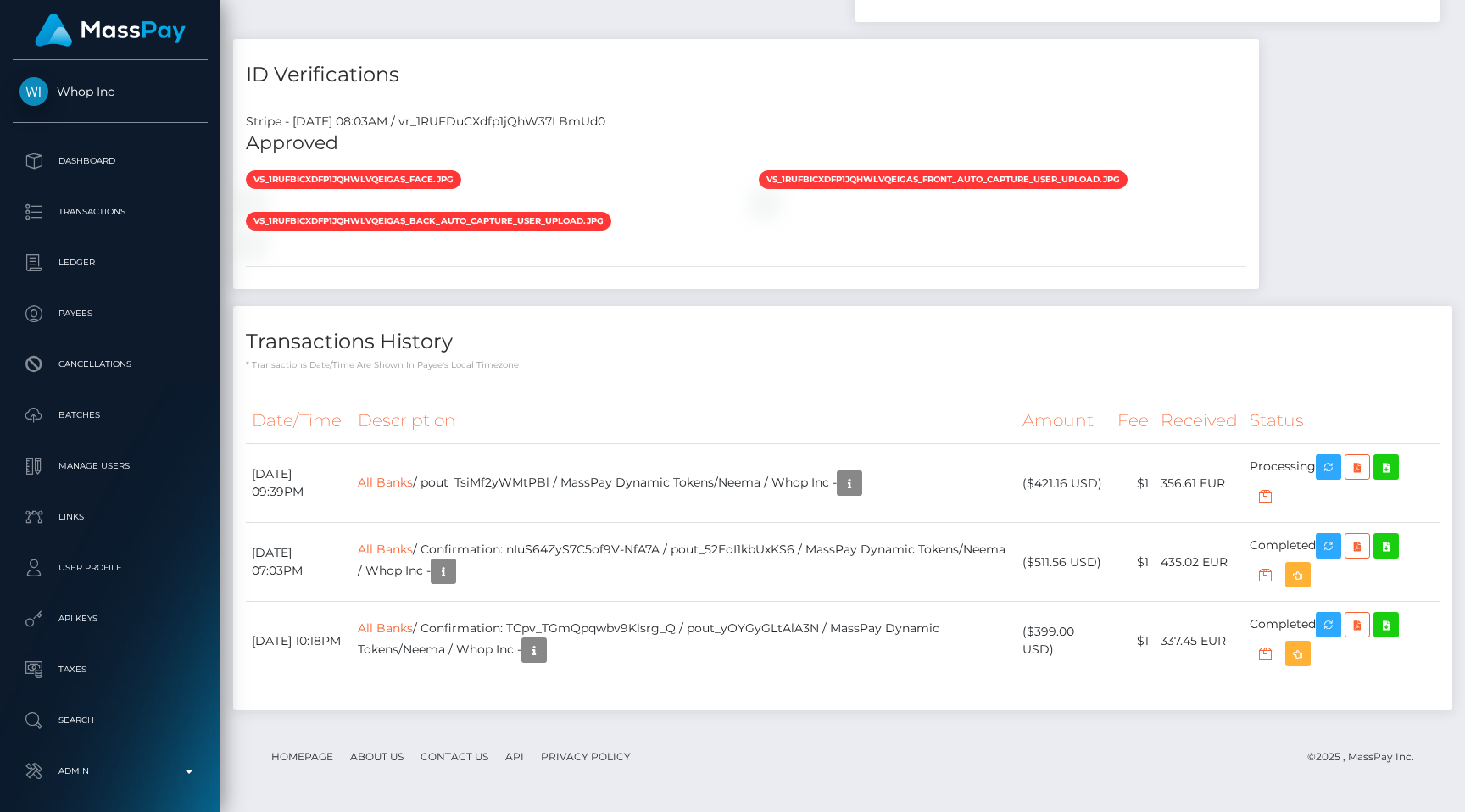
scroll to position [204, 381]
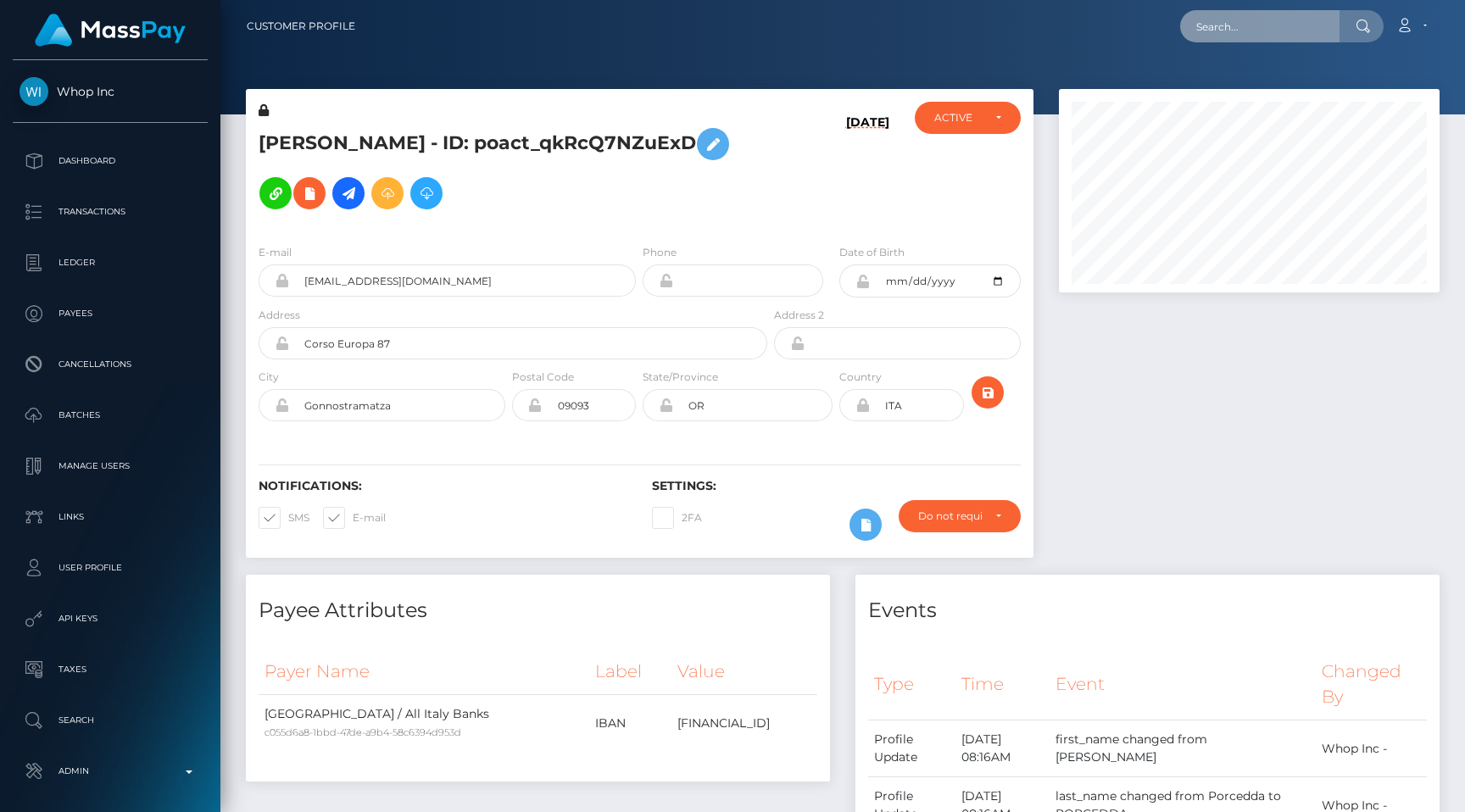
click at [1258, 30] on input "text" at bounding box center [1260, 26] width 159 height 32
paste input "pout_9ONo7A0CWPEbU"
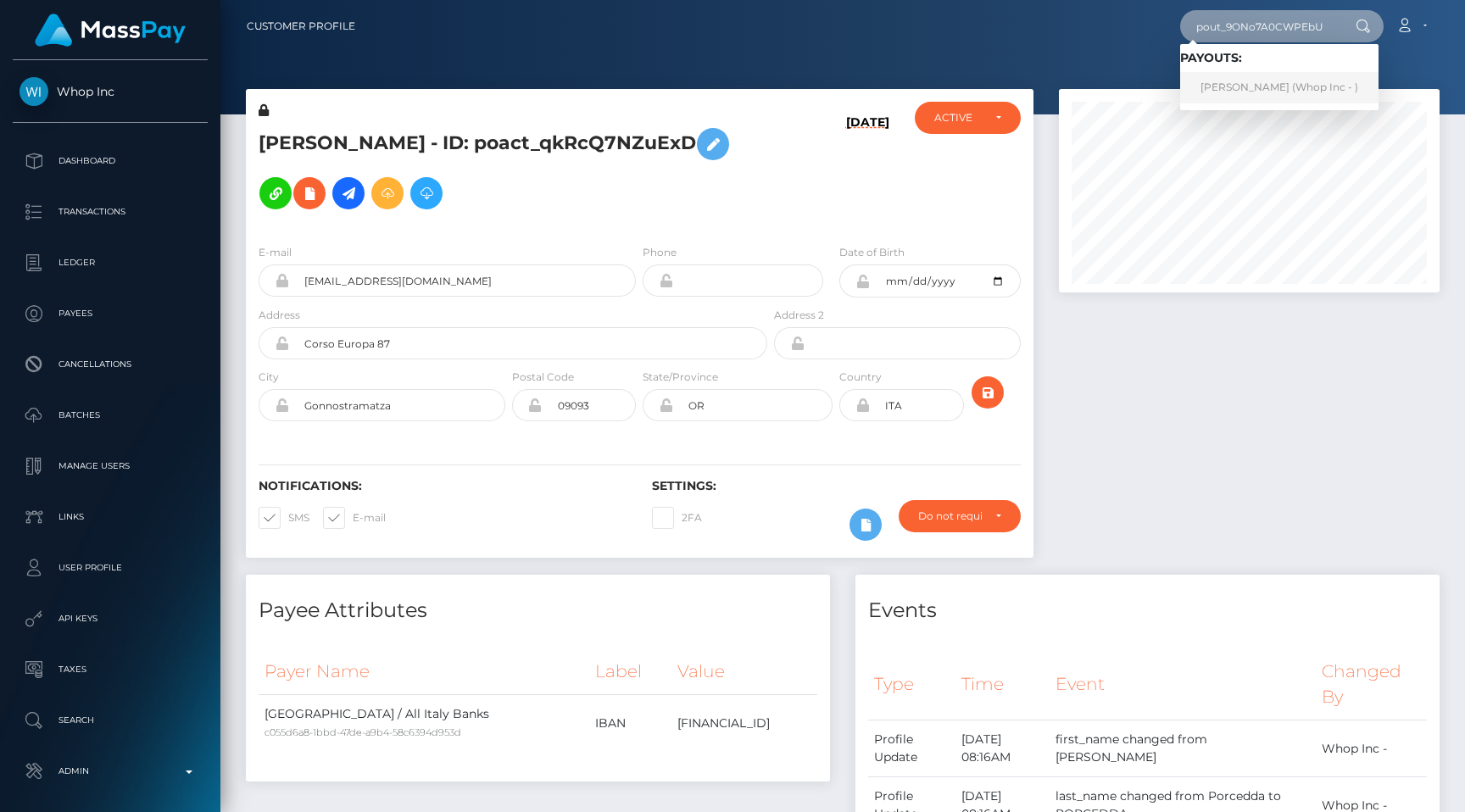
type input "pout_9ONo7A0CWPEbU"
click at [1255, 76] on link "SOTHINATHAN CHANDRICA (Whop Inc - )" at bounding box center [1279, 88] width 199 height 31
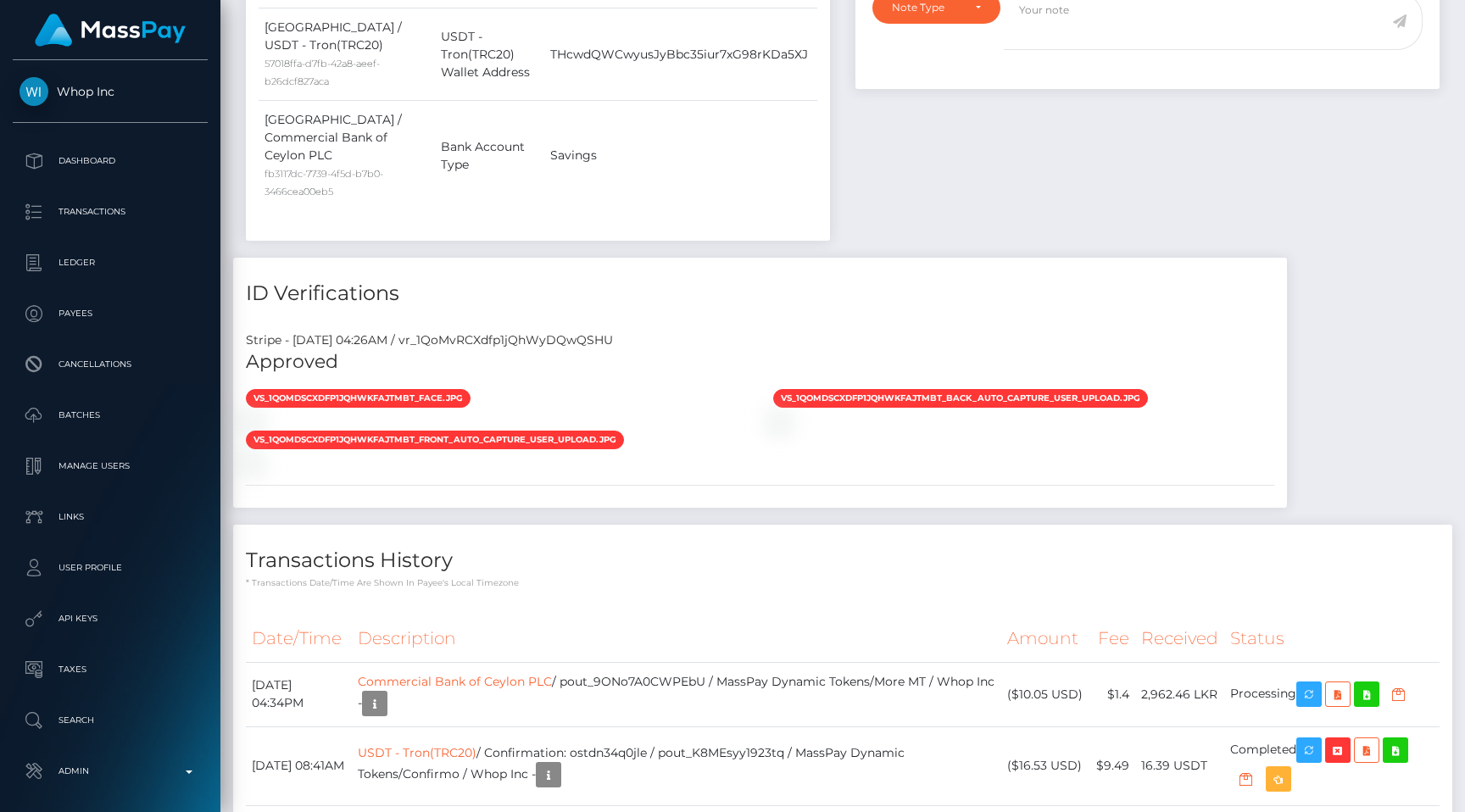
scroll to position [204, 381]
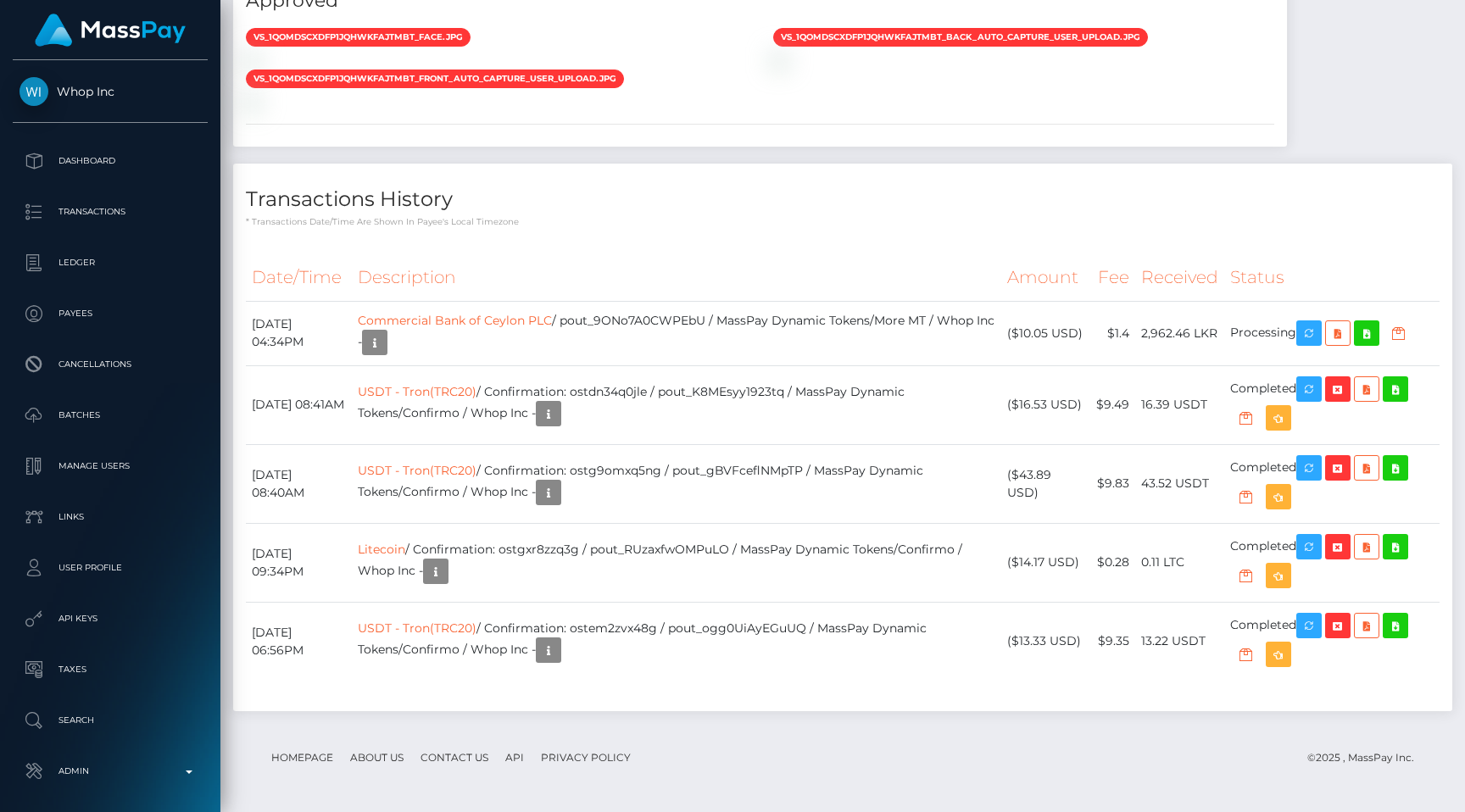
scroll to position [204, 381]
click at [385, 347] on icon "button" at bounding box center [375, 343] width 21 height 21
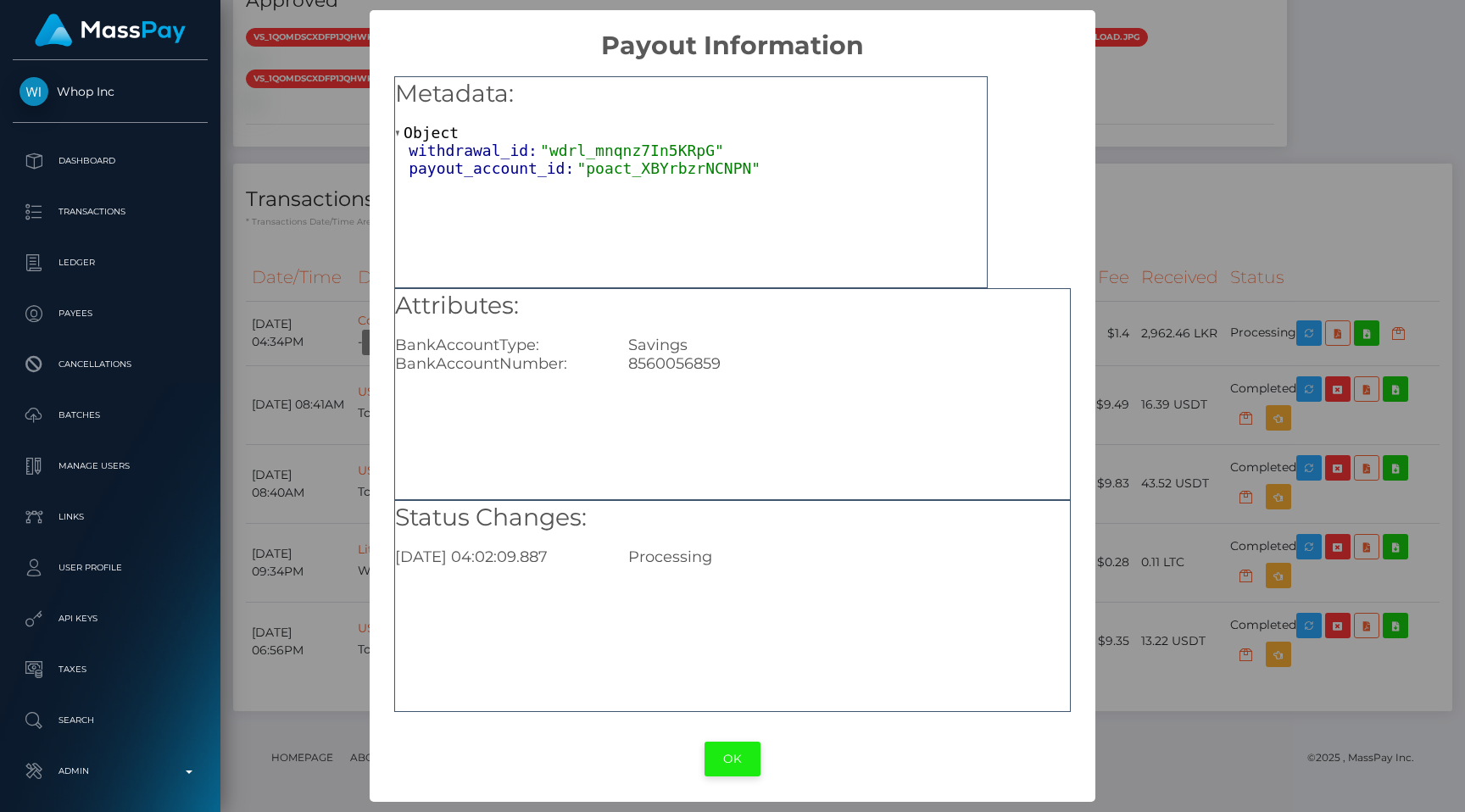
click at [721, 767] on button "OK" at bounding box center [732, 759] width 56 height 34
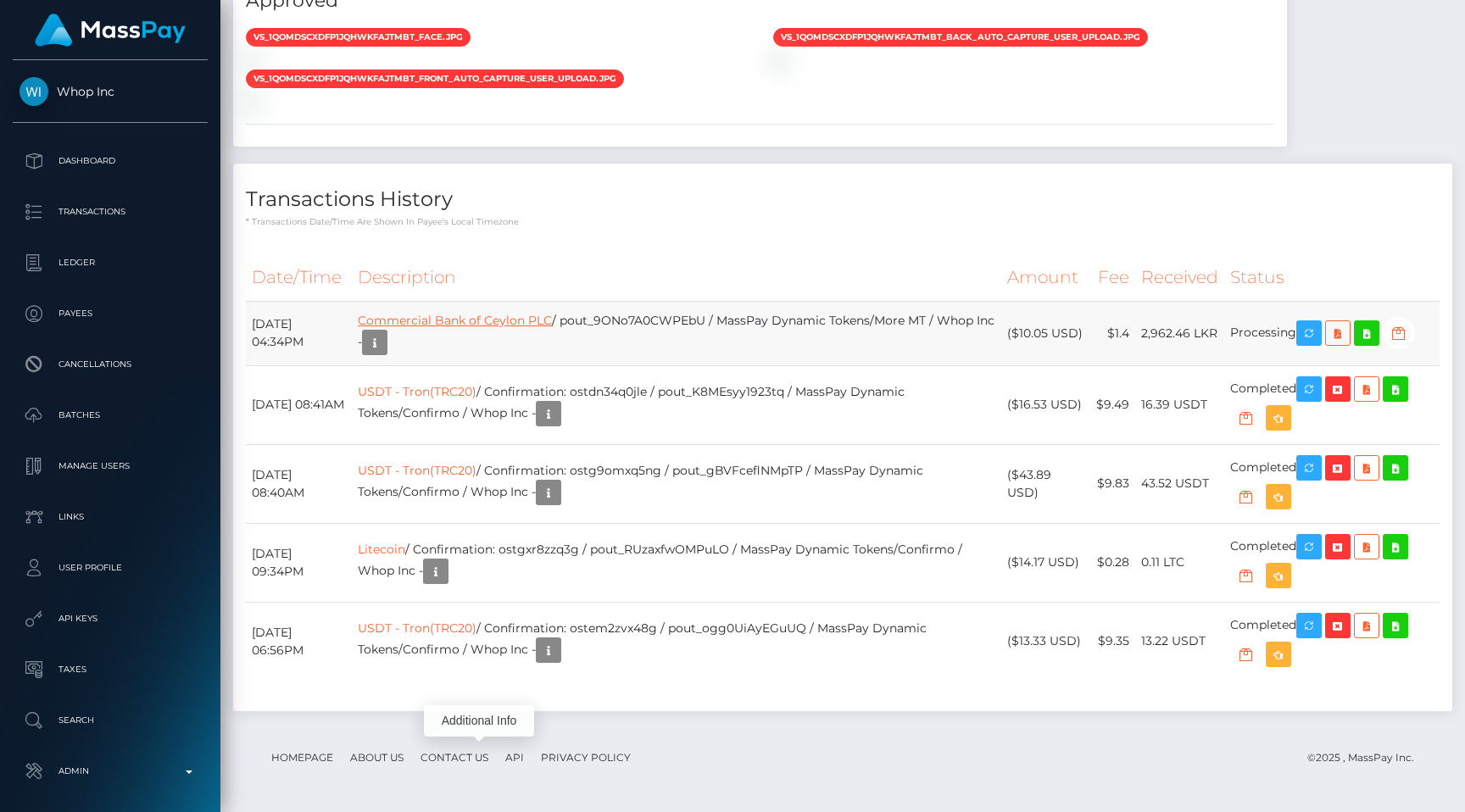
click at [552, 320] on link "Commercial Bank of Ceylon PLC" at bounding box center [455, 321] width 194 height 15
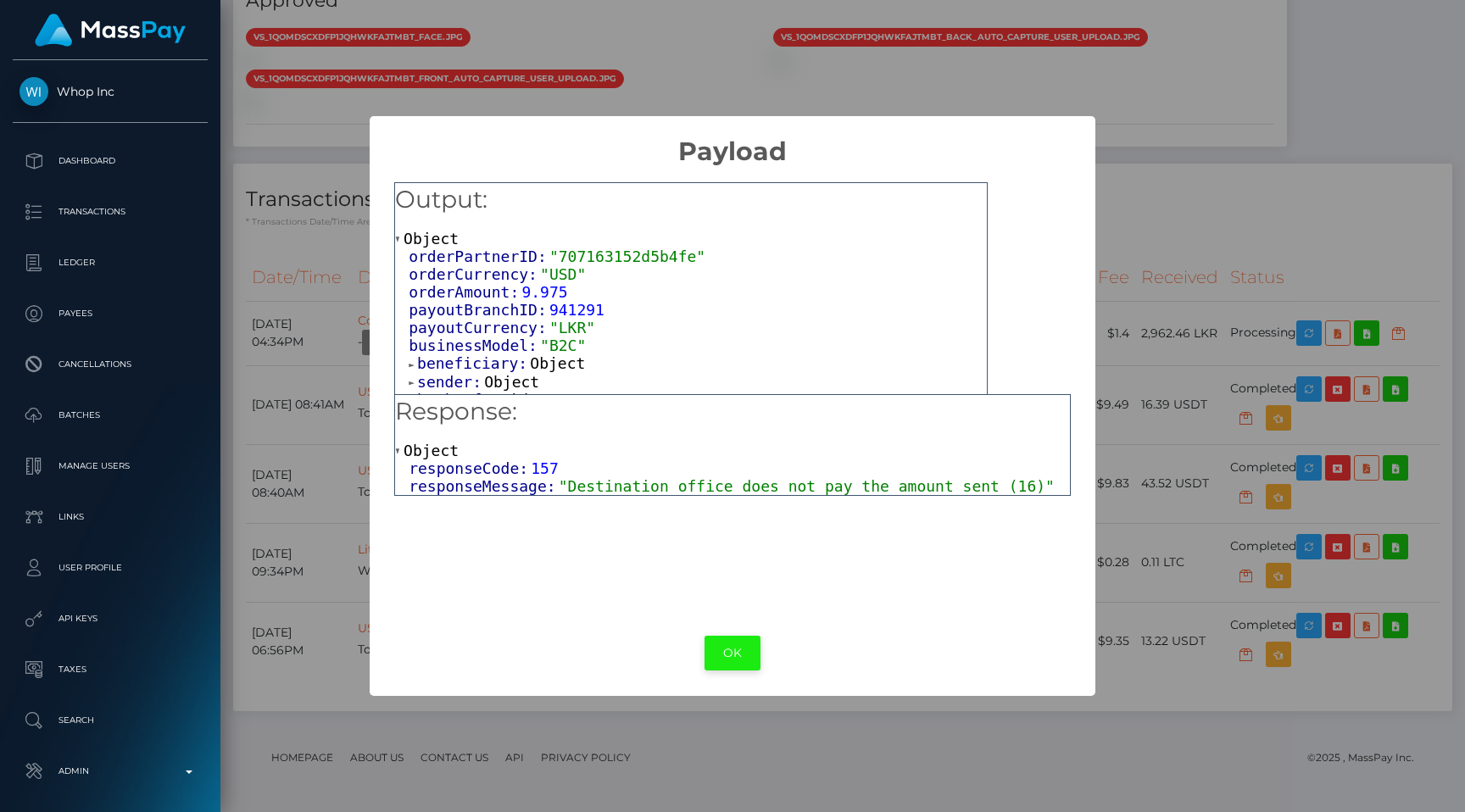
click at [729, 662] on button "OK" at bounding box center [732, 653] width 56 height 34
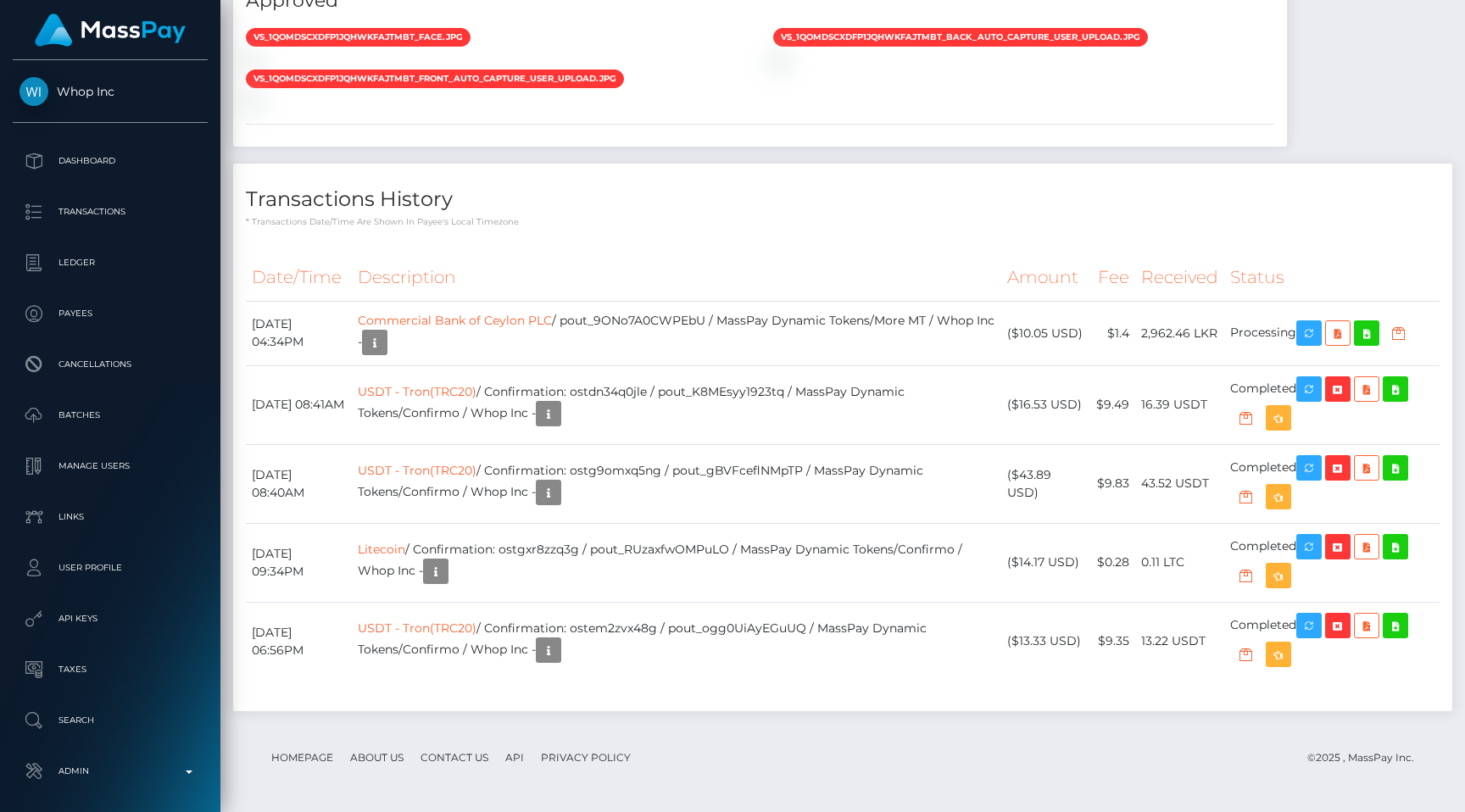
click at [705, 198] on h4 "Transactions History" at bounding box center [843, 199] width 1193 height 30
click at [727, 225] on p "* Transactions date/time are shown in payee's local timezone" at bounding box center [843, 221] width 1193 height 13
click at [961, 147] on div "Stripe - July 24, 2025 04:26AM / vr_1QoMvRCXdfp1jQhWyDQwQSHU Approved vs_1QoMds…" at bounding box center [760, 52] width 1054 height 189
click at [859, 214] on h4 "Transactions History" at bounding box center [843, 199] width 1193 height 30
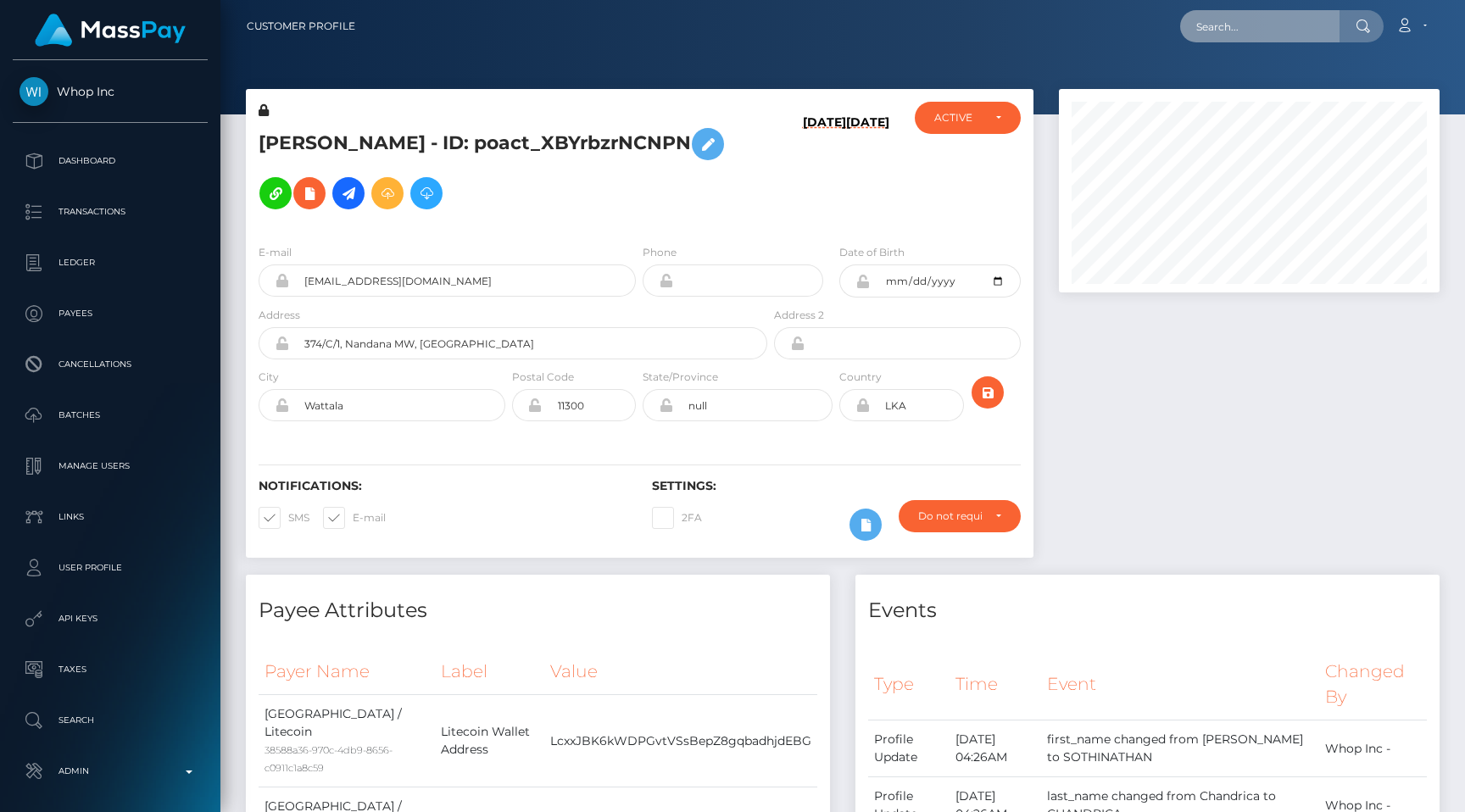
click at [1258, 28] on input "text" at bounding box center [1260, 26] width 159 height 32
paste input "68b143a81788c"
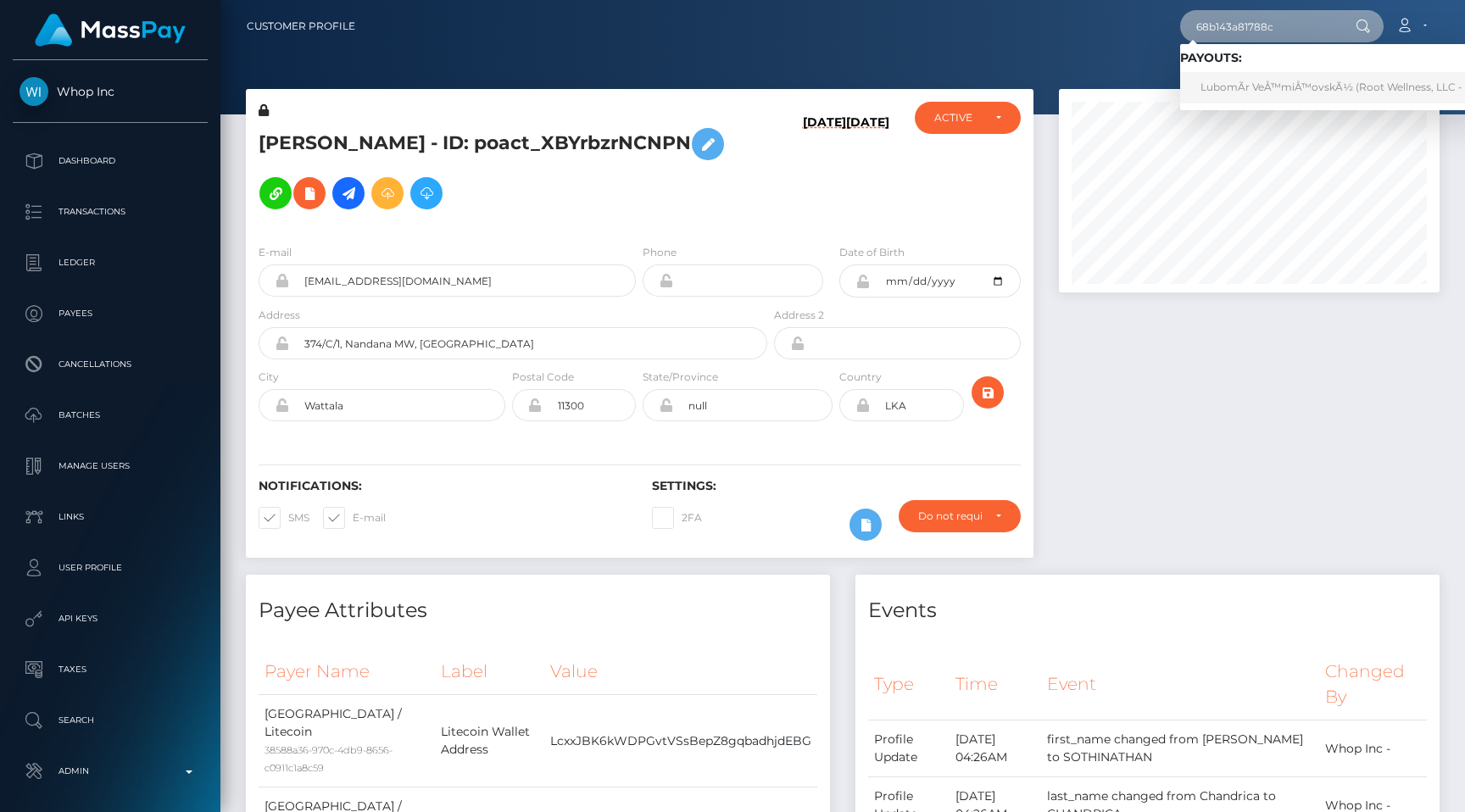
type input "68b143a81788c"
click at [1075, 67] on div at bounding box center [843, 57] width 1245 height 114
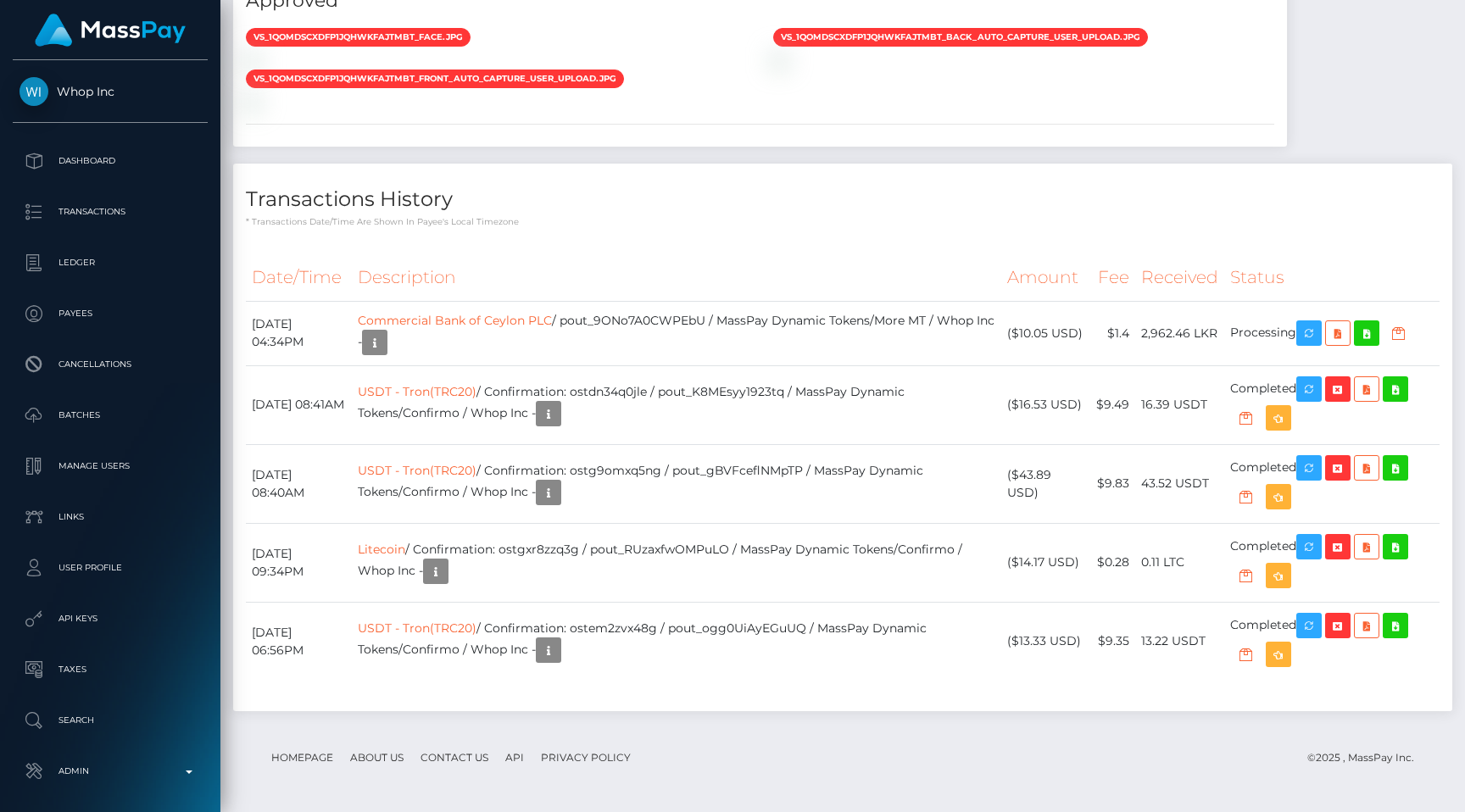
scroll to position [1755, 0]
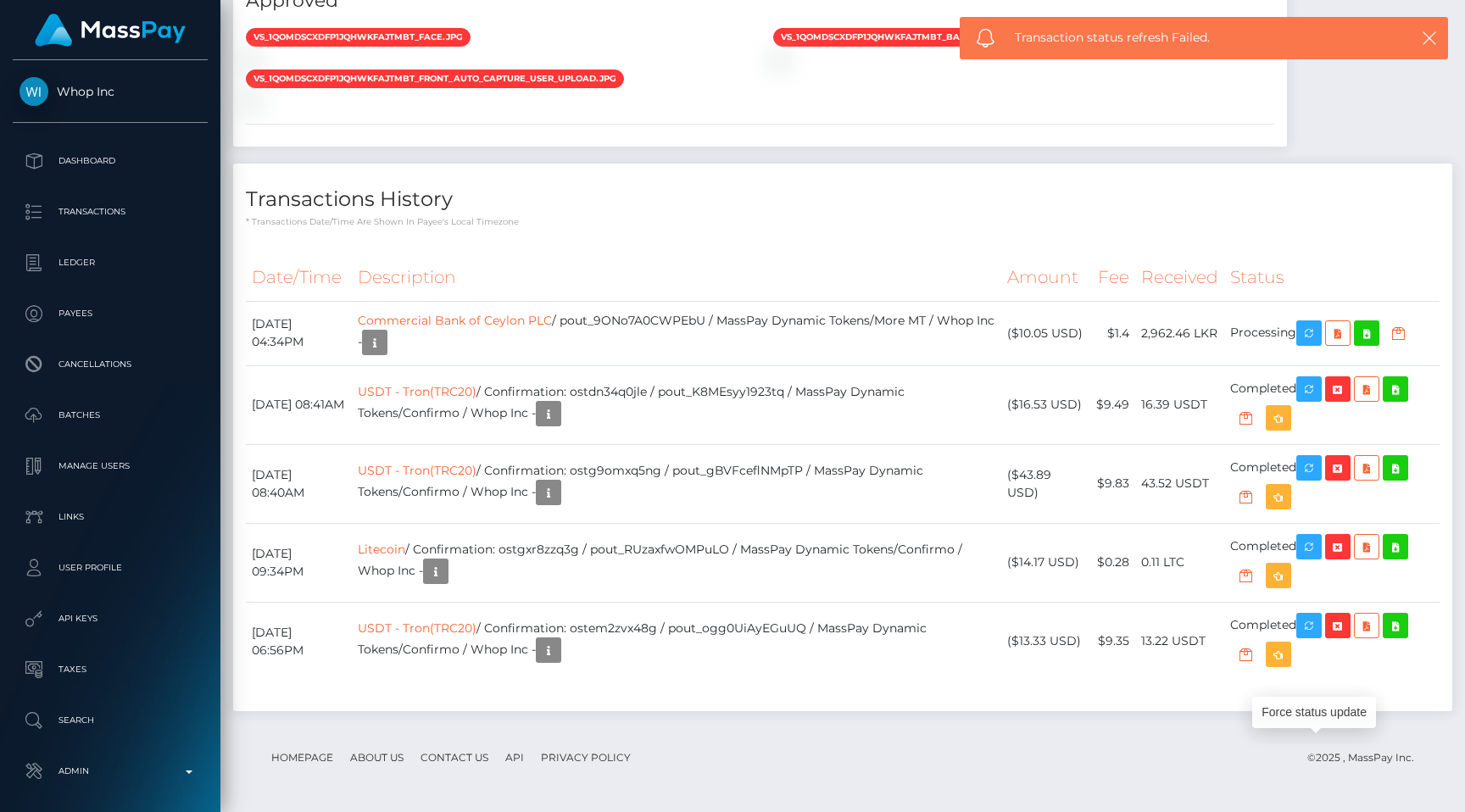
click at [749, 162] on div "ID Verifications Stripe - July 24, 2025 04:26AM / vr_1QoMvRCXdfp1jQhWyDQwQSHU A…" at bounding box center [759, 30] width 1079 height 267
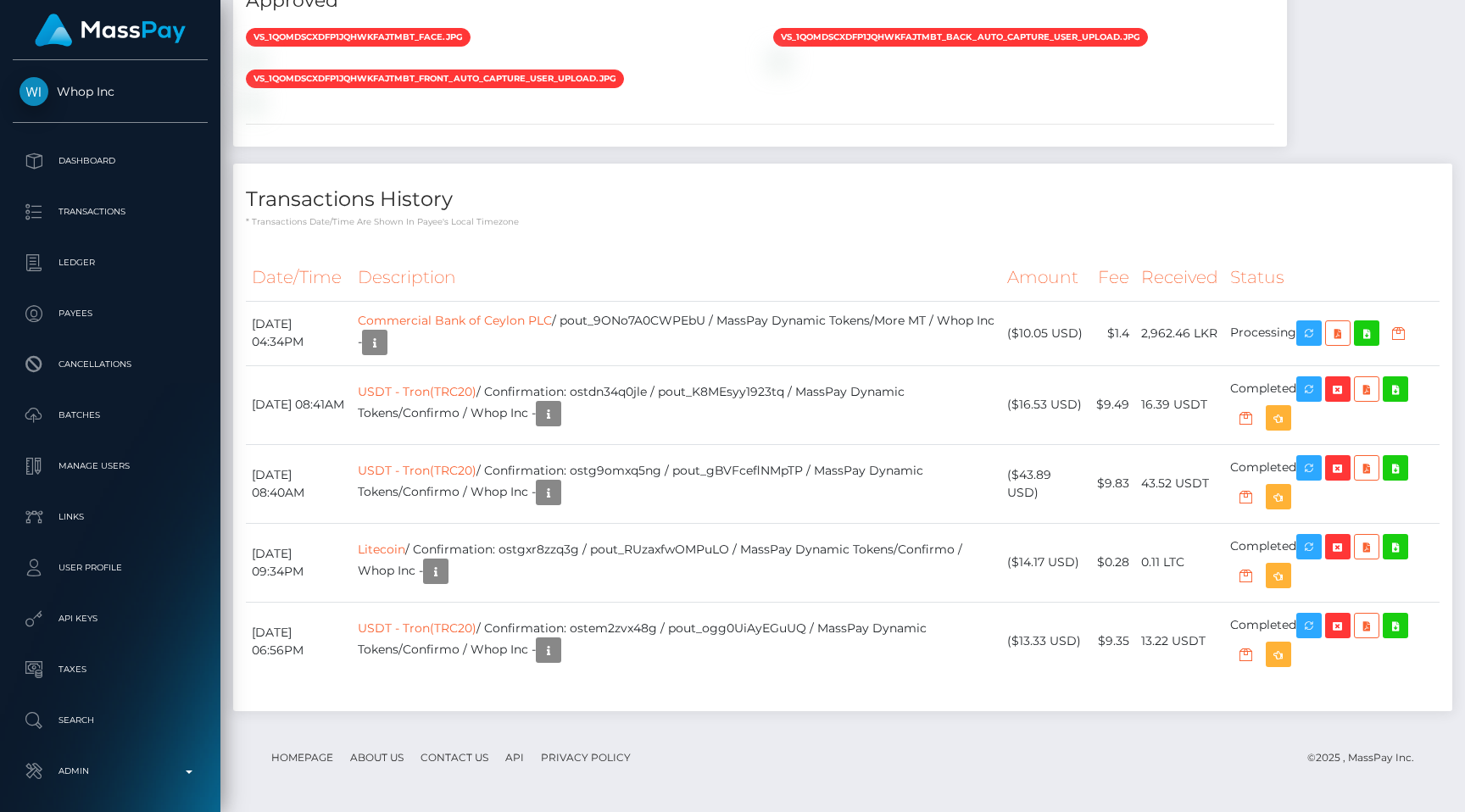
click at [776, 234] on div "Transactions History * Transactions date/time are shown in payee's local timezo…" at bounding box center [843, 437] width 1219 height 547
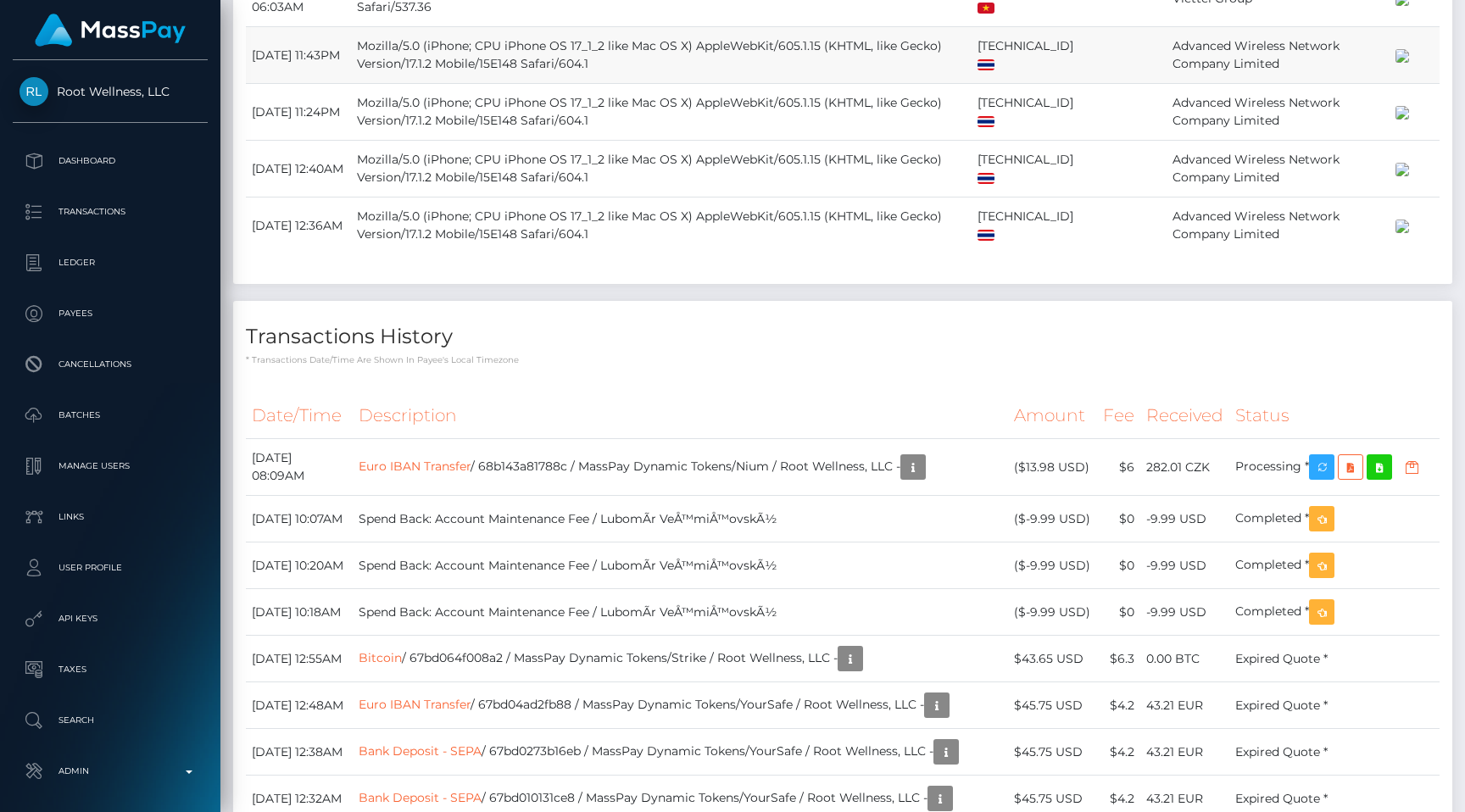
scroll to position [2741, 0]
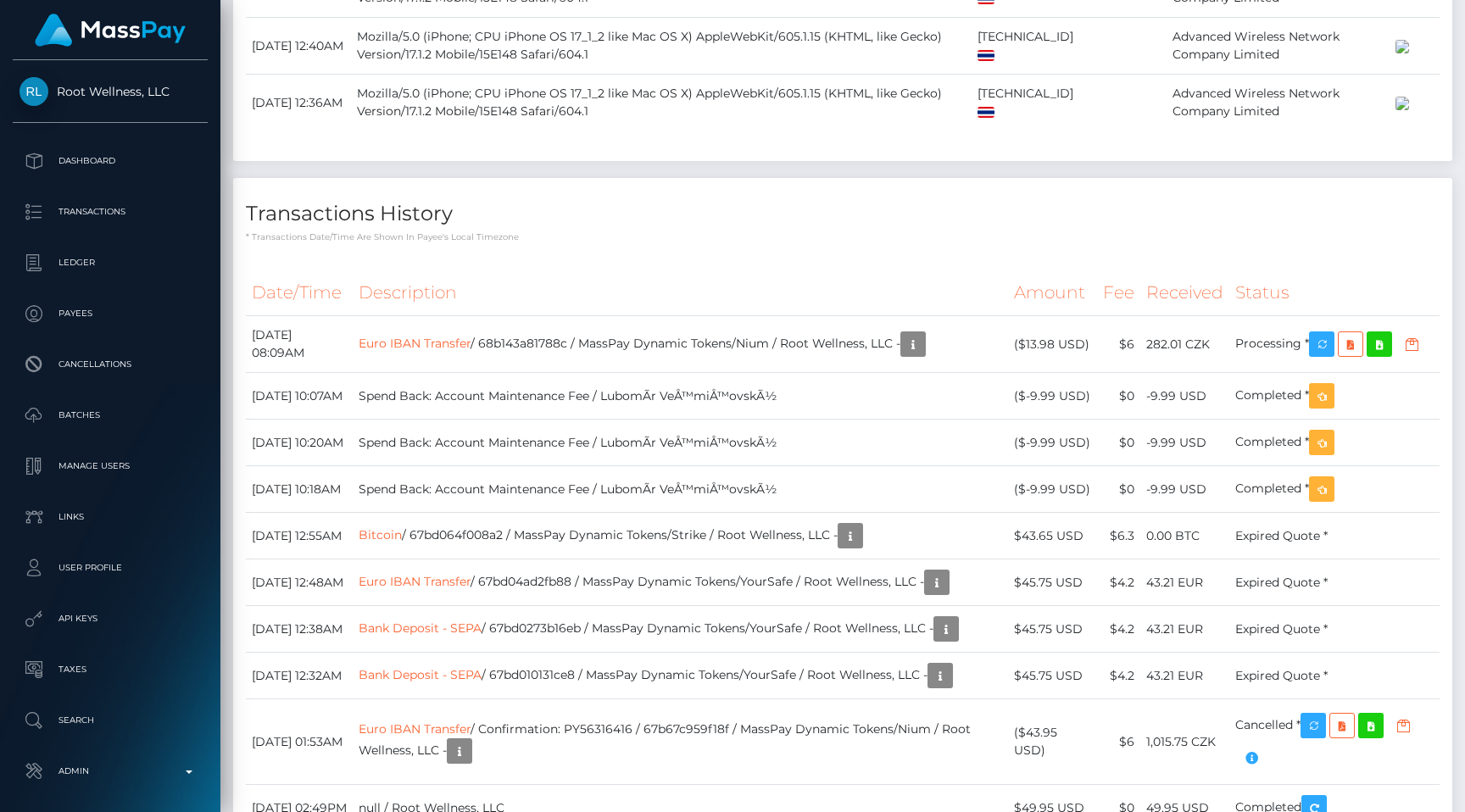
click at [868, 243] on p "* Transactions date/time are shown in payee's local timezone" at bounding box center [843, 236] width 1193 height 13
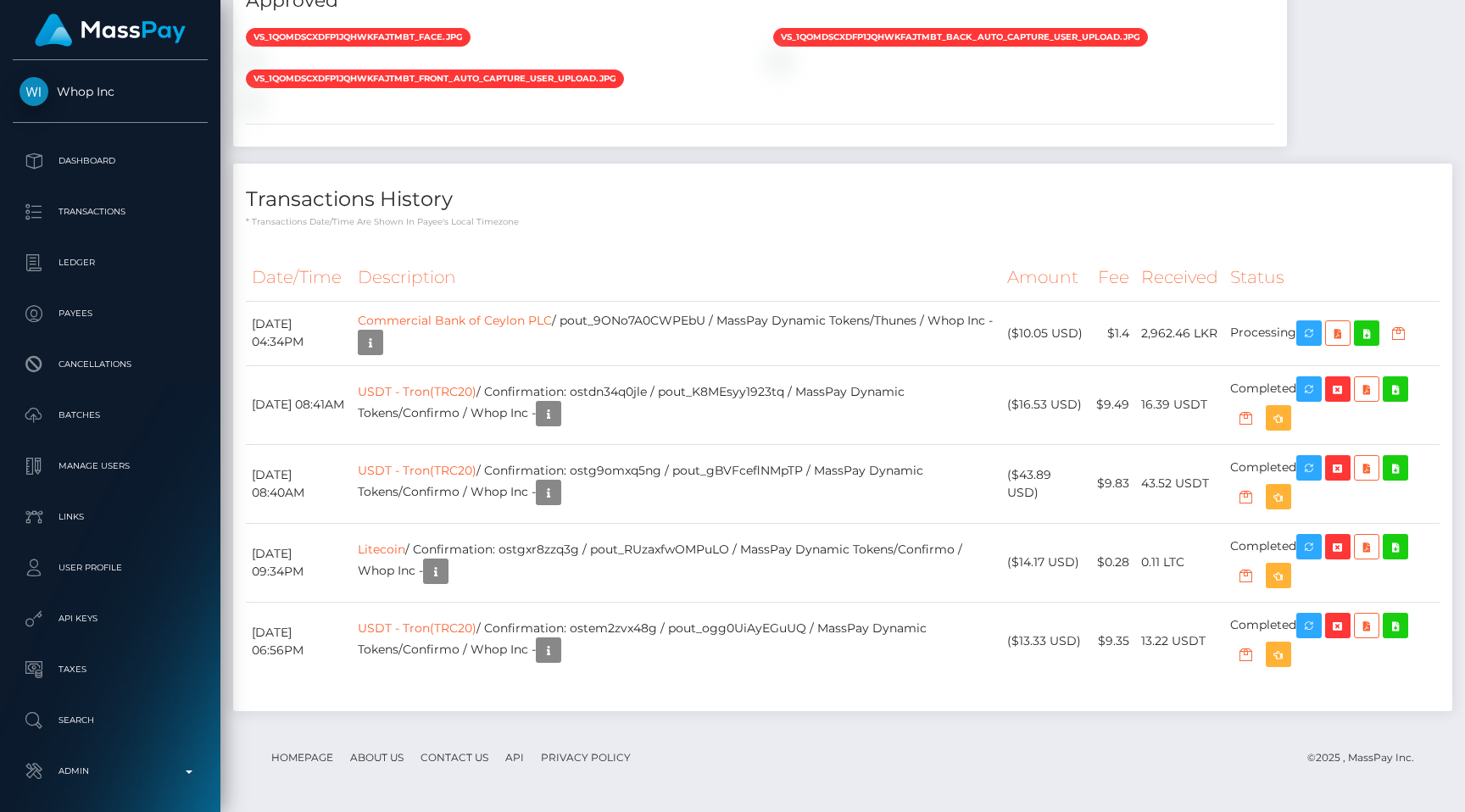
scroll to position [204, 381]
click at [820, 272] on th "Description" at bounding box center [676, 278] width 648 height 46
click at [651, 115] on div "Stripe - July 24, 2025 04:26AM / vr_1QoMvRCXdfp1jQhWyDQwQSHU Approved vs_1QoMds…" at bounding box center [760, 52] width 1054 height 189
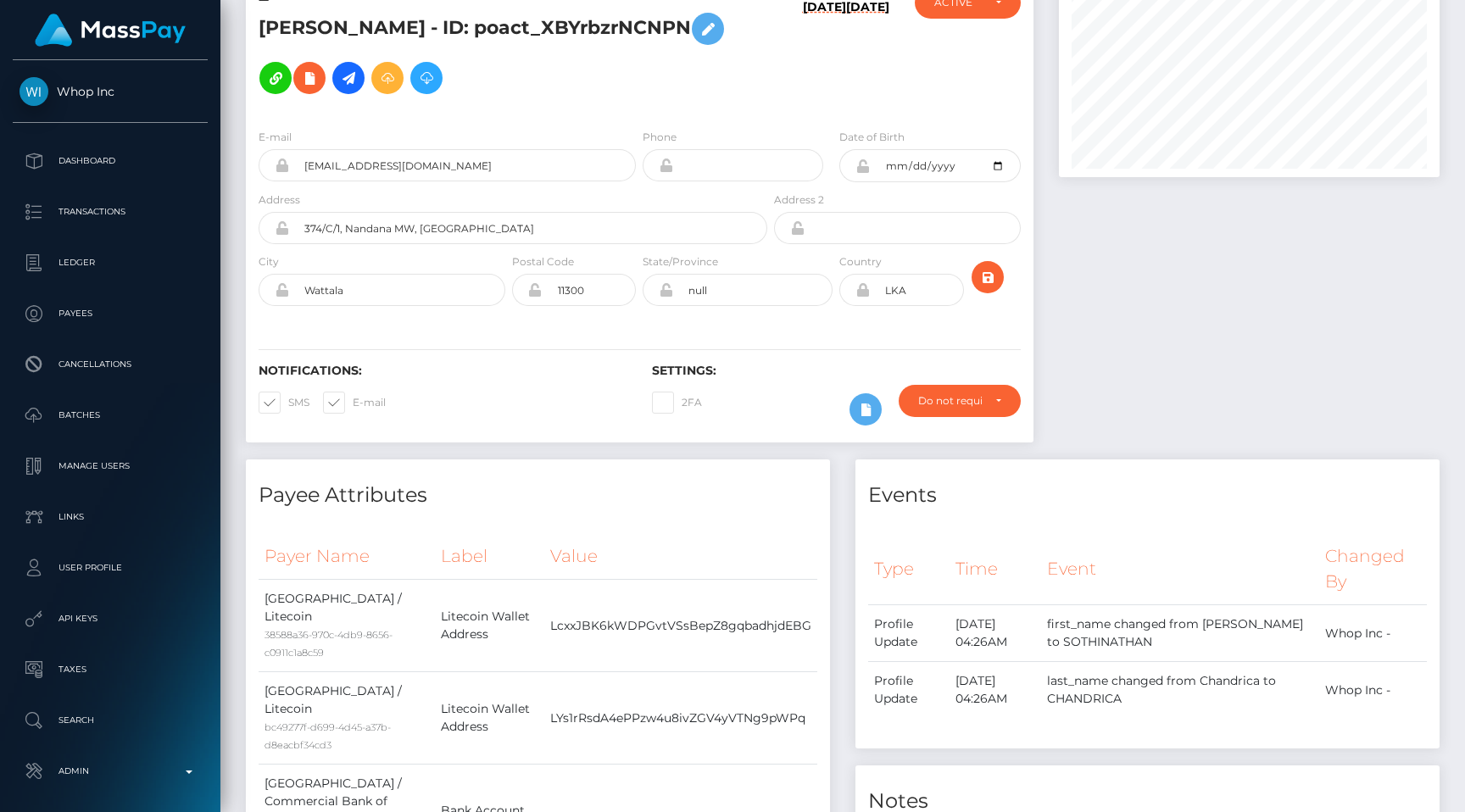
scroll to position [0, 0]
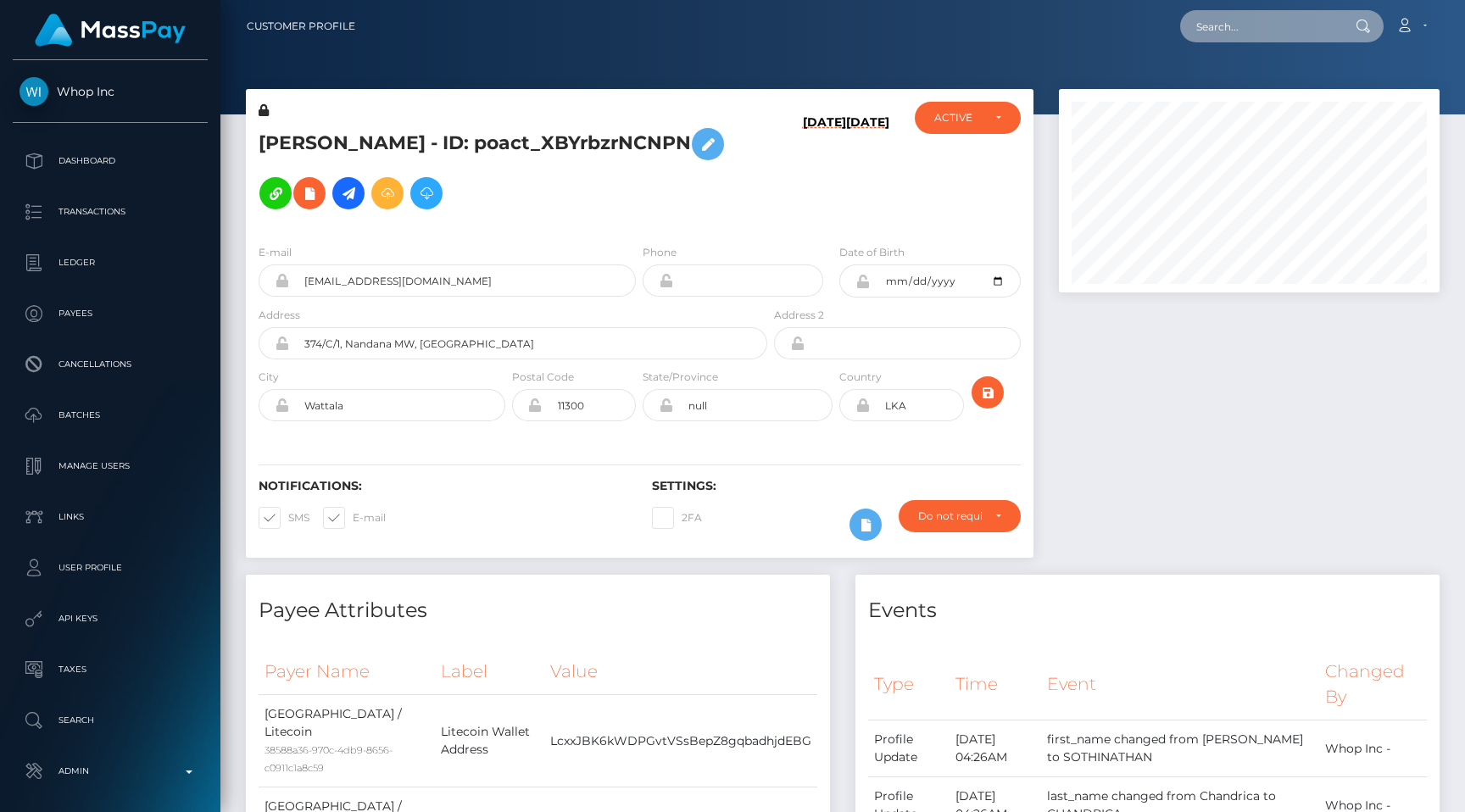
click at [1268, 27] on input "text" at bounding box center [1260, 26] width 159 height 32
paste input "pout_825M1CK08dZfs"
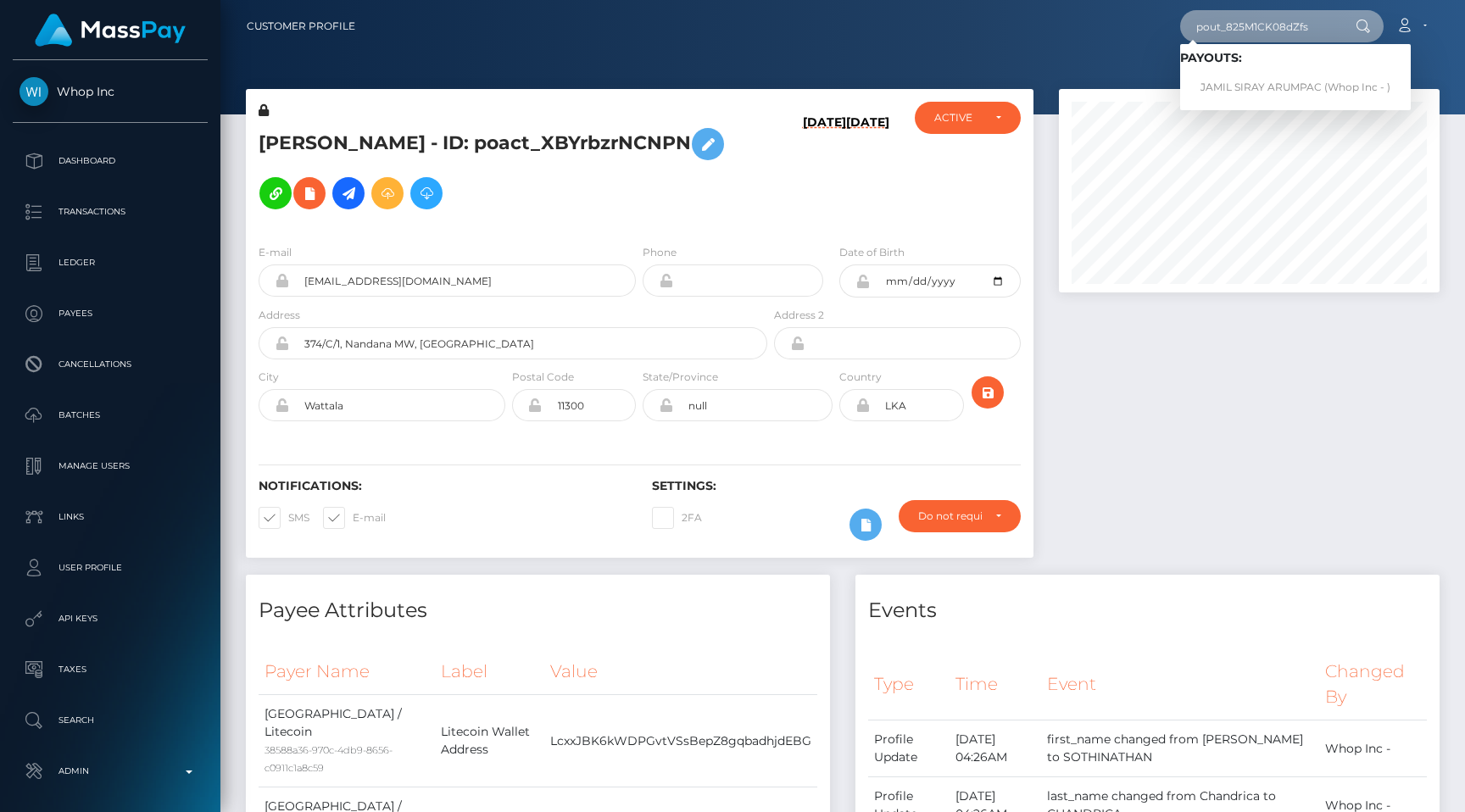
type input "pout_825M1CK08dZfs"
click at [1119, 63] on div at bounding box center [843, 57] width 1245 height 114
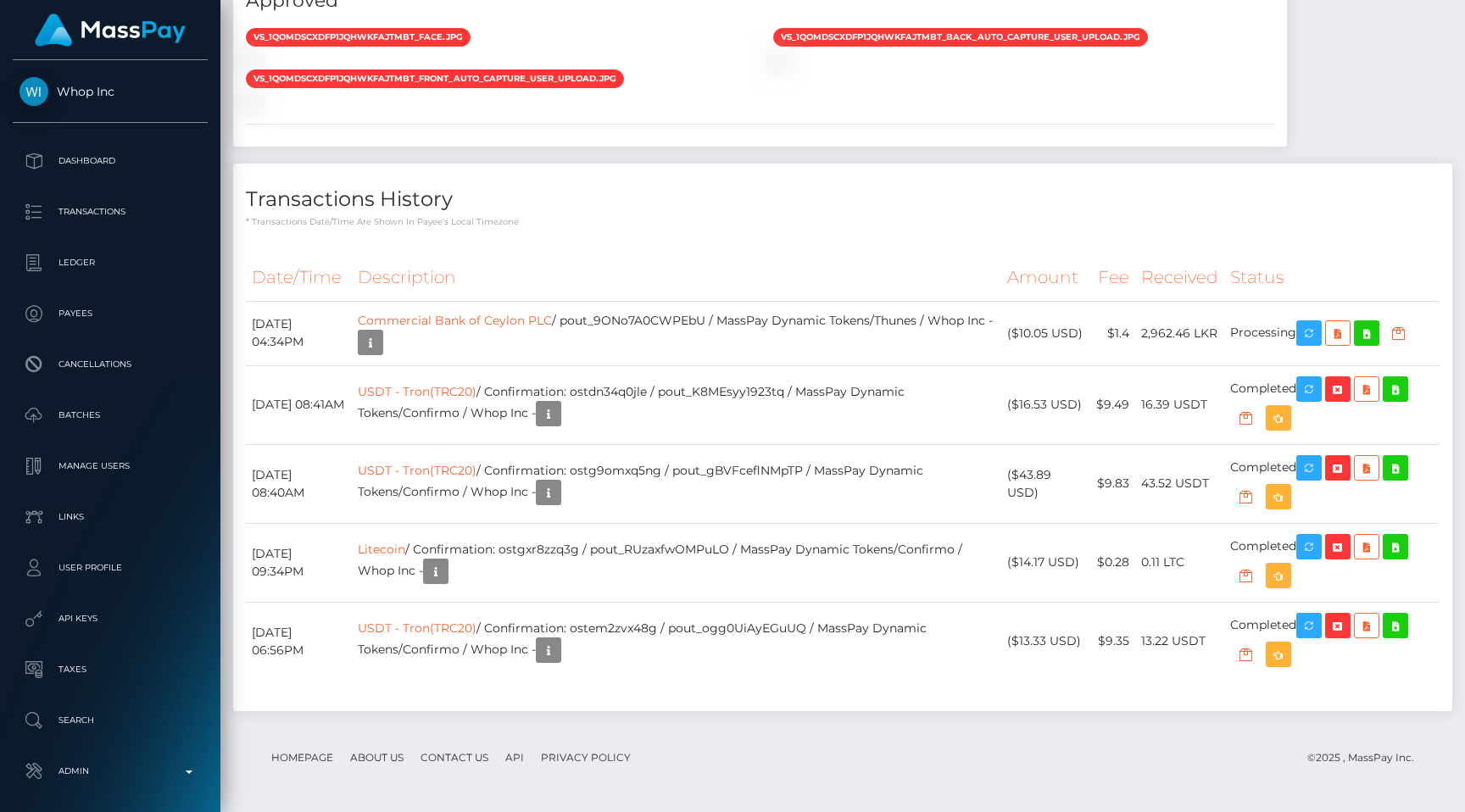
scroll to position [1755, 0]
click at [381, 335] on icon "button" at bounding box center [371, 343] width 21 height 21
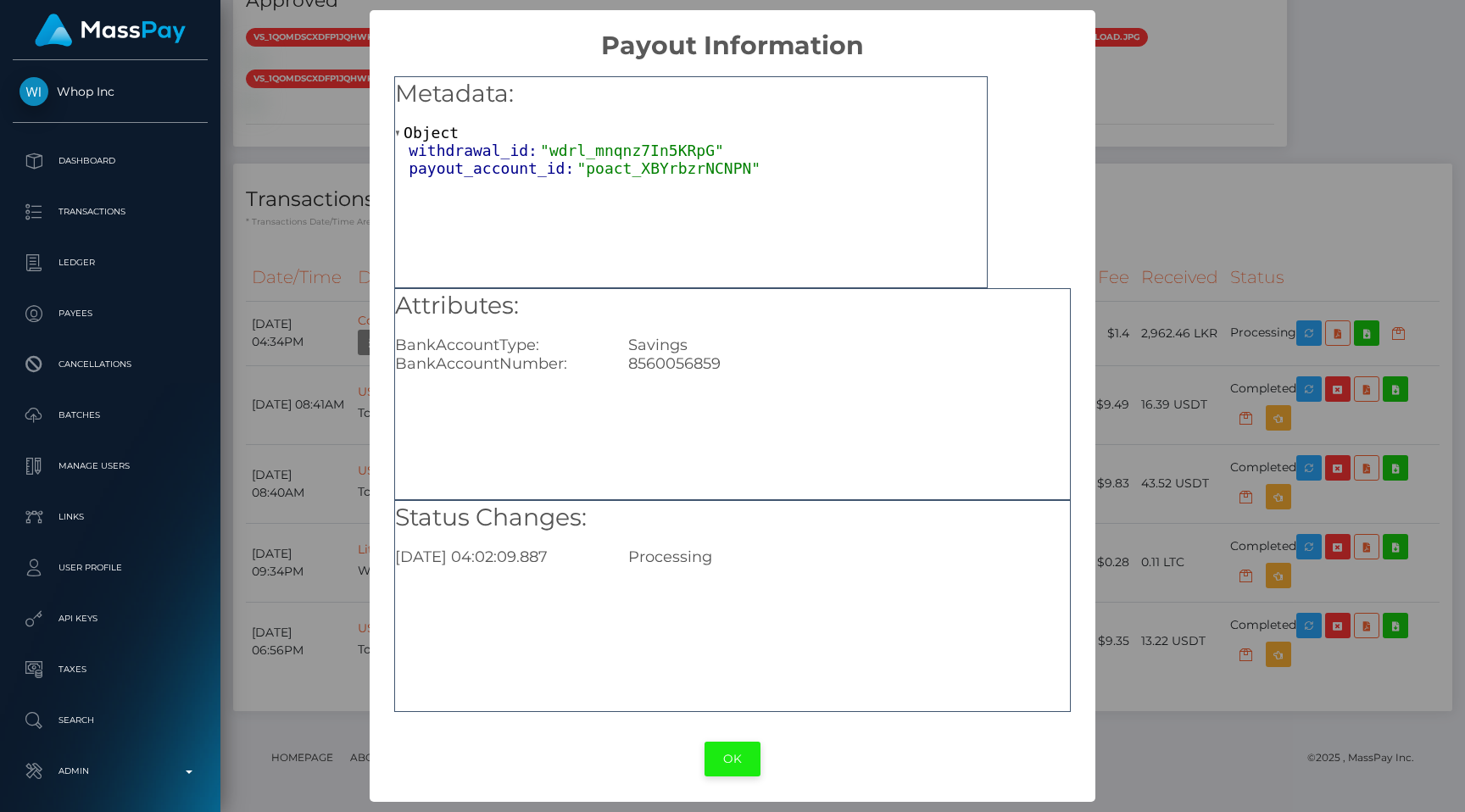
click at [726, 753] on button "OK" at bounding box center [732, 759] width 56 height 34
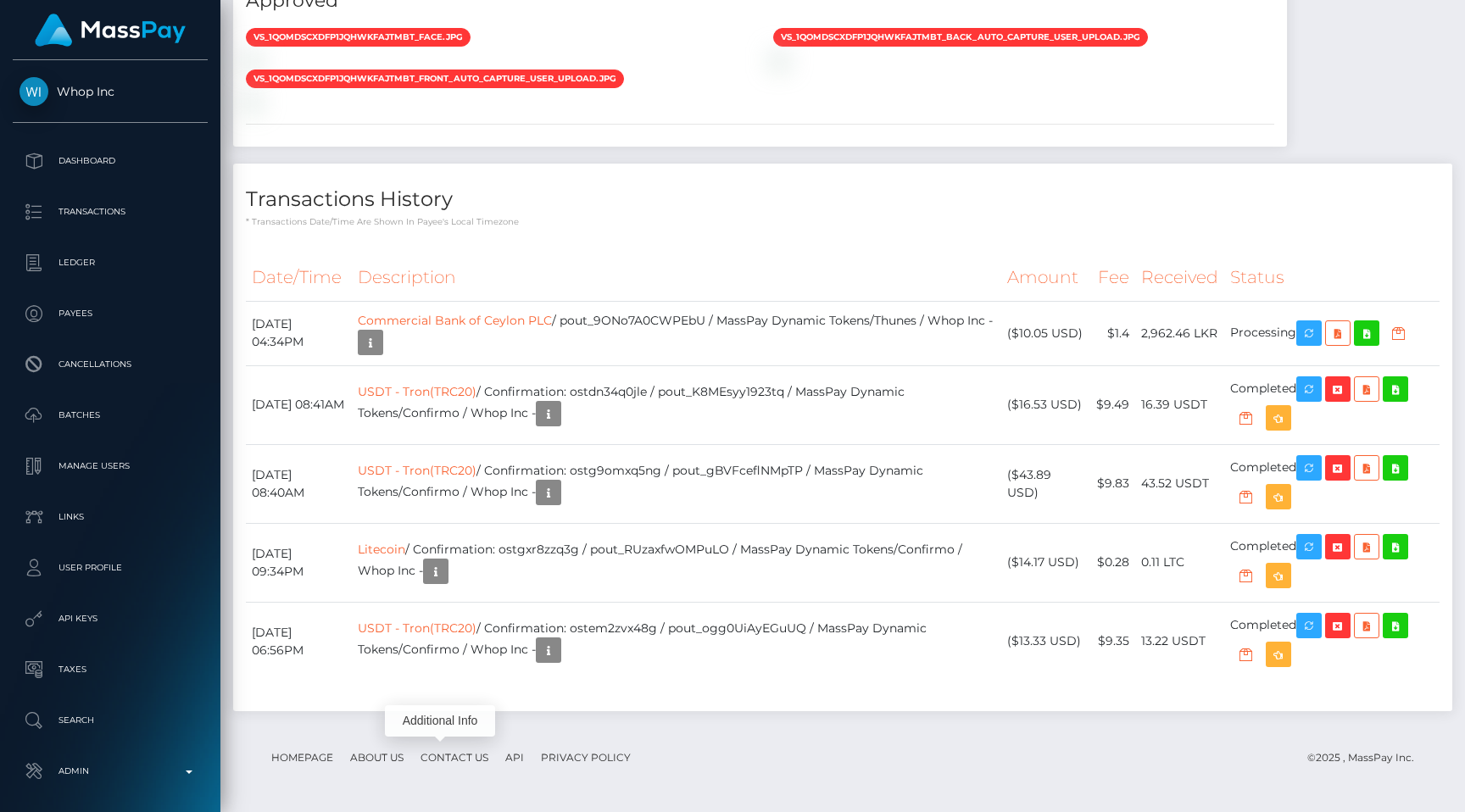
click at [750, 259] on th "Description" at bounding box center [676, 278] width 648 height 46
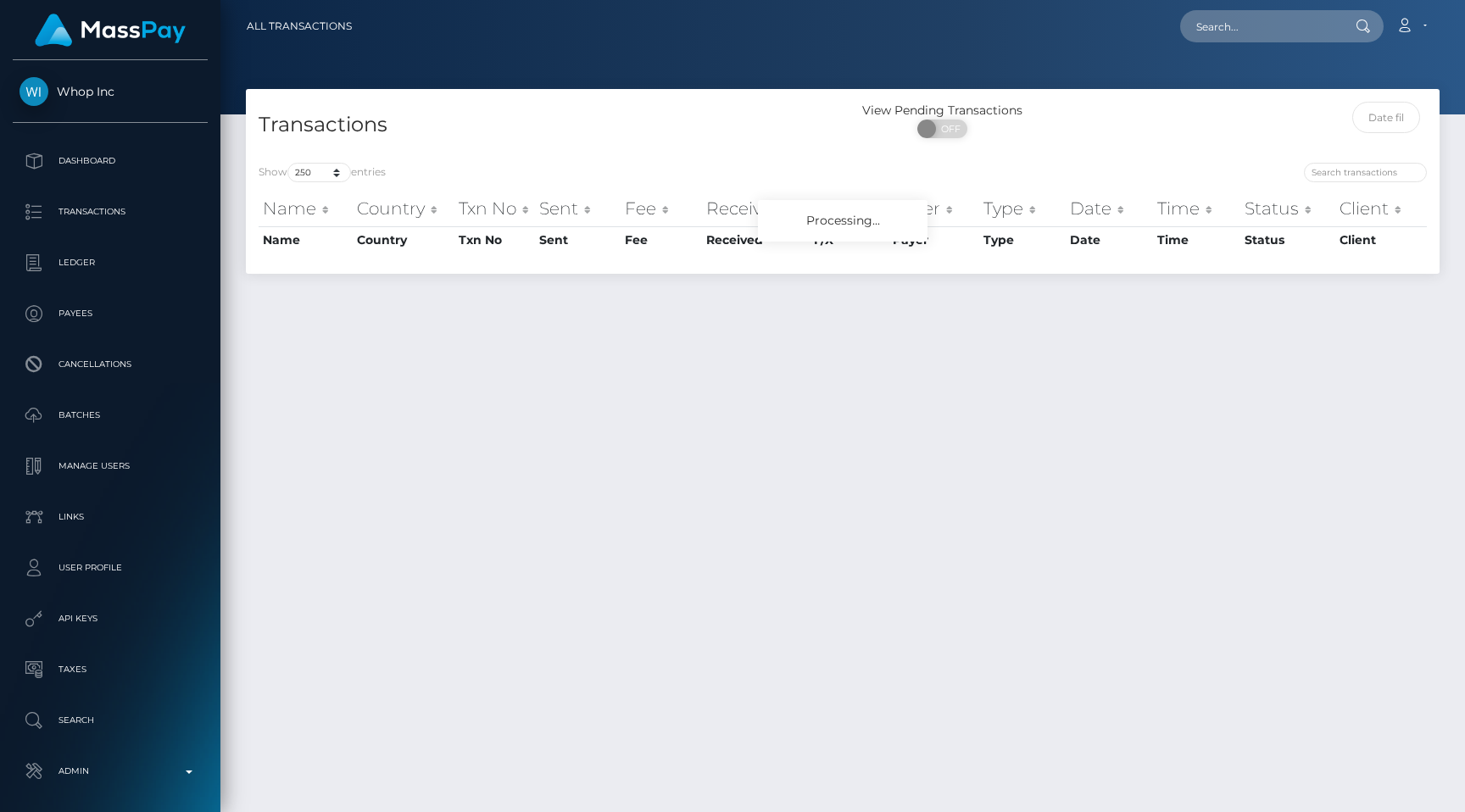
select select "250"
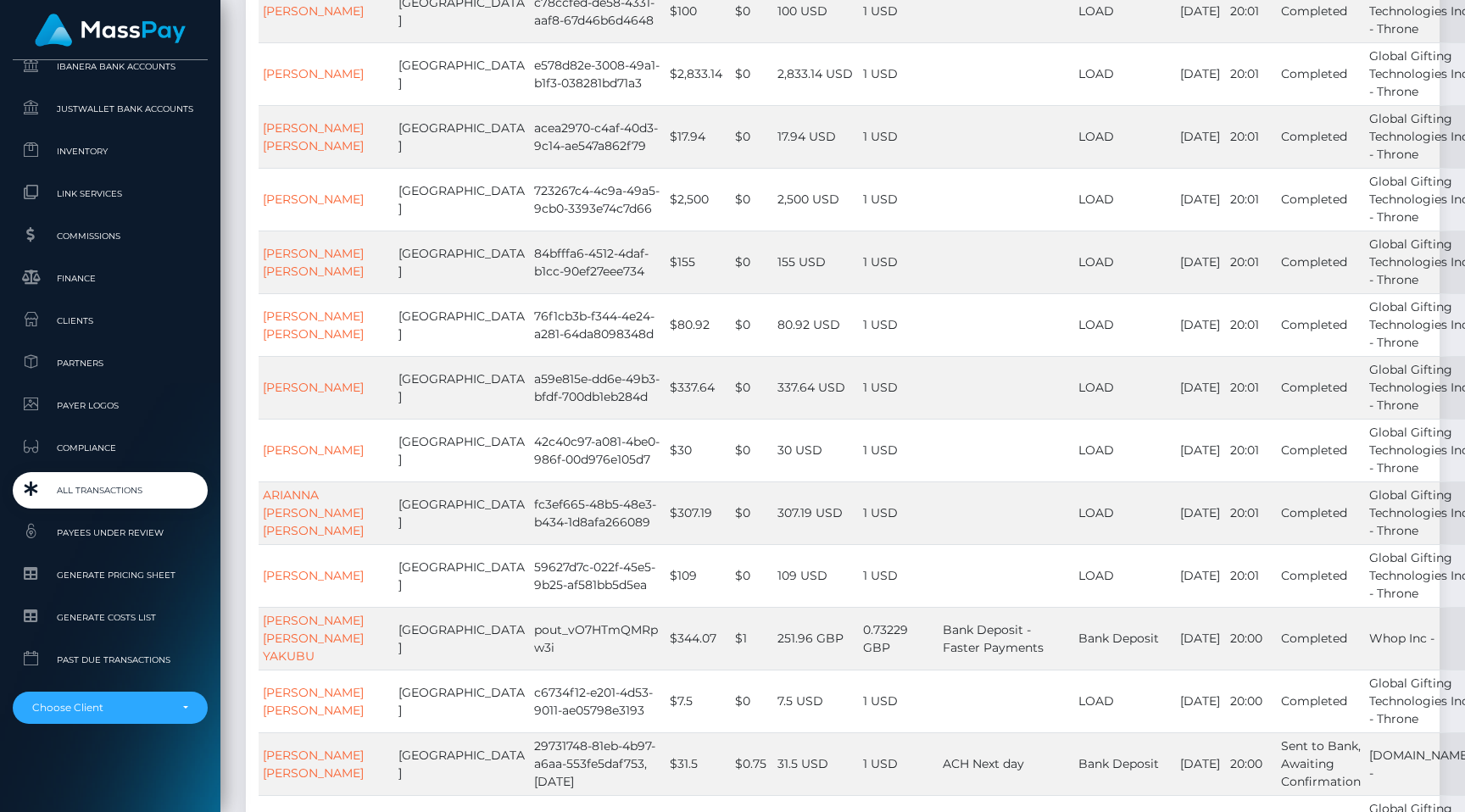
scroll to position [3521, 0]
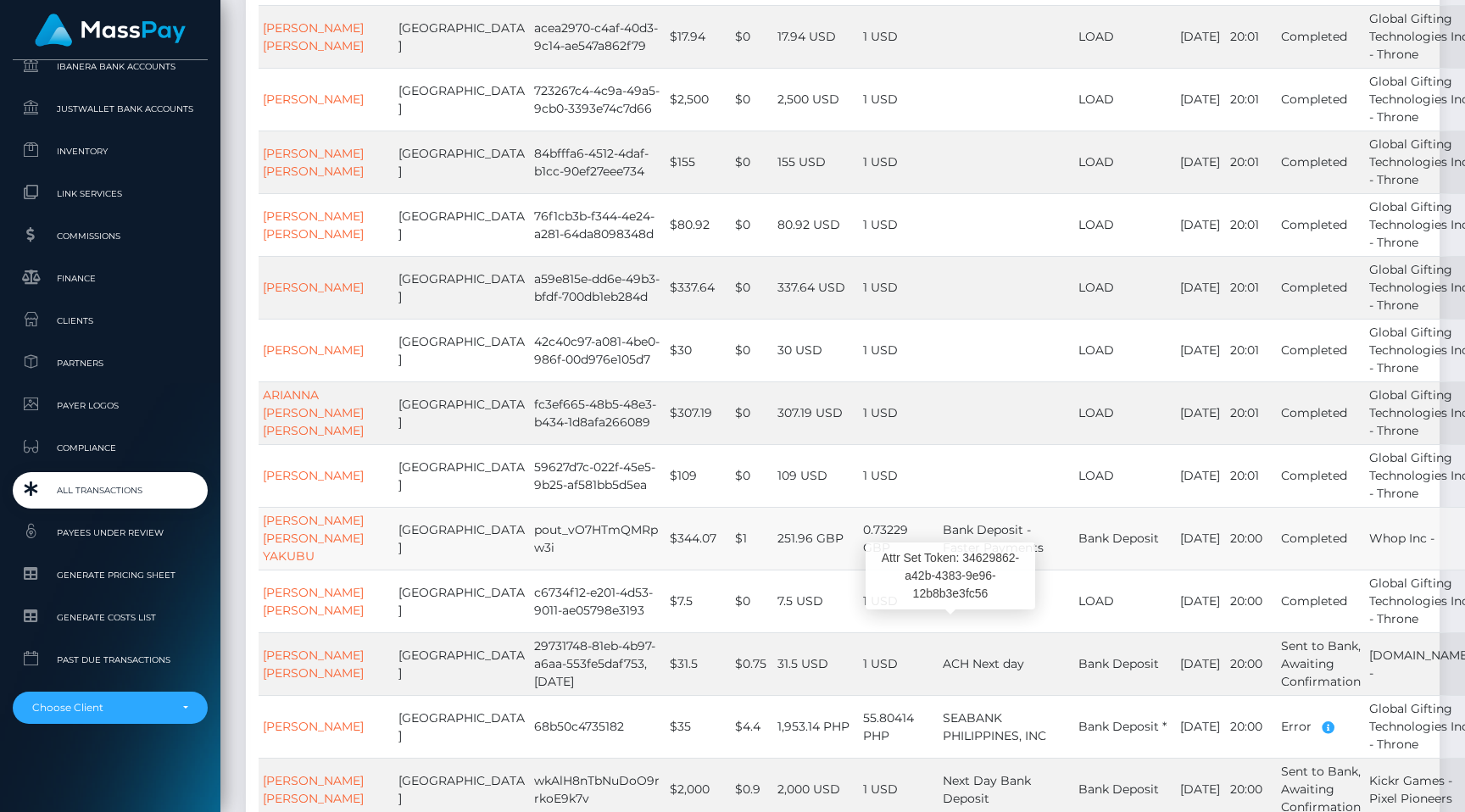
click at [996, 555] on span "Bank Deposit - Faster Payments" at bounding box center [993, 538] width 101 height 33
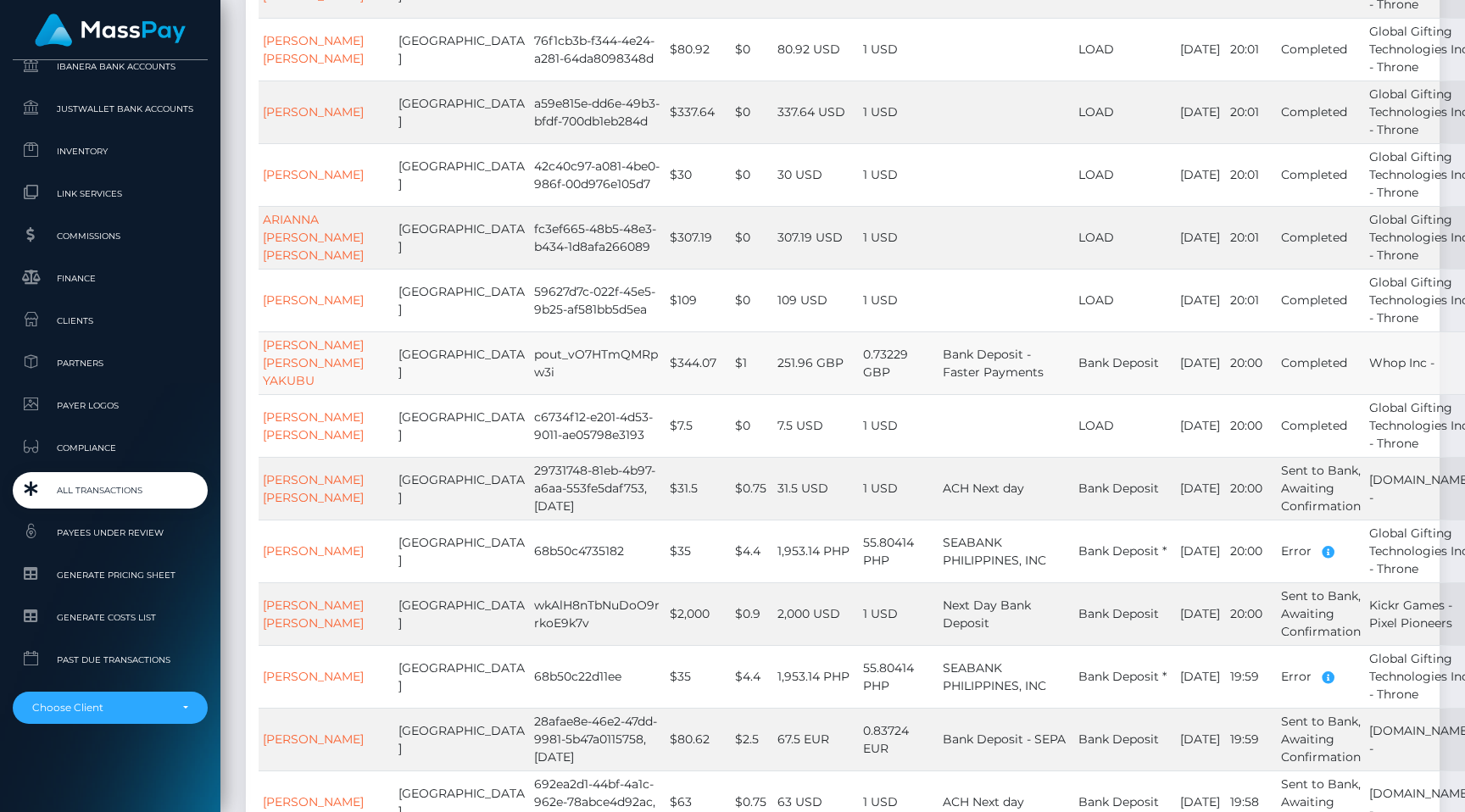
scroll to position [3736, 0]
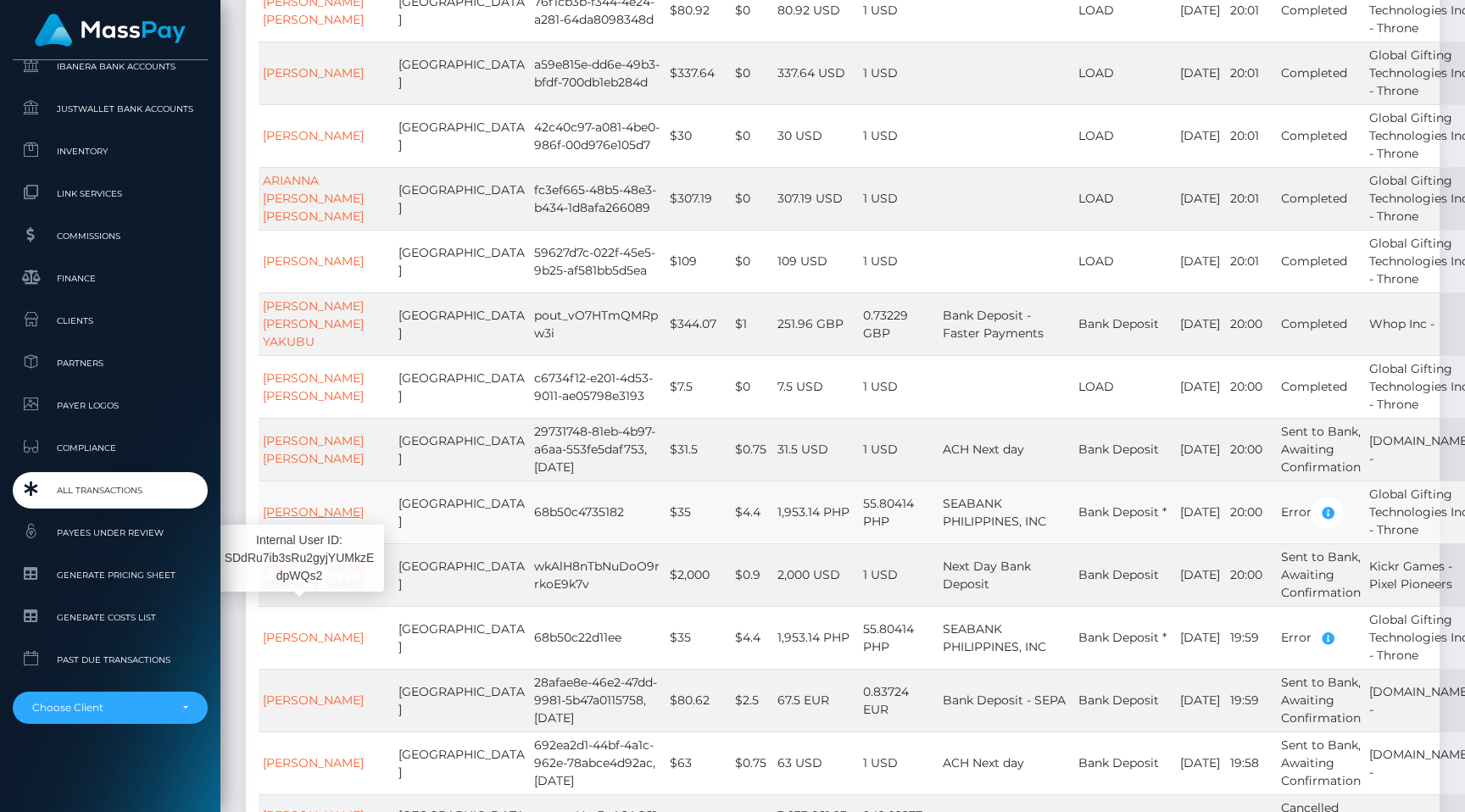
click at [288, 519] on link "AL HASAN ABDURASID SUMAMPIL" at bounding box center [313, 512] width 101 height 15
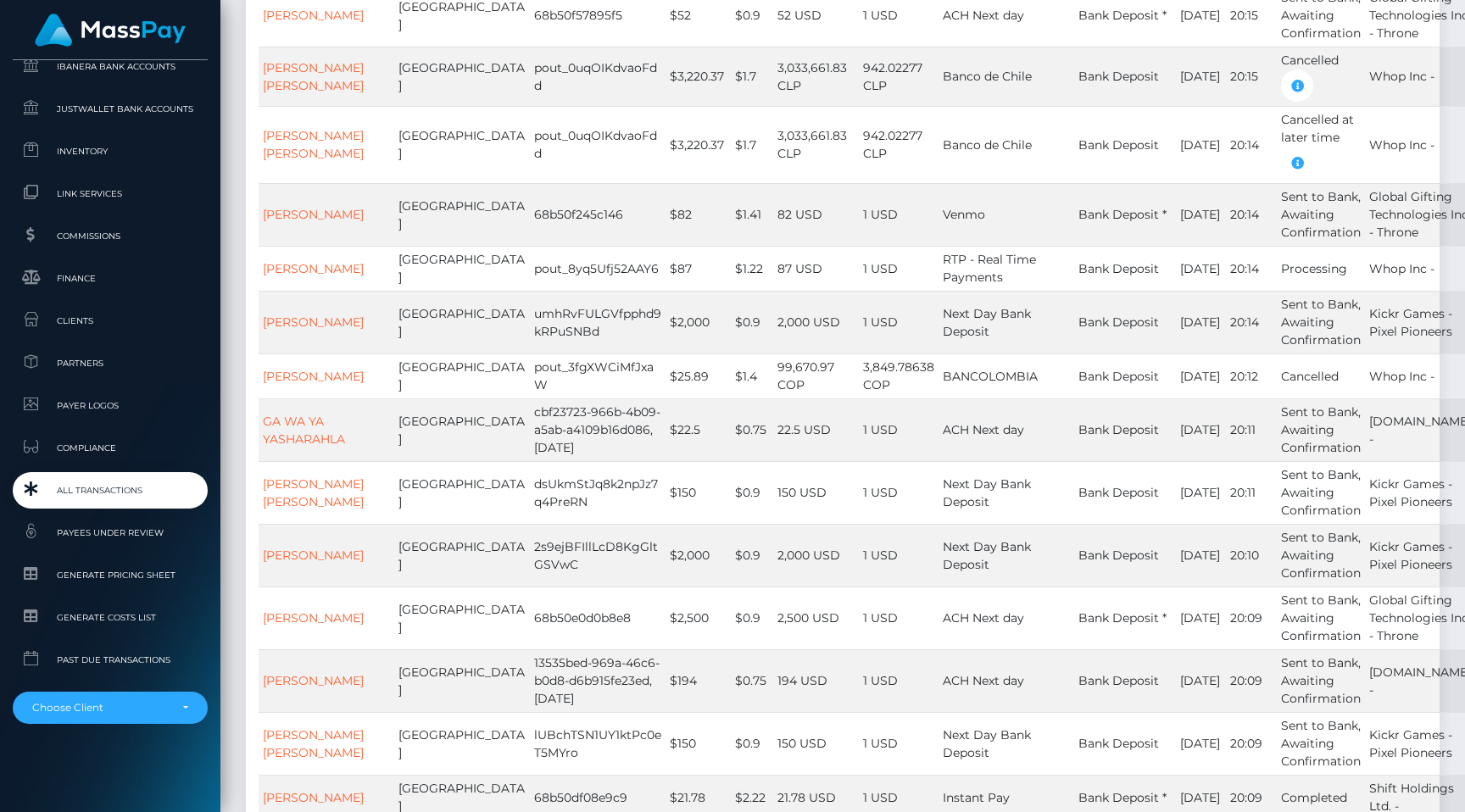
scroll to position [0, 0]
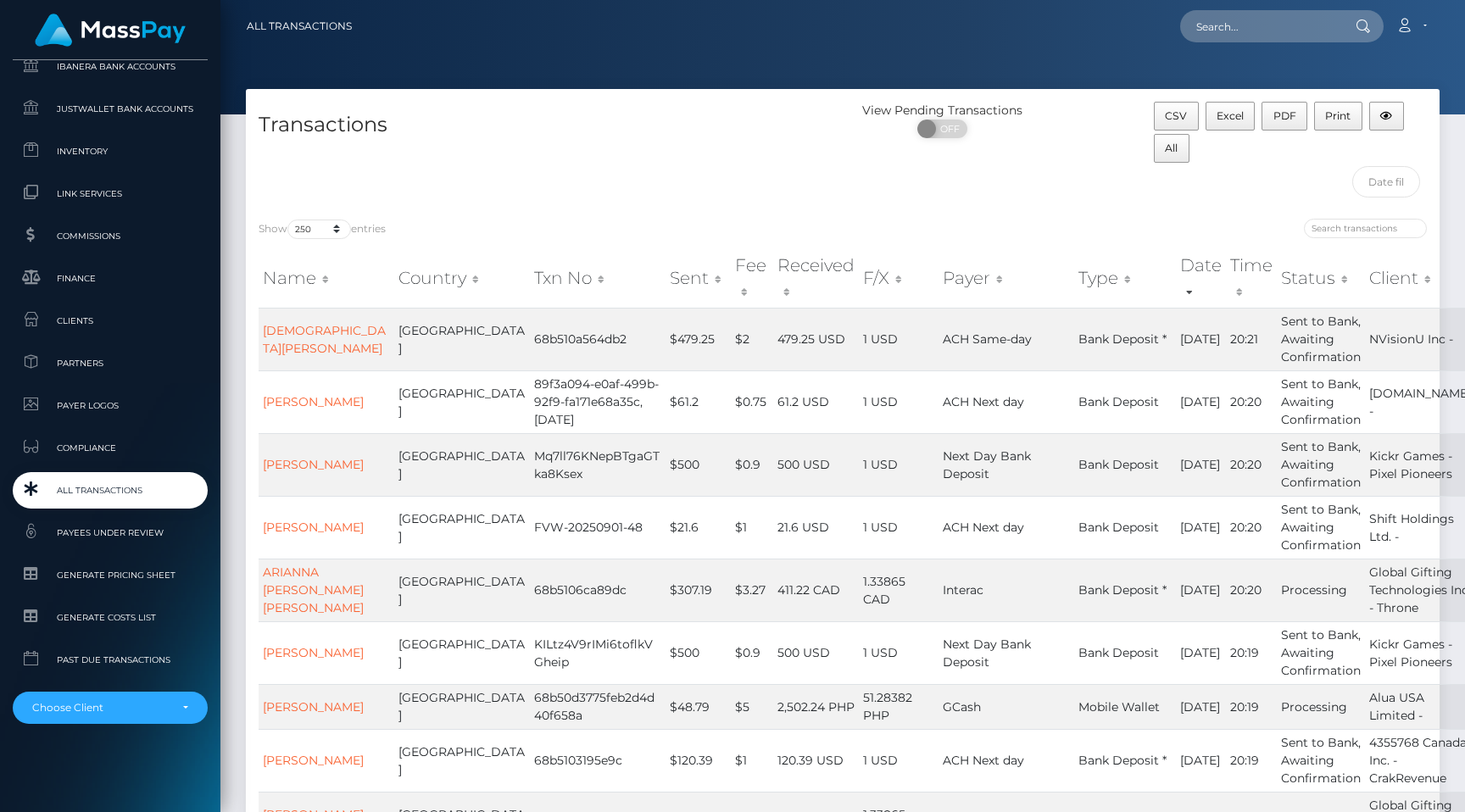
click at [157, 504] on link "All Transactions" at bounding box center [110, 490] width 195 height 36
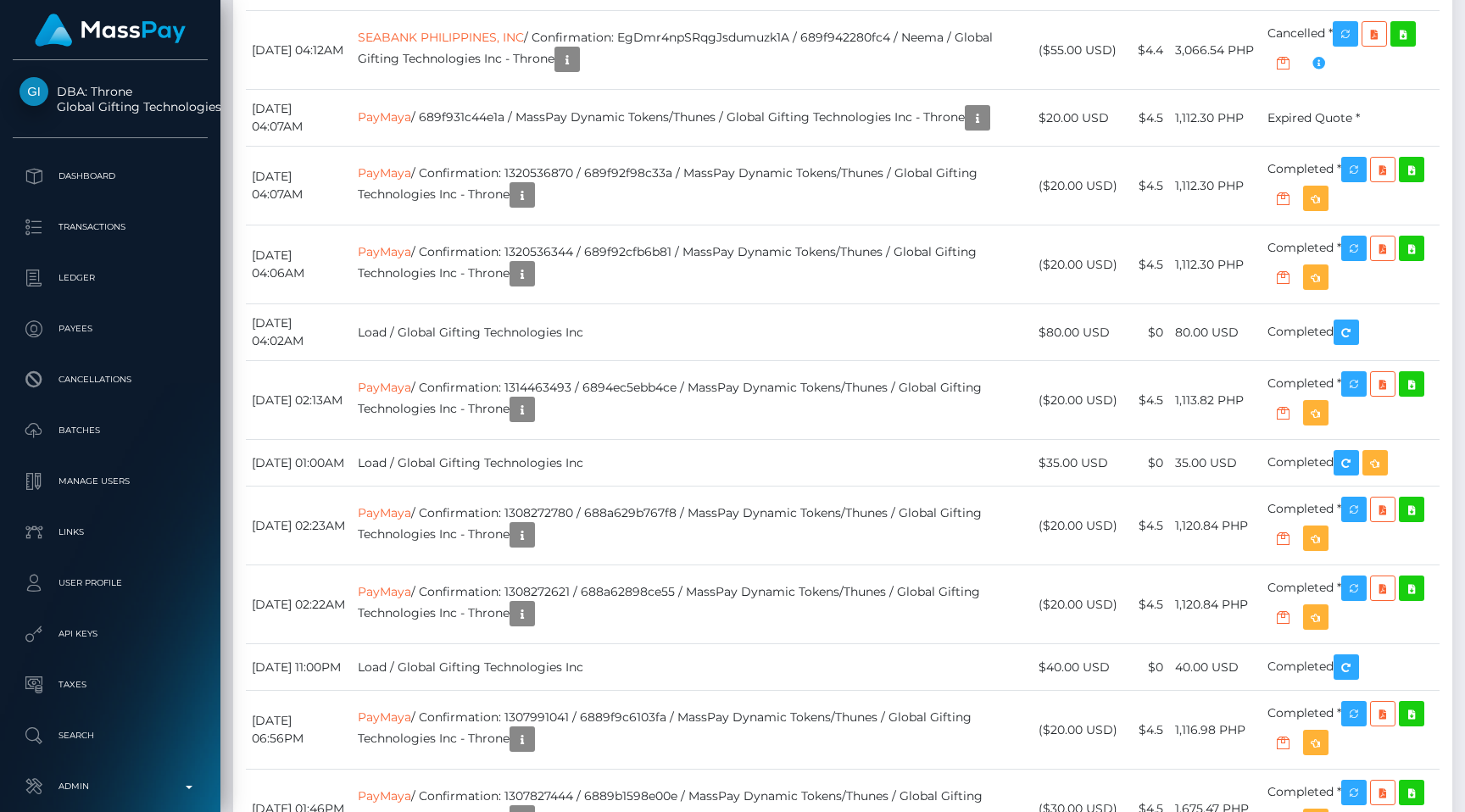
scroll to position [5226, 0]
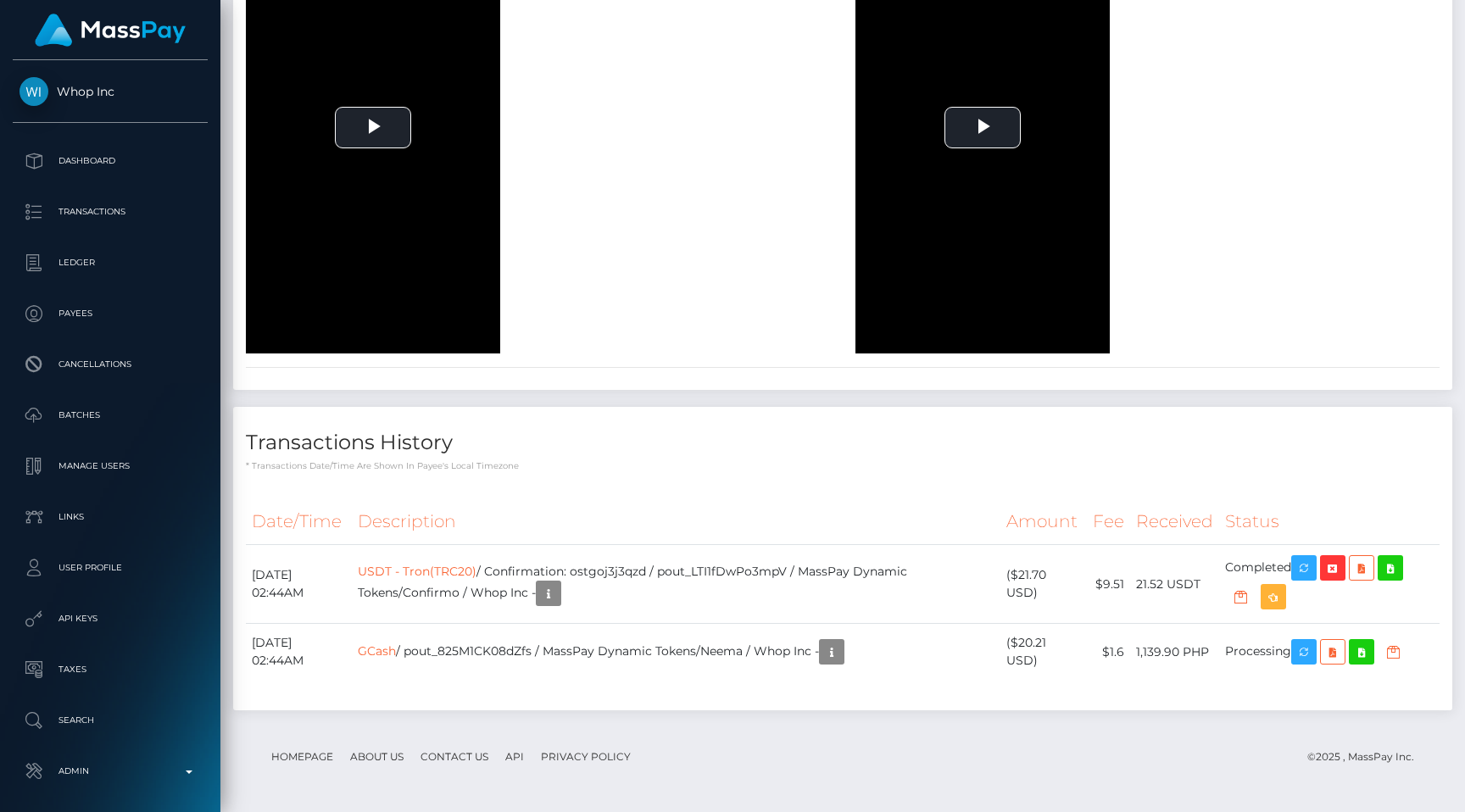
scroll to position [2744, 0]
click at [710, 489] on div "Date/Time Description Amount Fee Received Status USDT - Tron(TRC20) GCash" at bounding box center [843, 597] width 1219 height 224
click at [679, 381] on div "Veriff - August 22, 2025 07:42PM / e952a509-996f-43f9-8101-0436943f365f Approve…" at bounding box center [843, 36] width 1219 height 705
click at [750, 340] on div "To view this video please enable JavaScript, and consider upgrading to a web br…" at bounding box center [537, 128] width 610 height 452
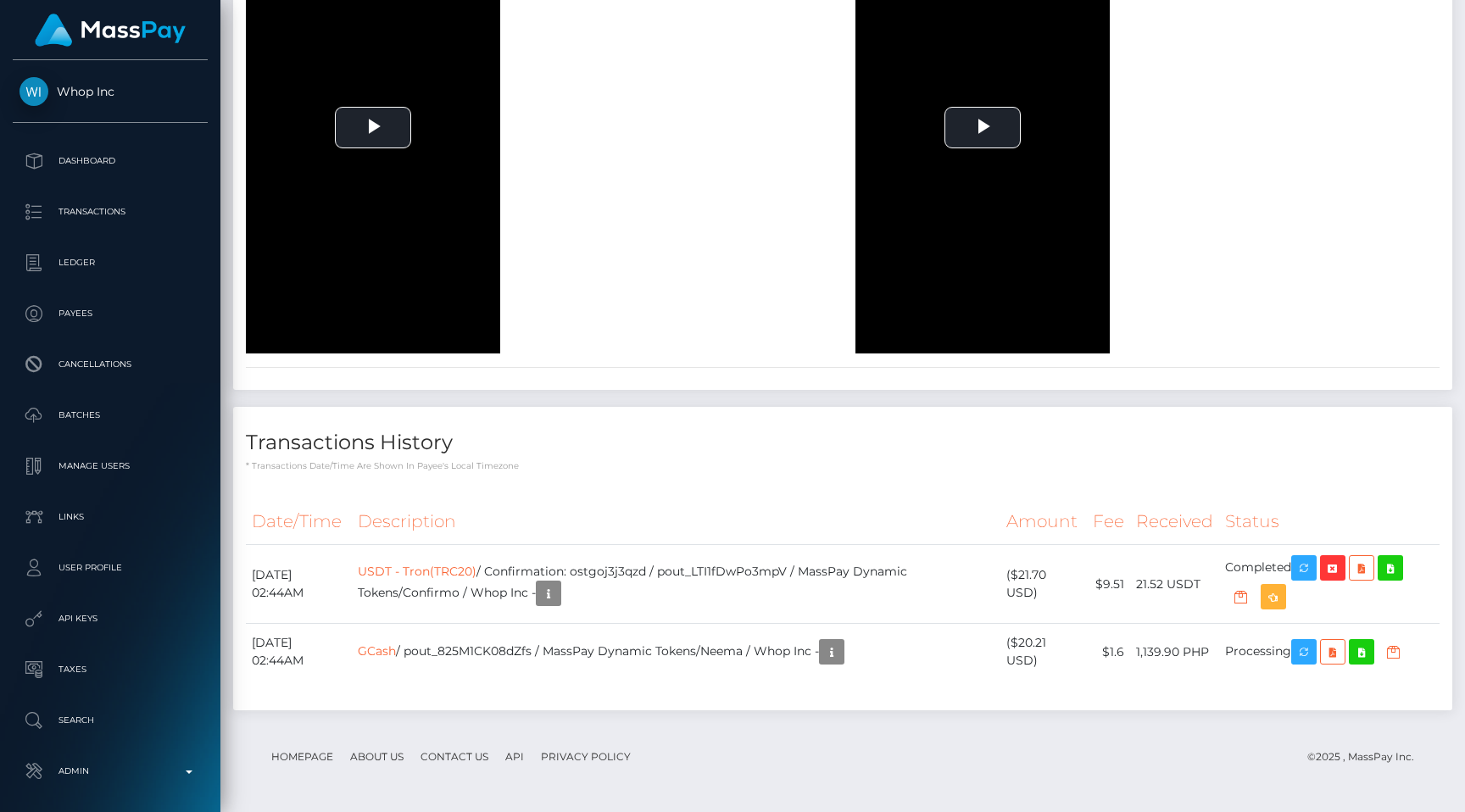
click at [725, 335] on div "To view this video please enable JavaScript, and consider upgrading to a web br…" at bounding box center [537, 128] width 610 height 452
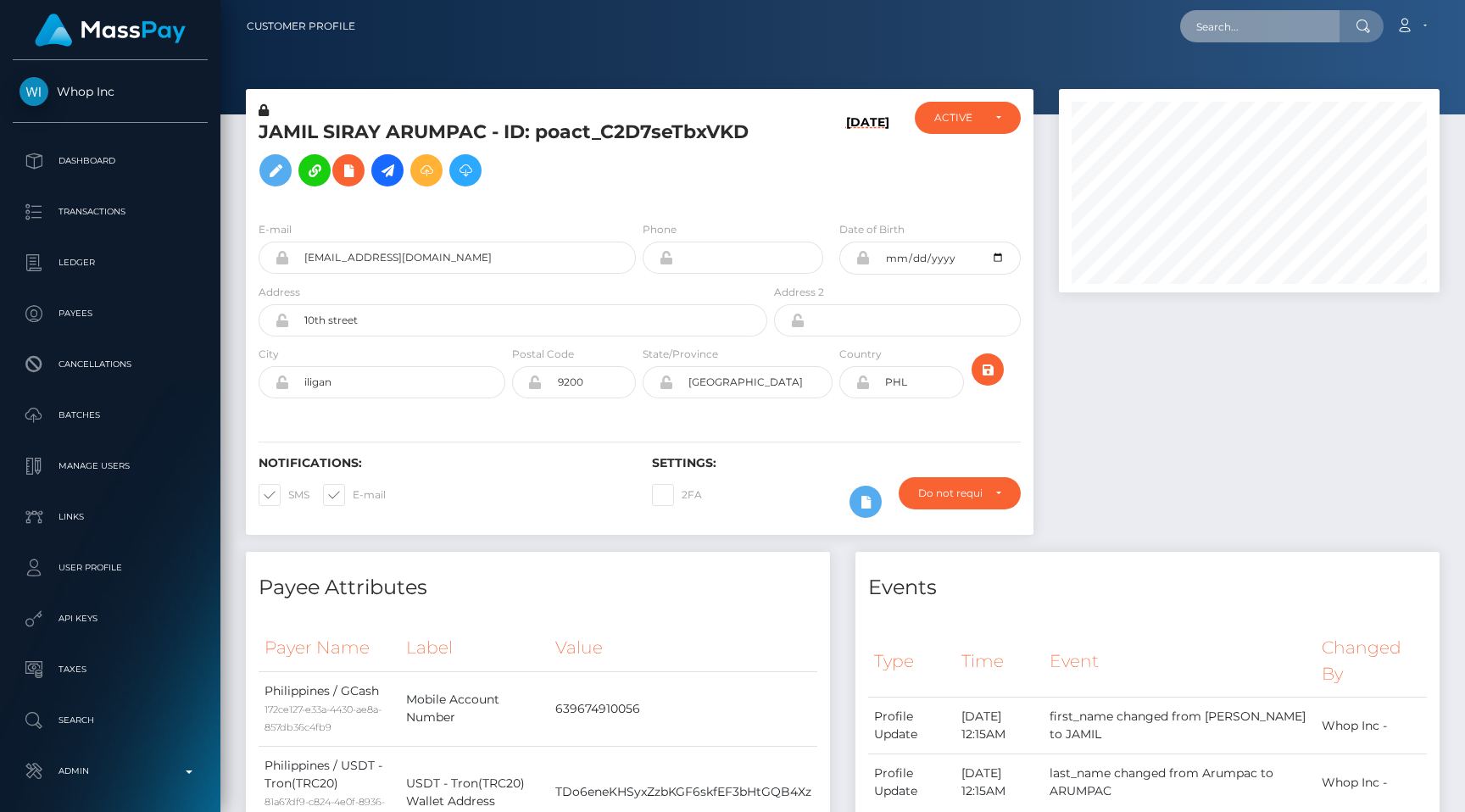
click at [1252, 30] on input "text" at bounding box center [1260, 26] width 159 height 32
paste input "68b515a8d1fbf6001b21b602"
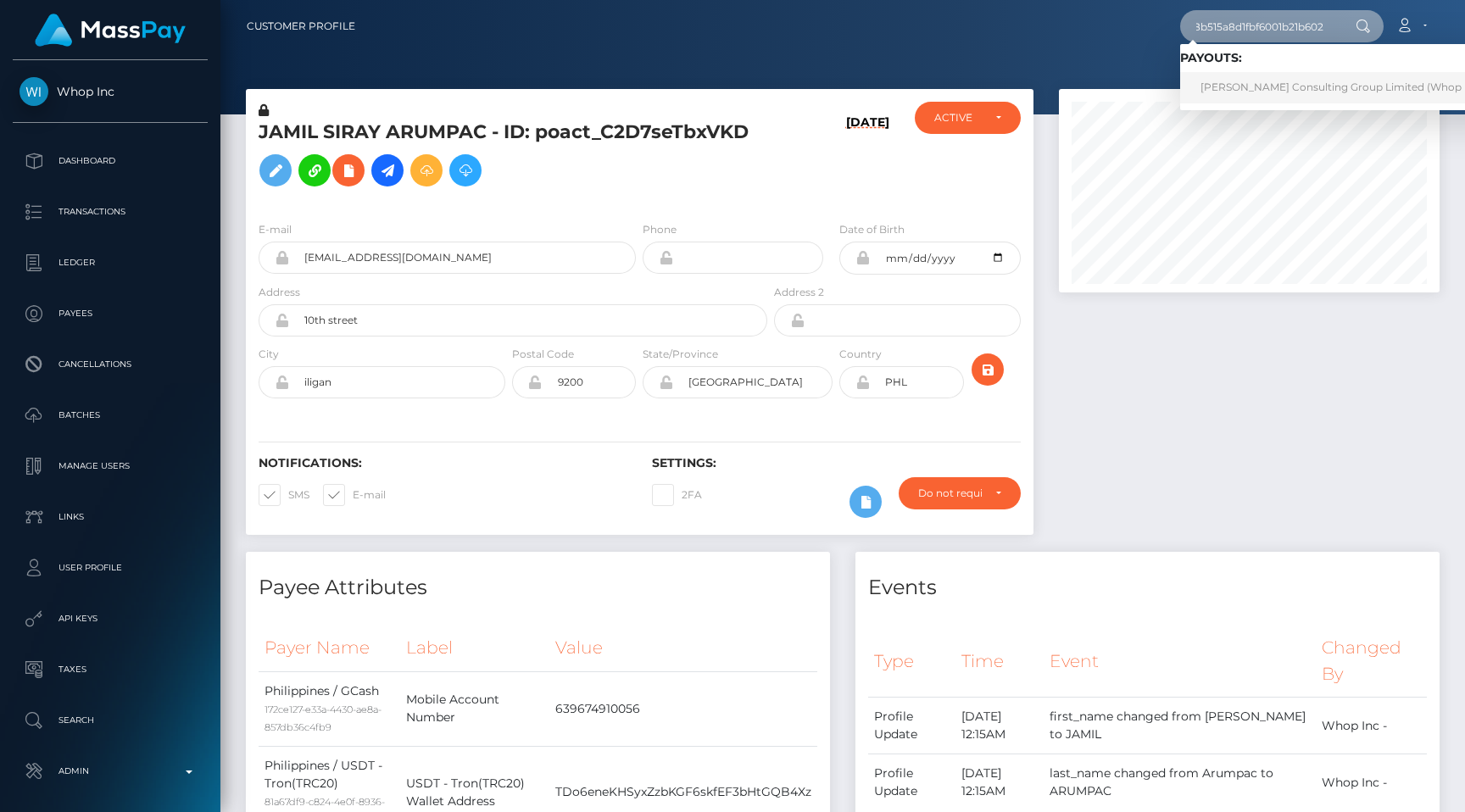
type input "68b515a8d1fbf6001b21b602"
click at [1090, 64] on div at bounding box center [843, 57] width 1245 height 114
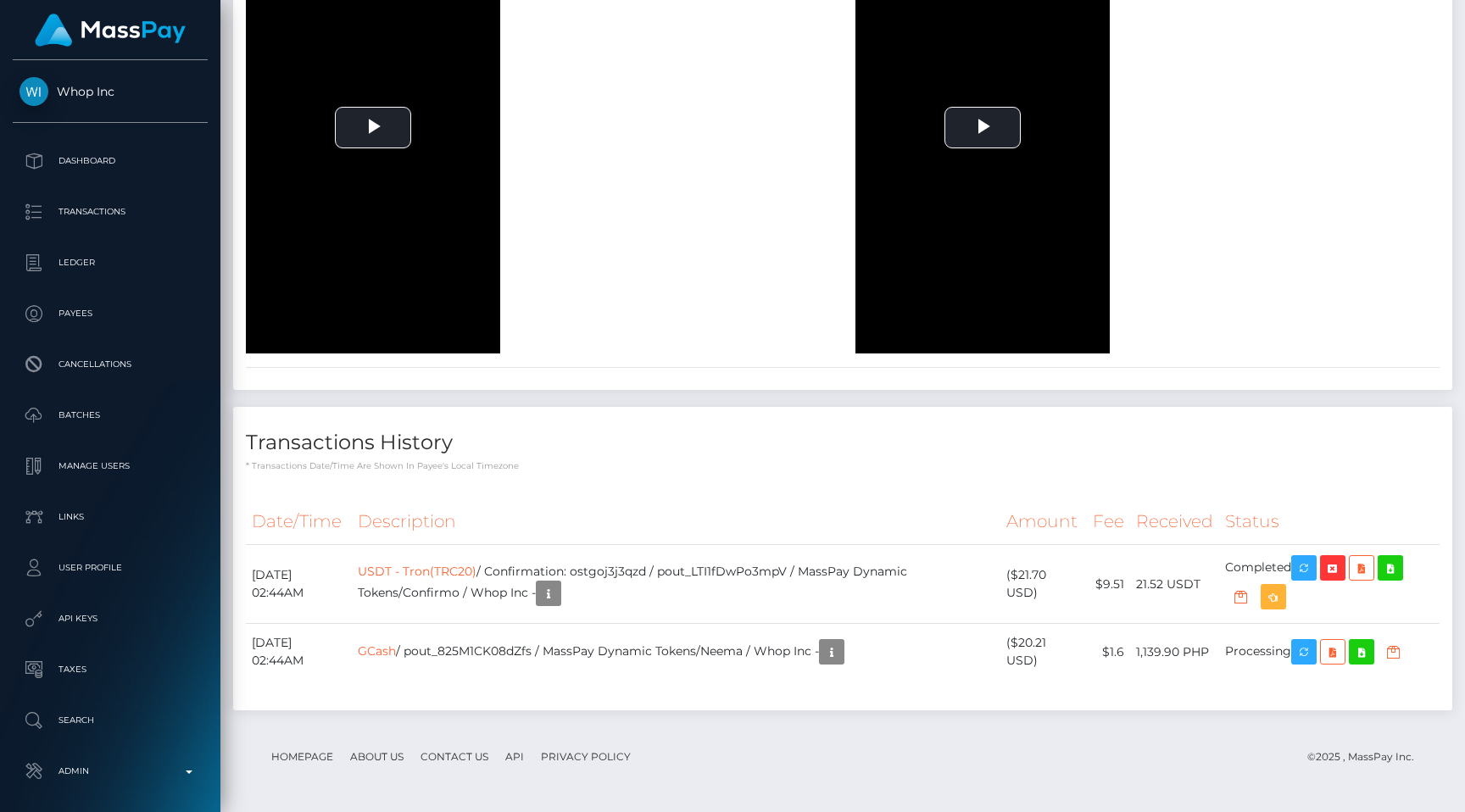
scroll to position [2744, 0]
click at [694, 466] on p "* Transactions date/time are shown in payee's local timezone" at bounding box center [843, 465] width 1193 height 13
click at [675, 425] on div "Transactions History * Transactions date/time are shown in payee's local timezo…" at bounding box center [843, 439] width 1219 height 65
click at [755, 655] on td "GCash / pout_825M1CK08dZfs / MassPay Dynamic Tokens/Neema / Whop Inc -" at bounding box center [676, 652] width 648 height 57
click at [710, 352] on div "To view this video please enable JavaScript, and consider upgrading to a web br…" at bounding box center [537, 128] width 610 height 452
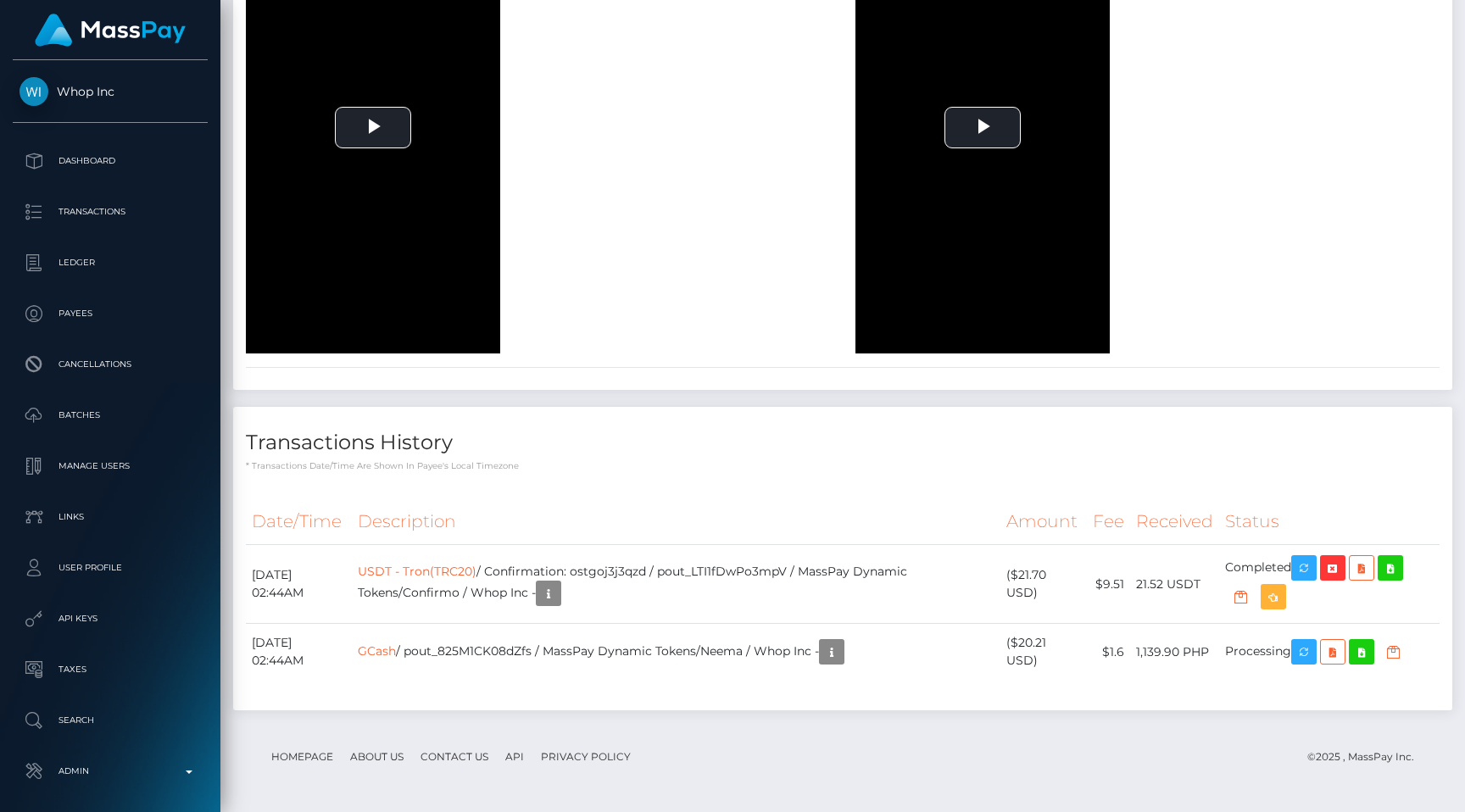
click at [579, 434] on h4 "Transactions History" at bounding box center [843, 443] width 1193 height 30
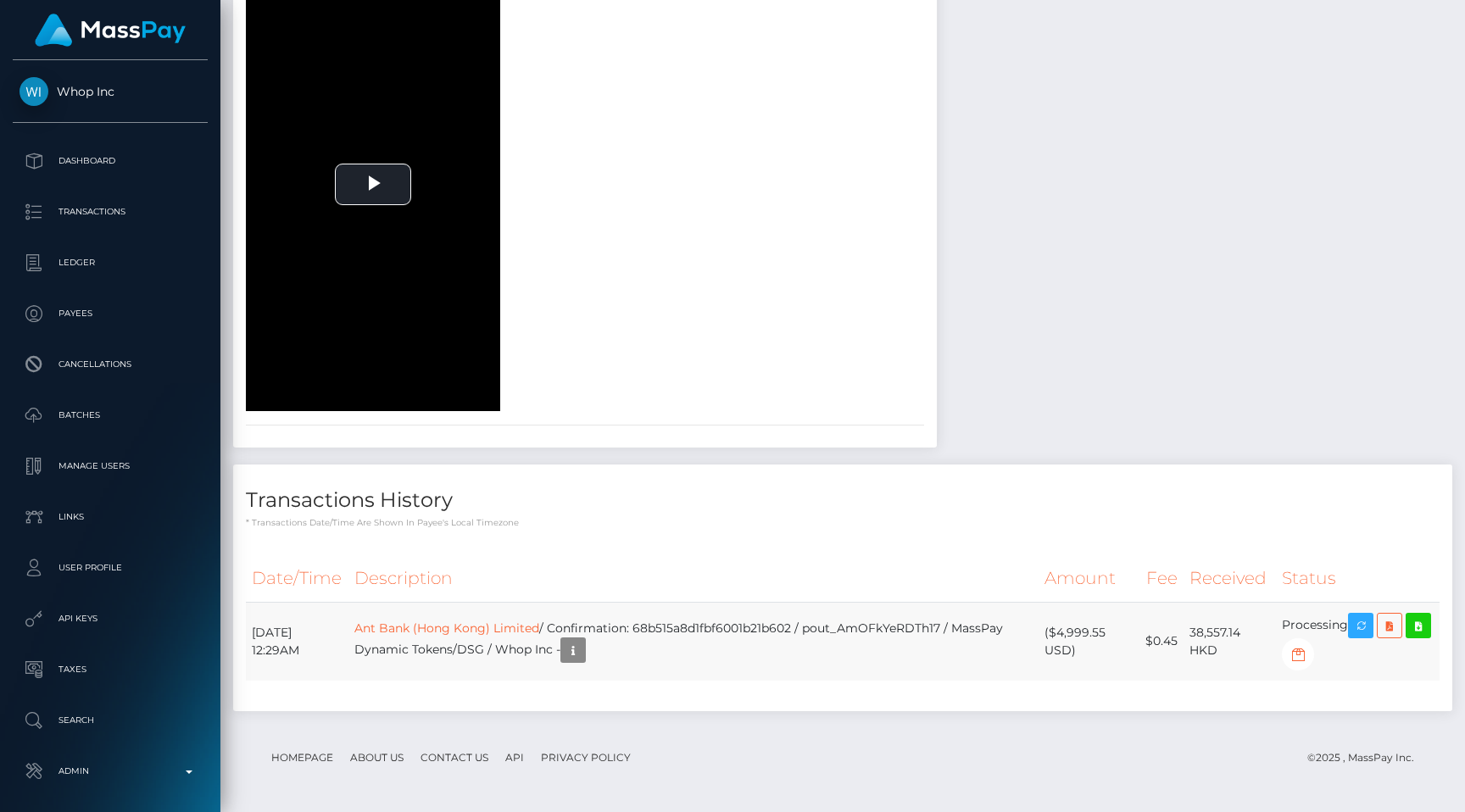
scroll to position [204, 381]
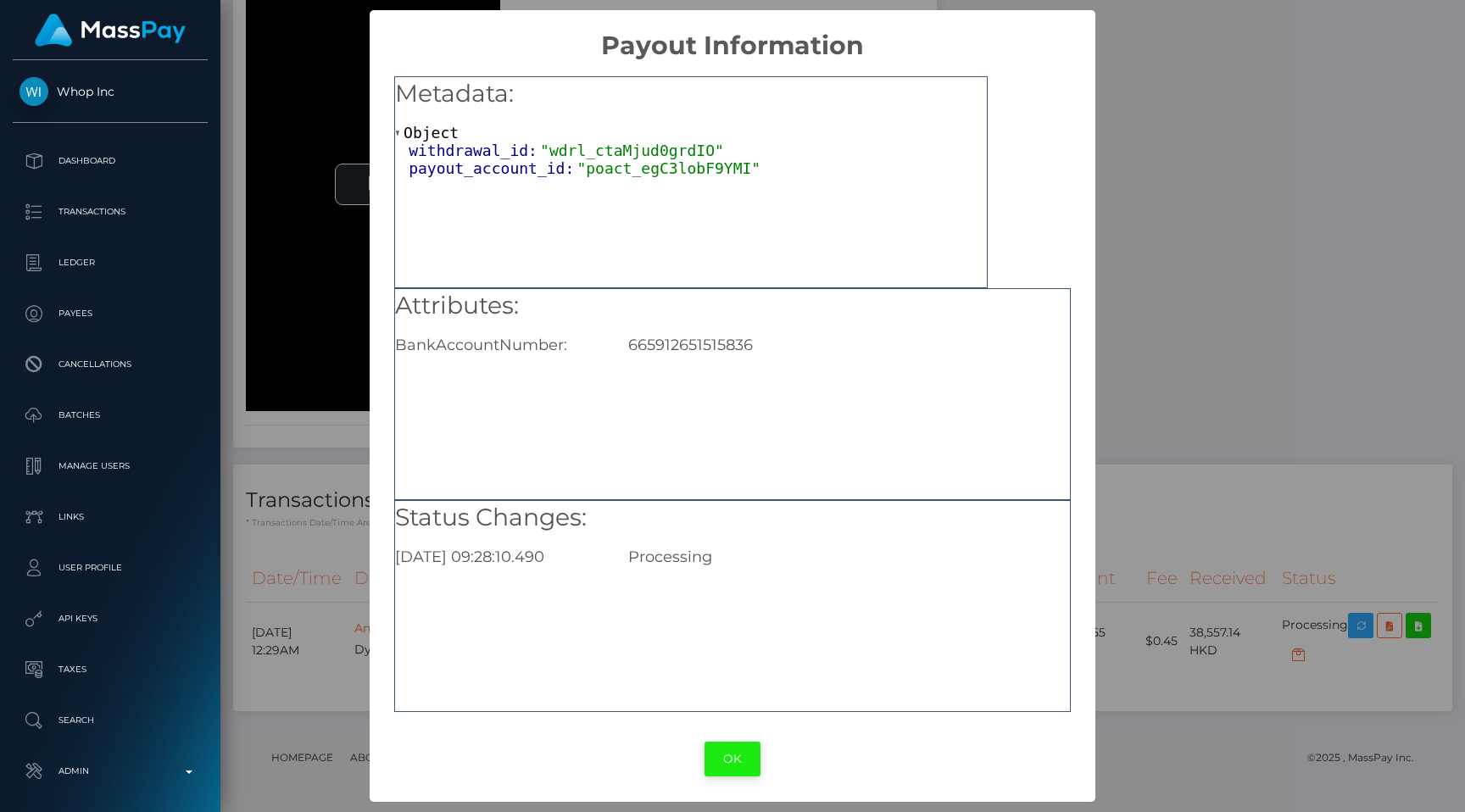
click at [727, 753] on button "OK" at bounding box center [732, 759] width 56 height 34
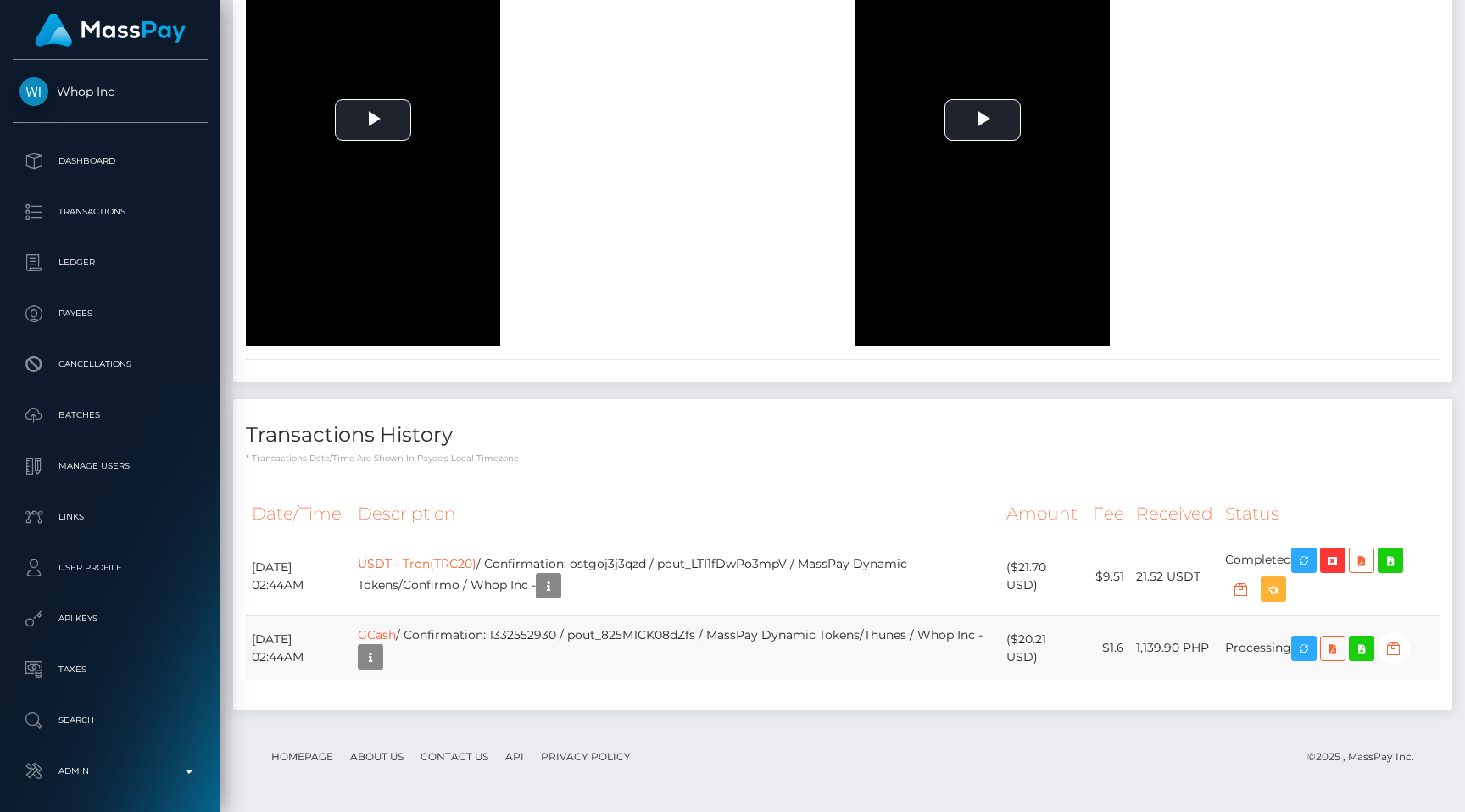
scroll to position [204, 381]
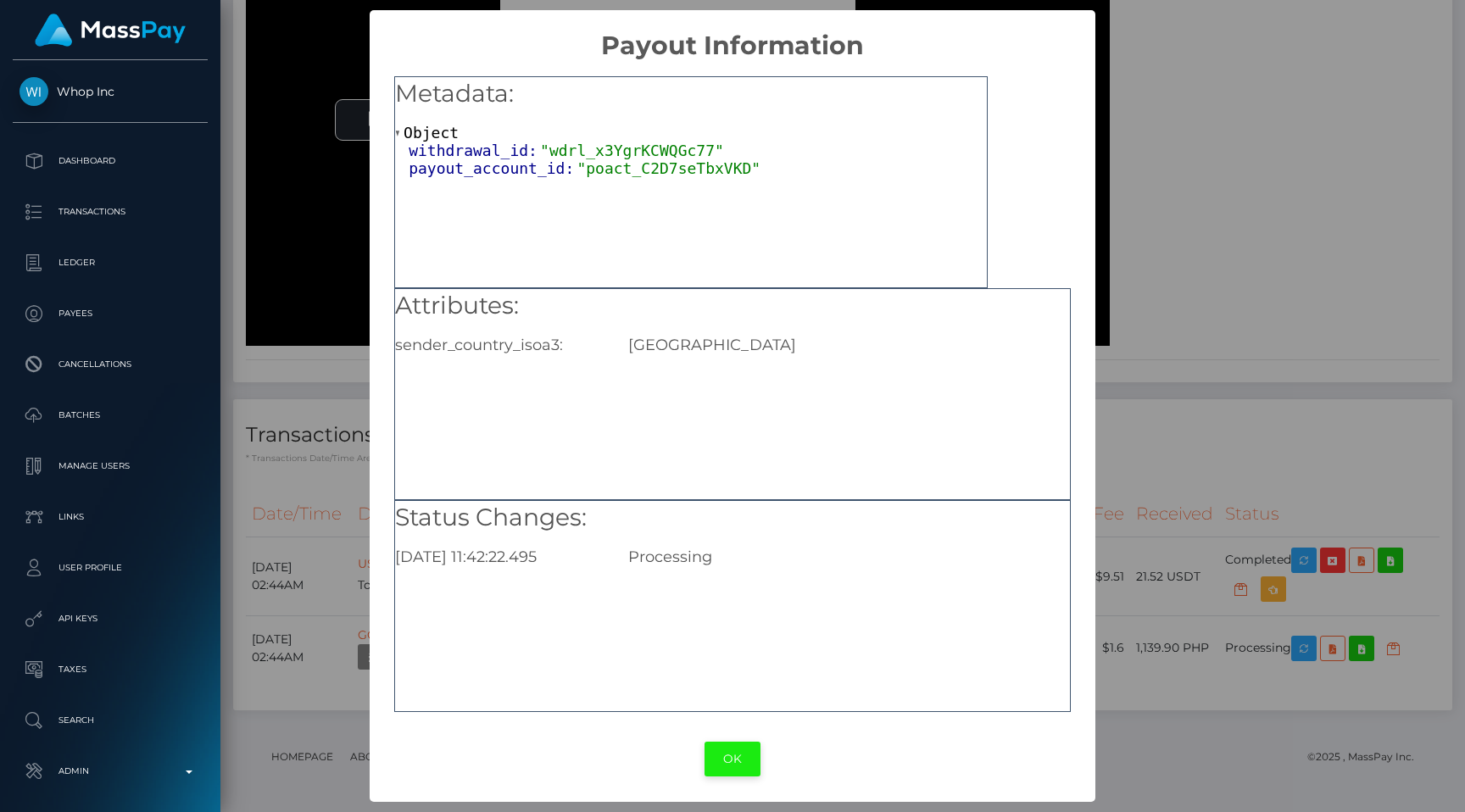
click at [727, 754] on button "OK" at bounding box center [732, 759] width 56 height 34
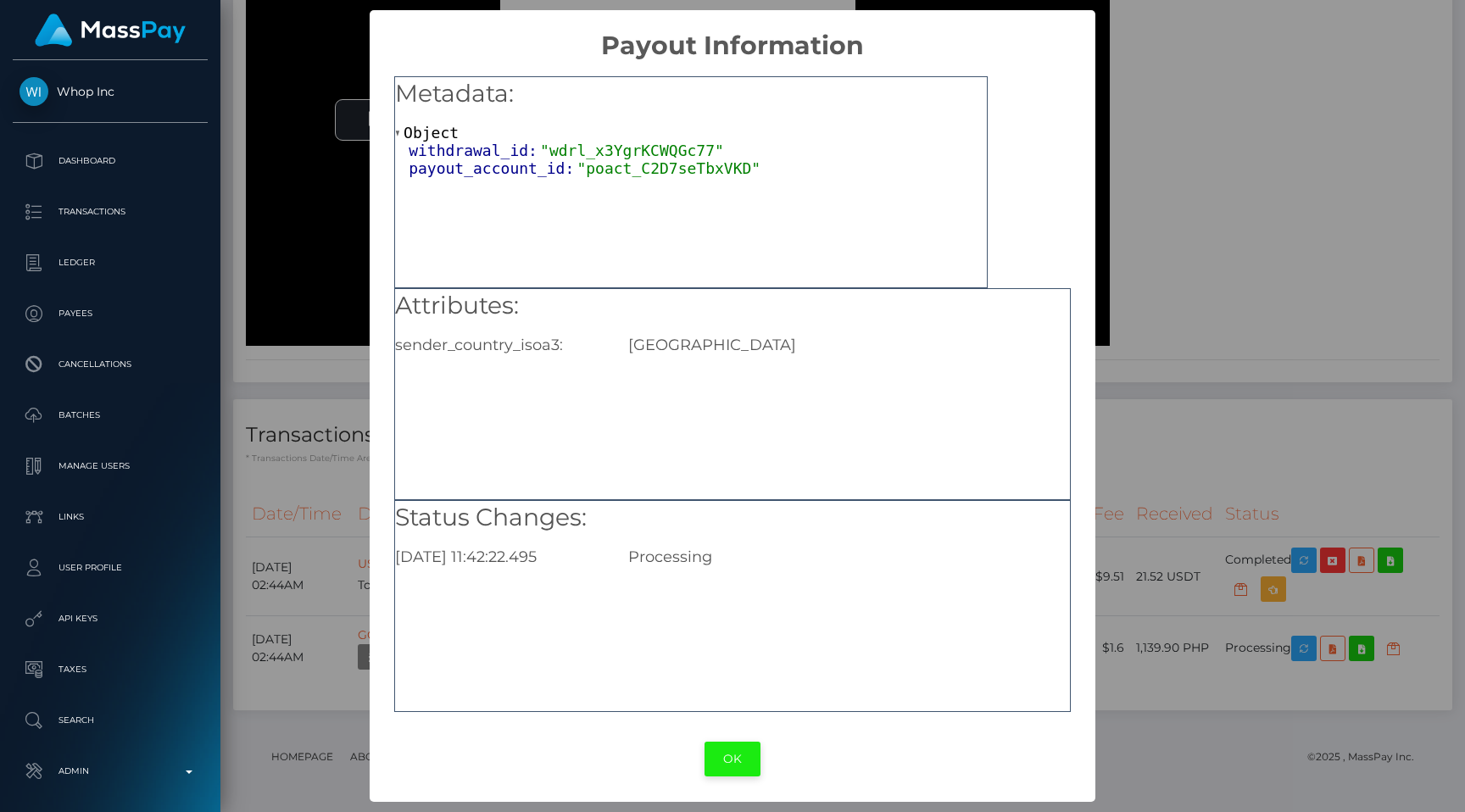
click at [732, 760] on button "OK" at bounding box center [732, 759] width 56 height 34
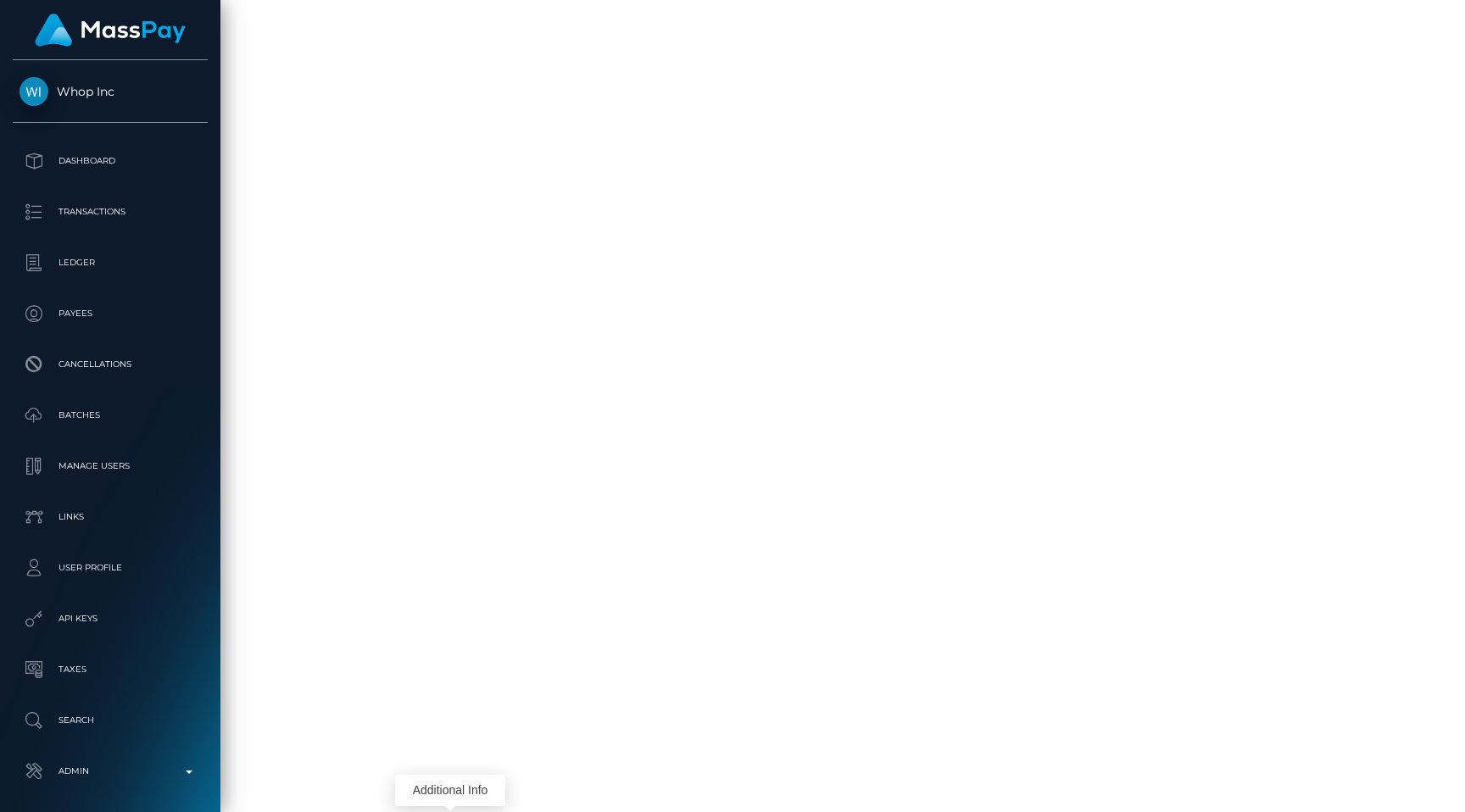
scroll to position [2751, 0]
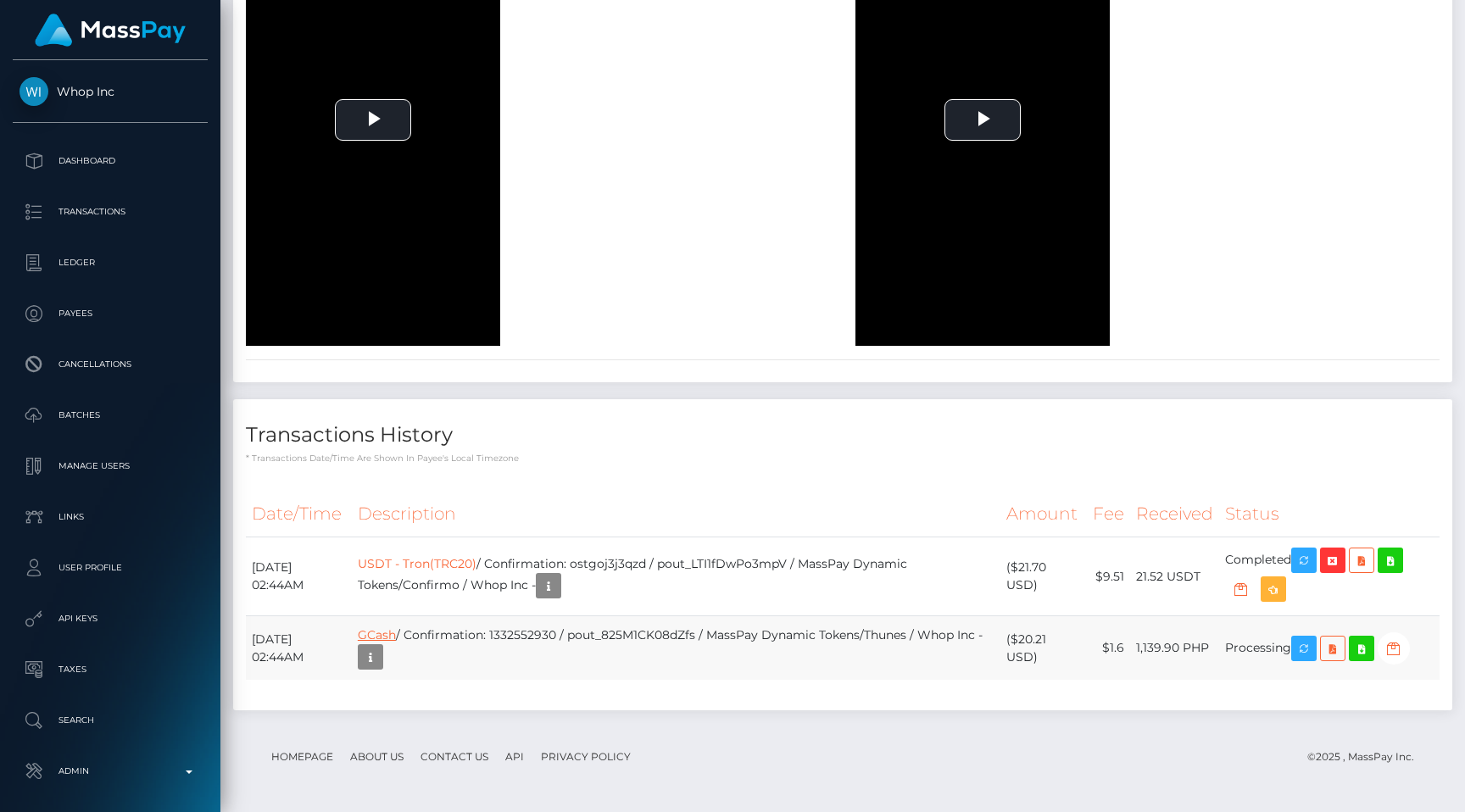
click at [395, 639] on link "GCash" at bounding box center [377, 635] width 38 height 15
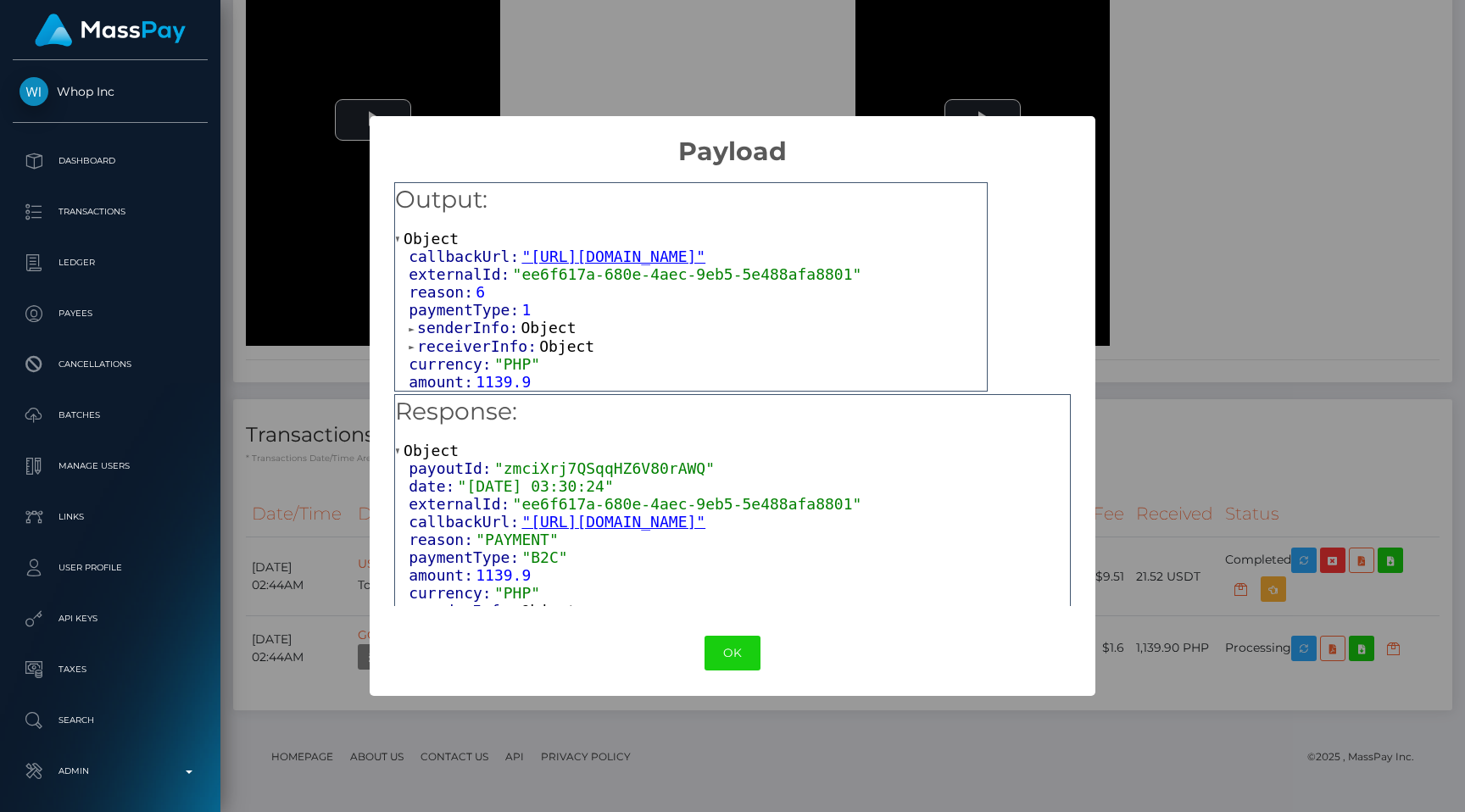
click at [481, 355] on span "receiverInfo:" at bounding box center [478, 345] width 122 height 18
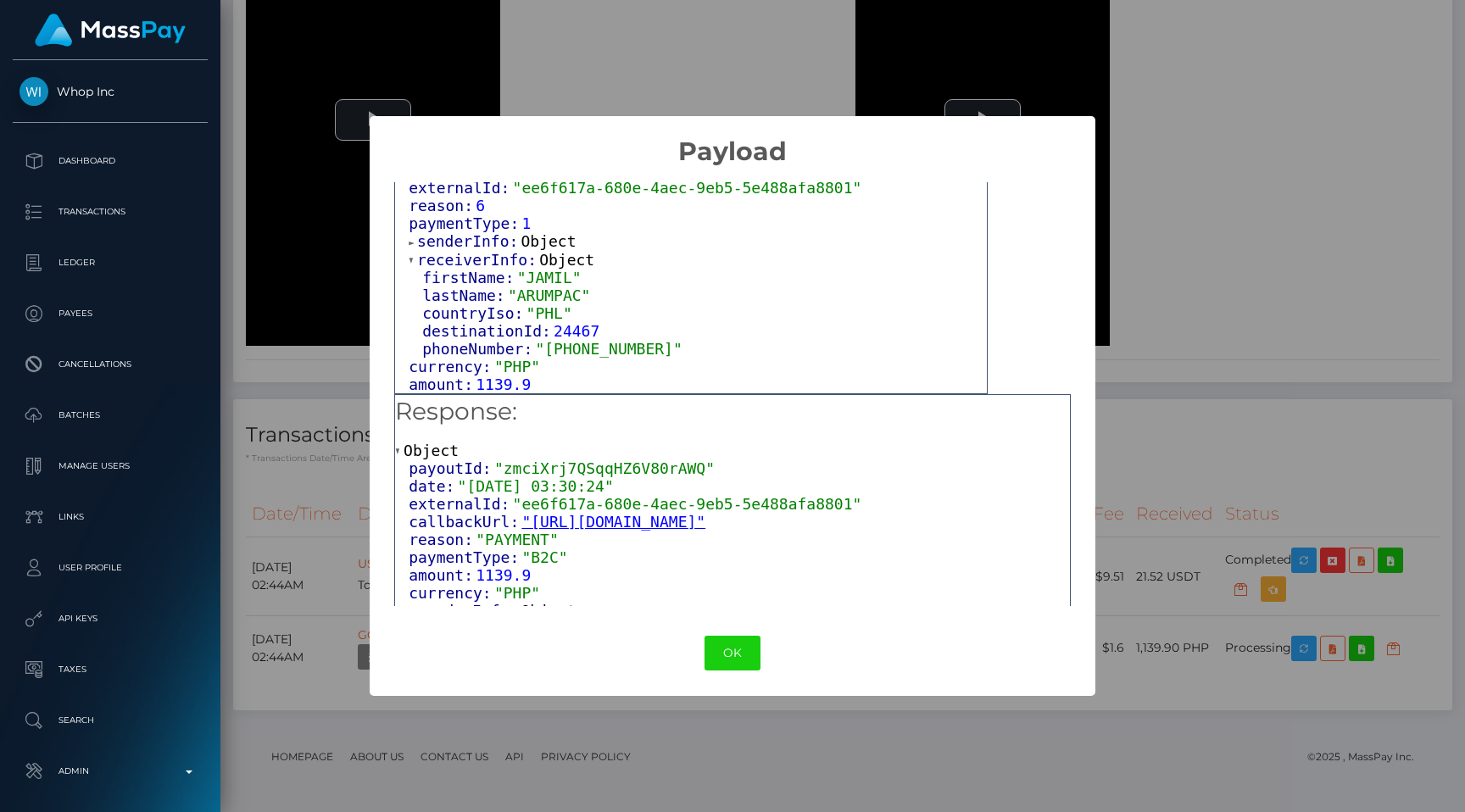
scroll to position [98, 0]
click at [647, 38] on div "× Payload Output: Object callbackUrl: "https://api.masspay.io/v1.0.0/payout/cal…" at bounding box center [732, 406] width 1465 height 812
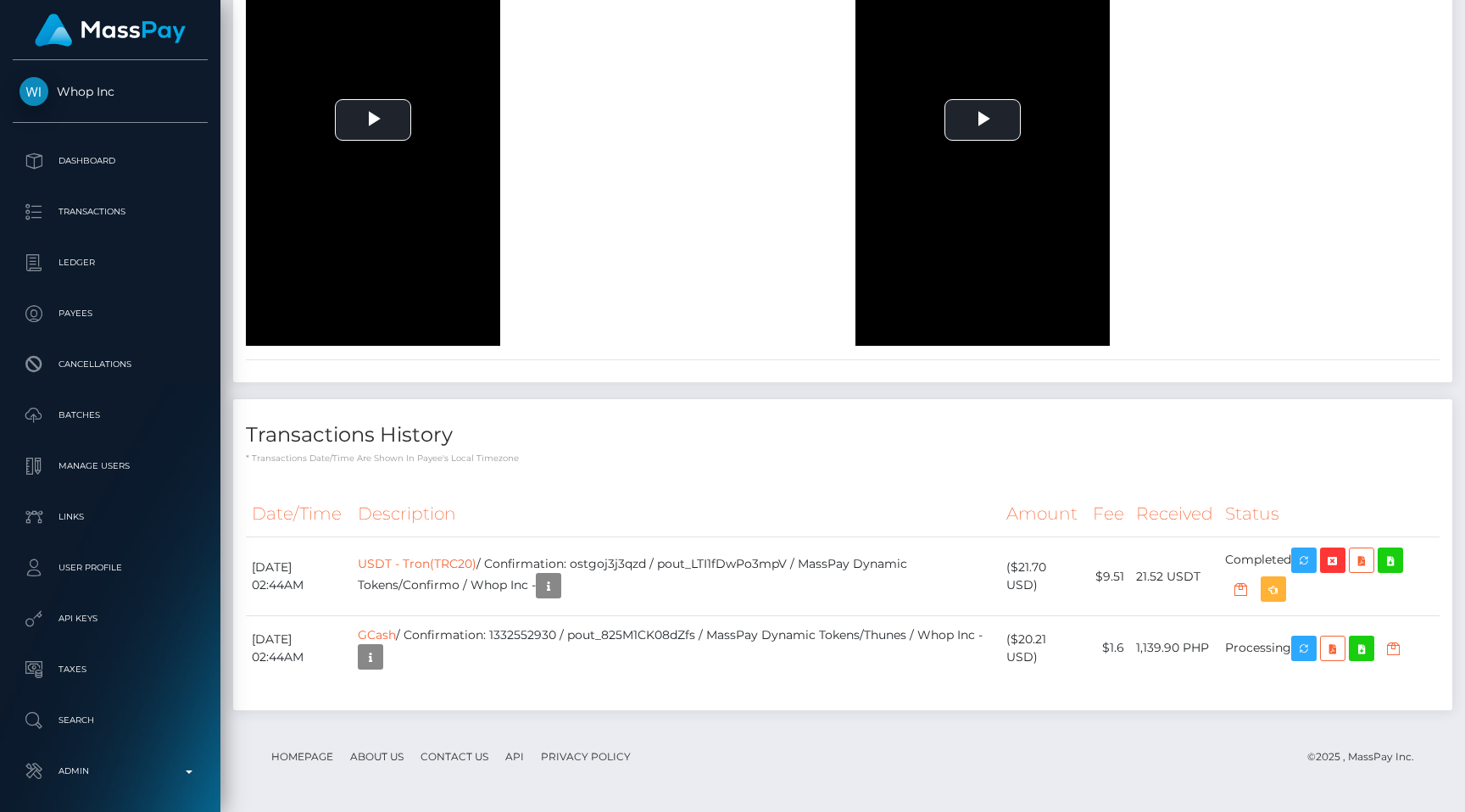
scroll to position [2751, 0]
click at [395, 630] on link "GCash" at bounding box center [377, 635] width 38 height 15
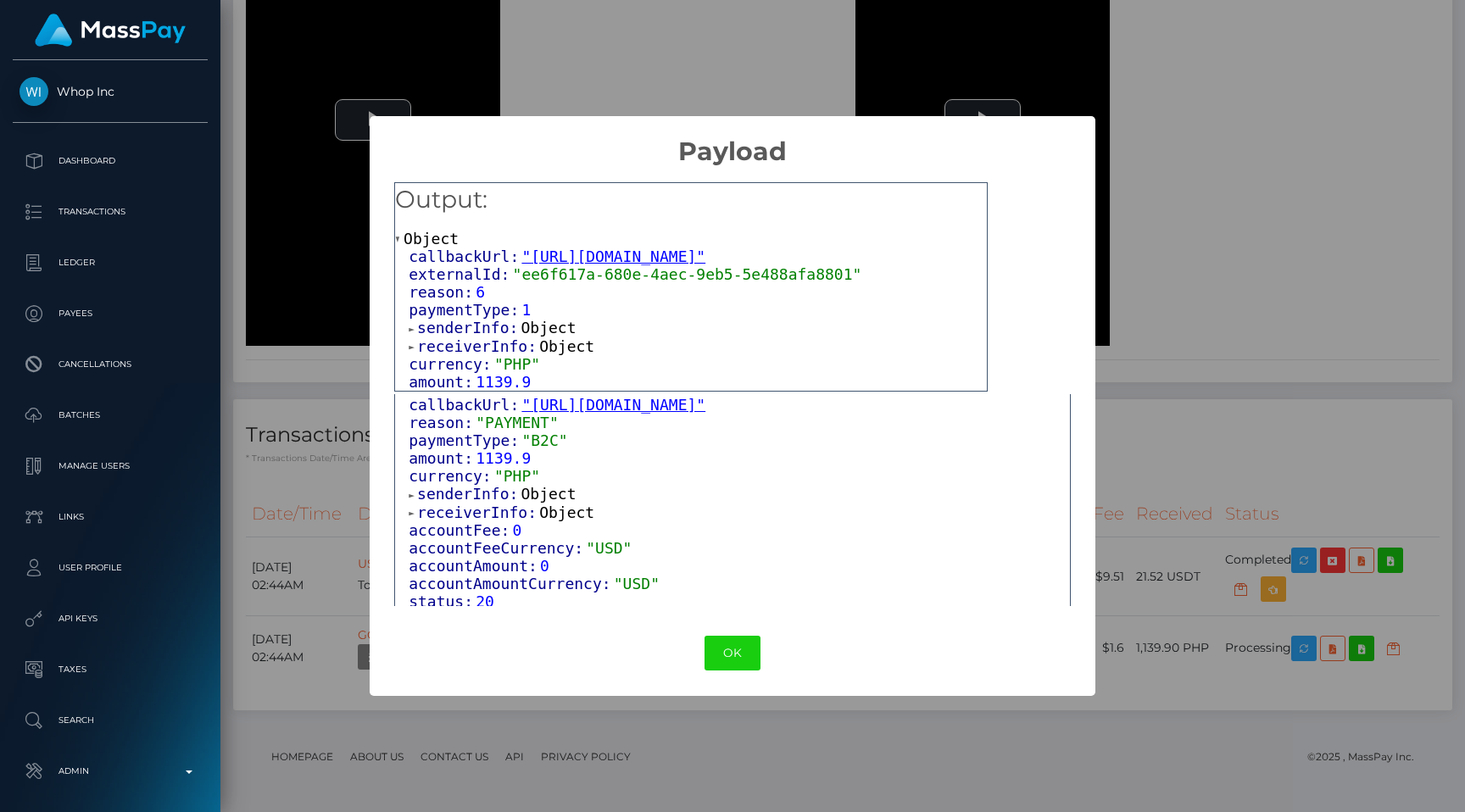
scroll to position [134, 0]
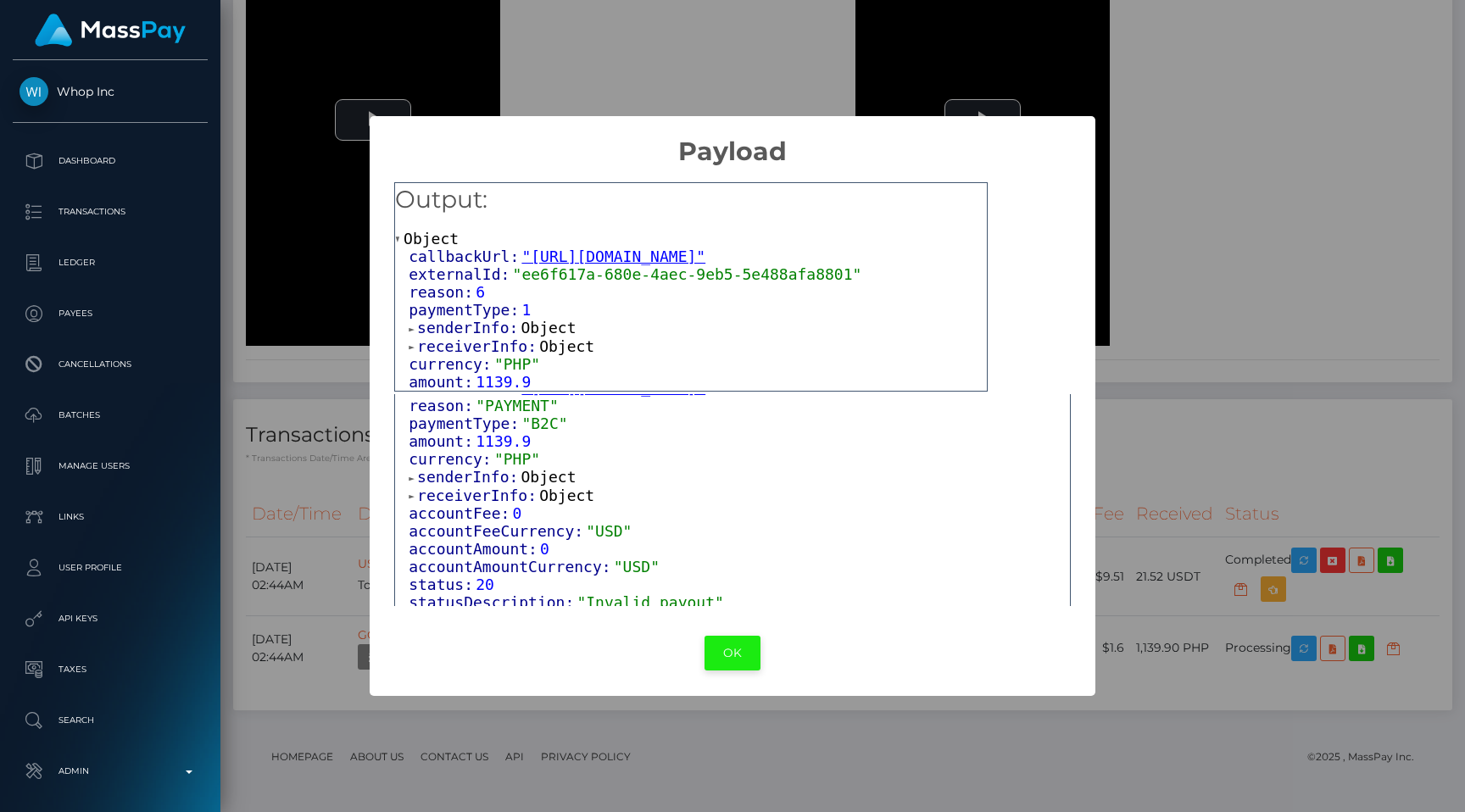
click at [730, 663] on button "OK" at bounding box center [732, 653] width 56 height 34
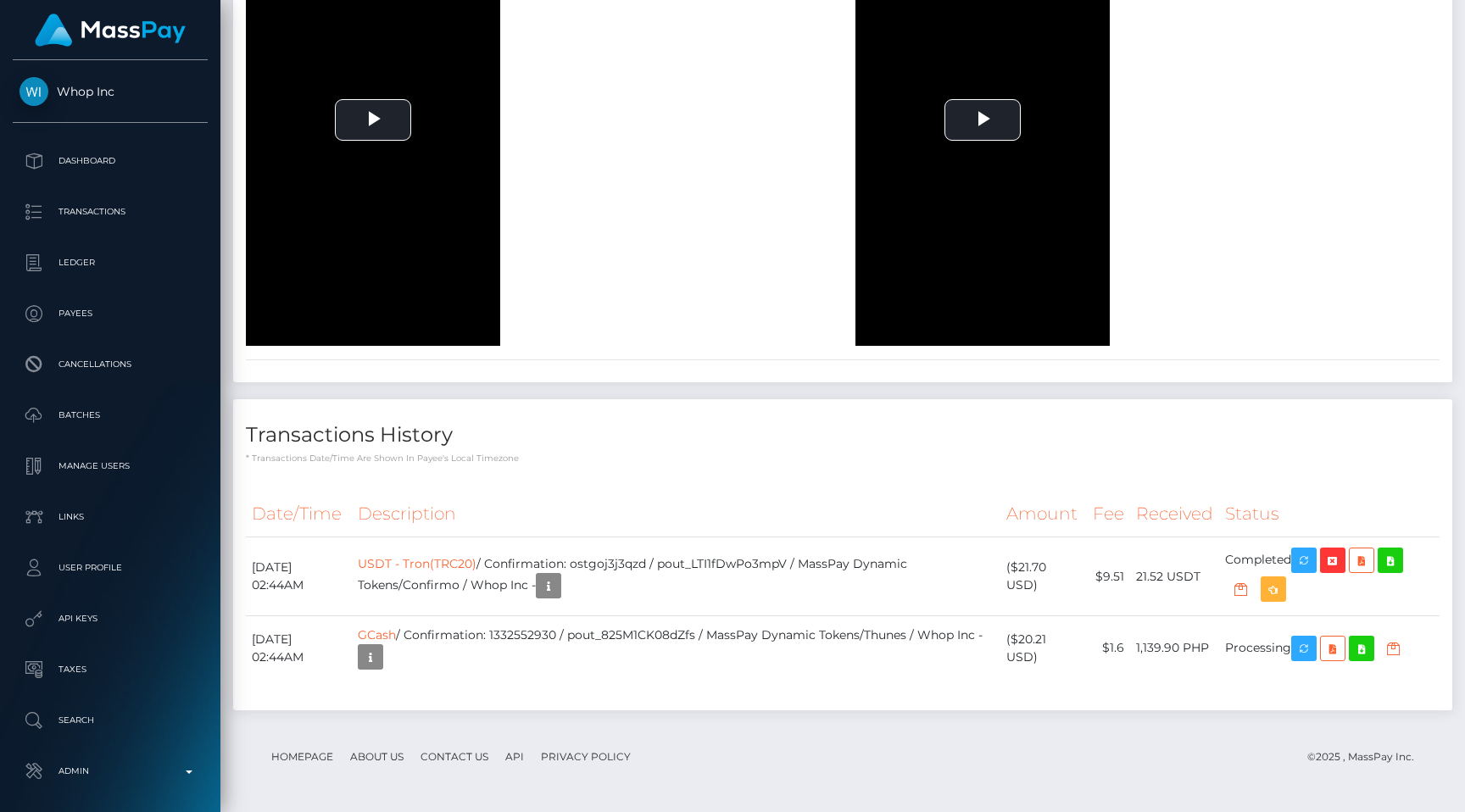
click at [745, 496] on th "Description" at bounding box center [676, 514] width 648 height 46
click at [814, 724] on div "Transactions History * Transactions date/time are shown in payee's local timezo…" at bounding box center [843, 563] width 1245 height 328
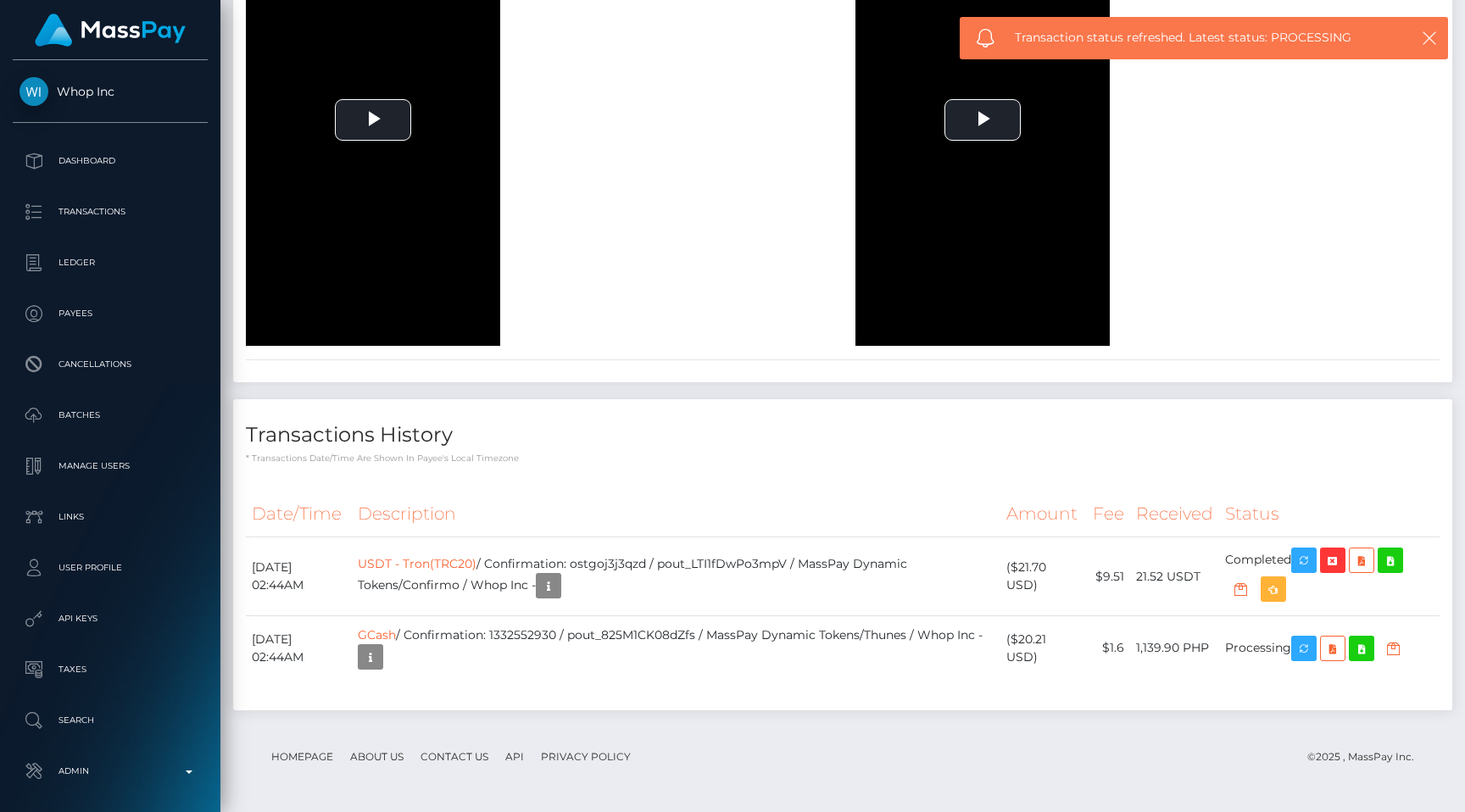
click at [590, 481] on div "Date/Time Description Amount Fee Received Status USDT - Tron(TRC20) GCash" at bounding box center [843, 594] width 1219 height 232
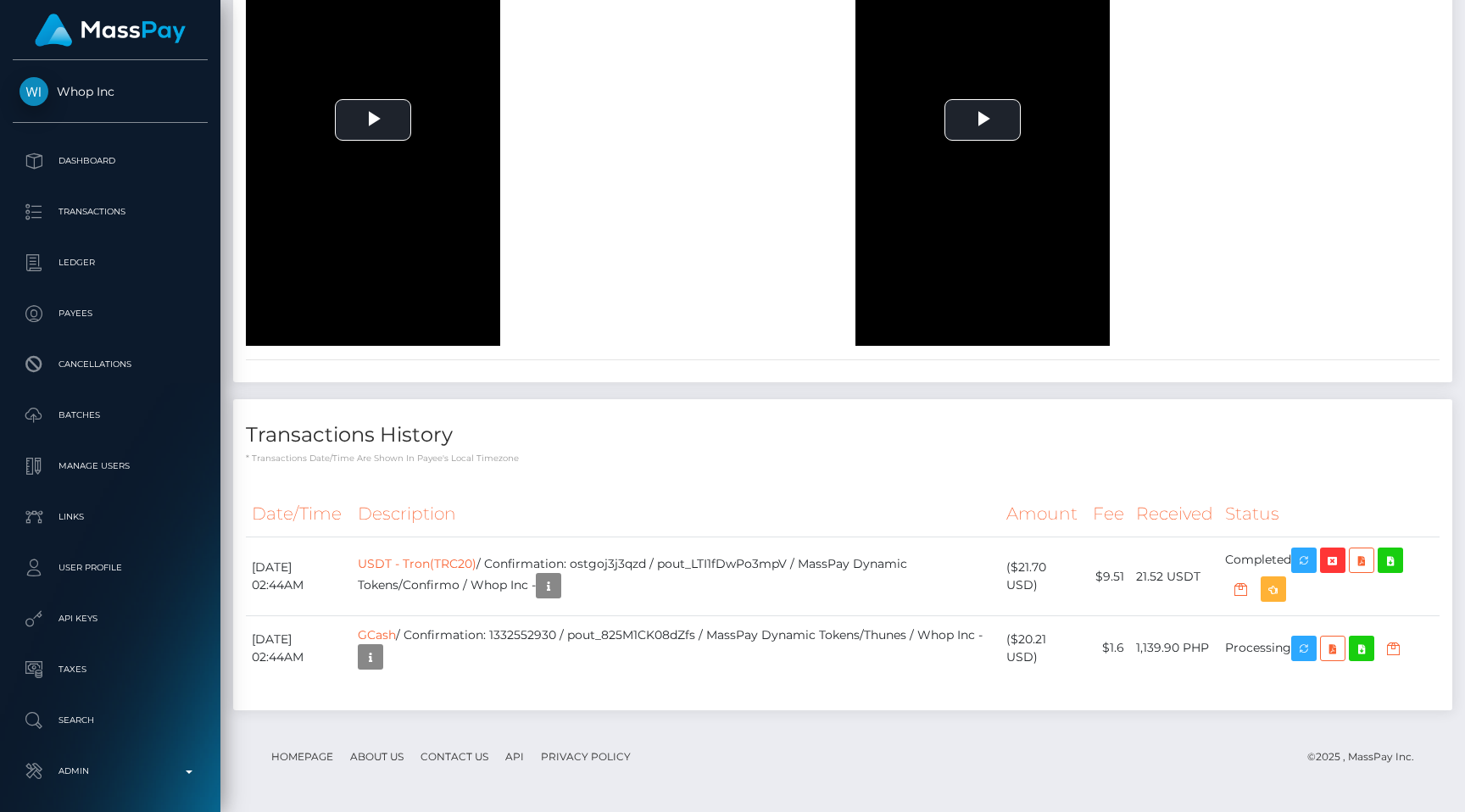
click at [703, 187] on div "To view this video please enable JavaScript, and consider upgrading to a web br…" at bounding box center [537, 120] width 610 height 452
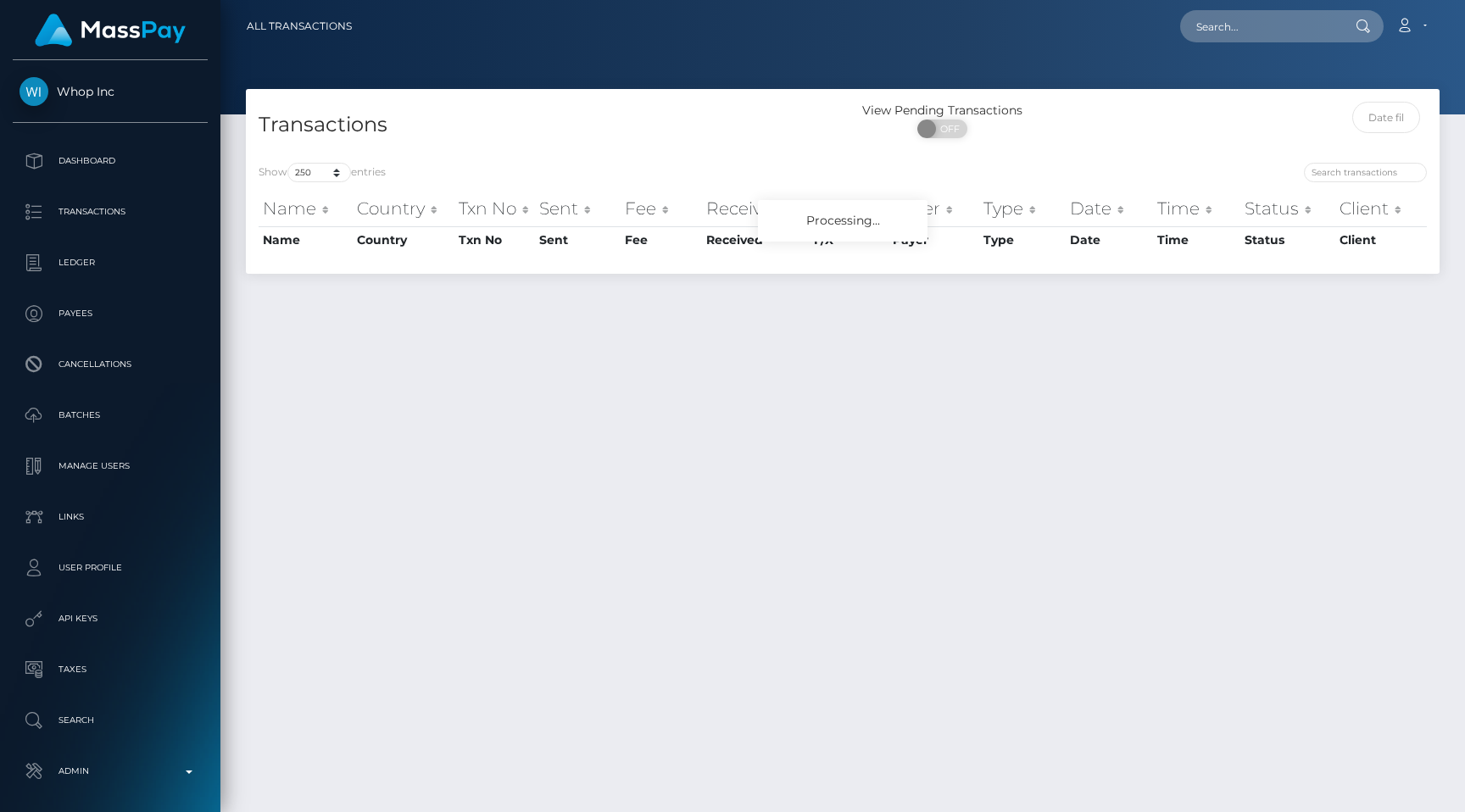
select select "250"
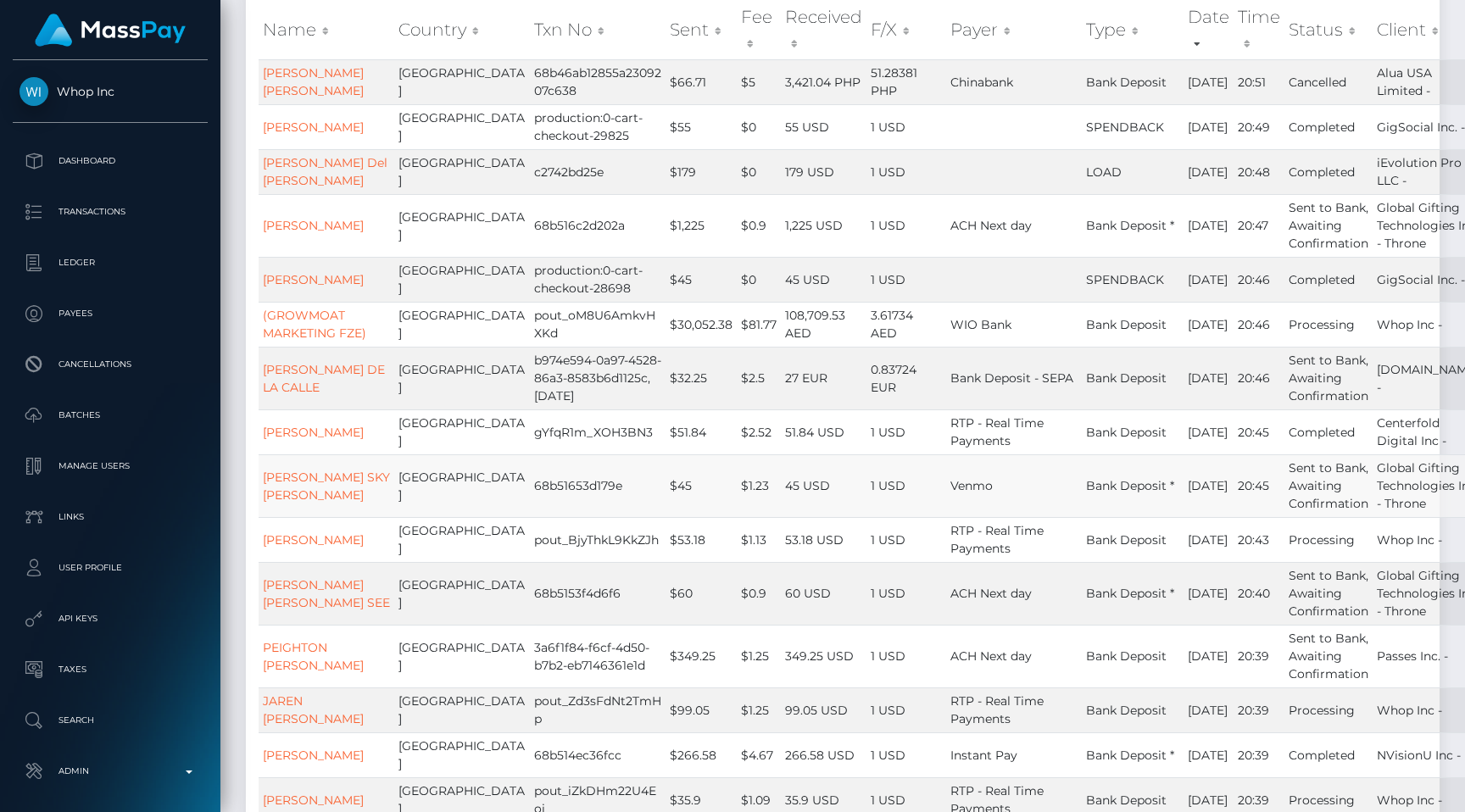
scroll to position [77, 0]
